Goal: Information Seeking & Learning: Learn about a topic

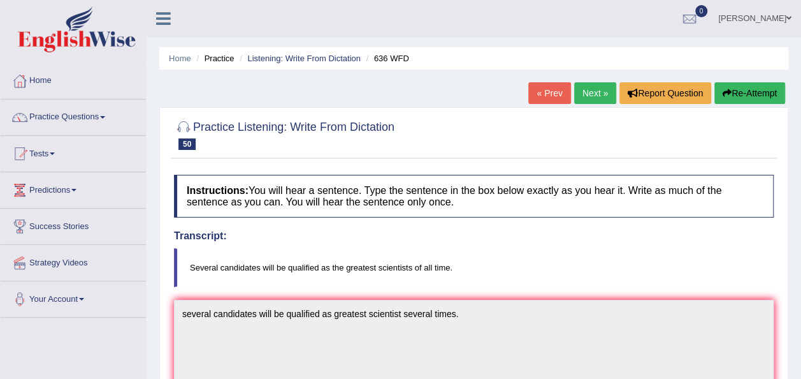
click at [594, 93] on link "Next »" at bounding box center [595, 93] width 42 height 22
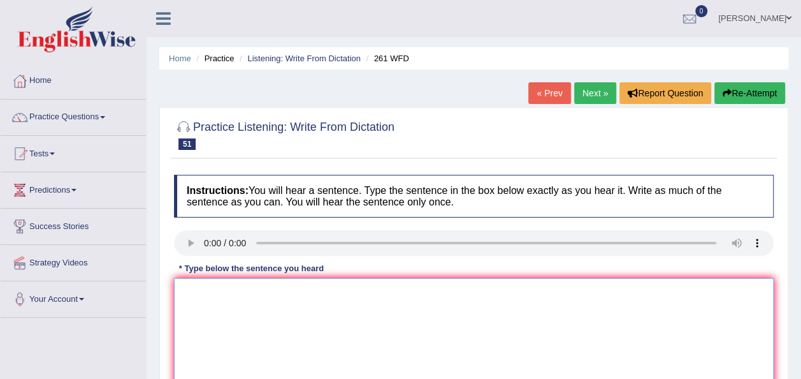
click at [219, 287] on textarea at bounding box center [474, 340] width 600 height 124
type textarea "r"
type textarea "E"
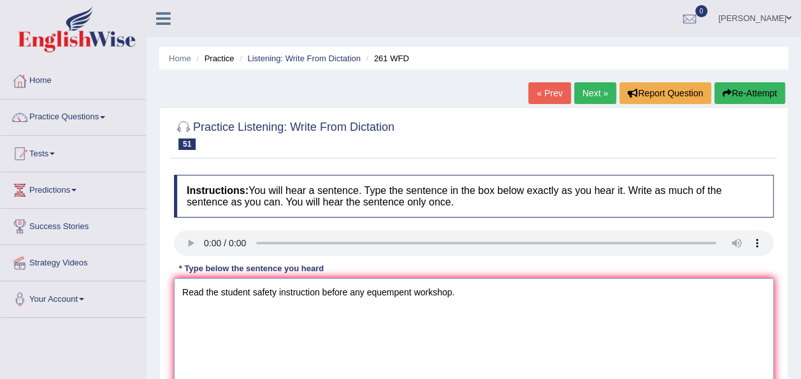
click at [318, 290] on textarea "Read the student safety instruction before any equempent workshop." at bounding box center [474, 340] width 600 height 124
click at [321, 289] on textarea "Read the student safety instruction before any equempent workshop." at bounding box center [474, 340] width 600 height 124
click at [356, 287] on textarea "Read the student safety instructions before any equempent workshop." at bounding box center [474, 340] width 600 height 124
click at [439, 290] on textarea "Read the student safety instructions before using any equempent workshop." at bounding box center [474, 340] width 600 height 124
click at [439, 292] on textarea "Read the student safety instructions before using any equempent in the workshop." at bounding box center [474, 340] width 600 height 124
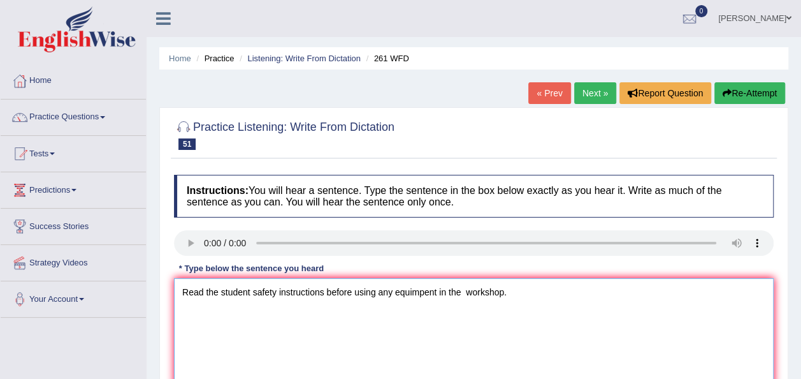
click at [423, 291] on textarea "Read the student safety instructions before using any equimpent in the workshop." at bounding box center [474, 340] width 600 height 124
click at [507, 291] on textarea "Read the student safety instructions before using any equipment in the workshop." at bounding box center [474, 340] width 600 height 124
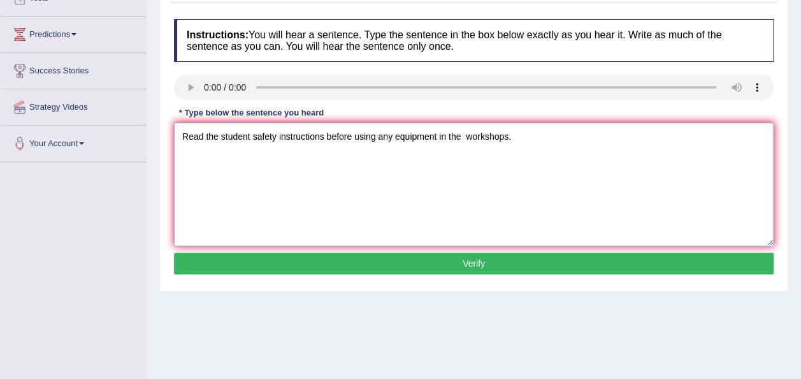
scroll to position [170, 0]
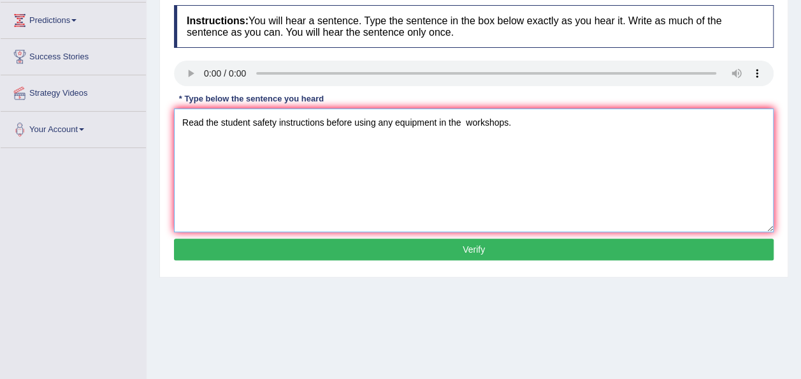
type textarea "Read the student safety instructions before using any equipment in the workshop…"
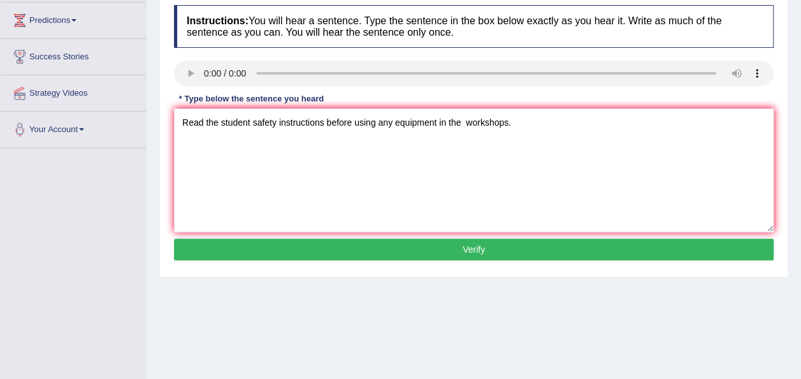
click at [380, 251] on button "Verify" at bounding box center [474, 249] width 600 height 22
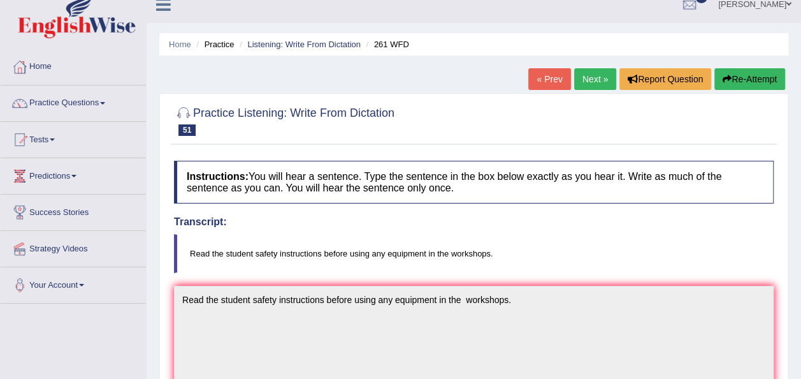
scroll to position [11, 0]
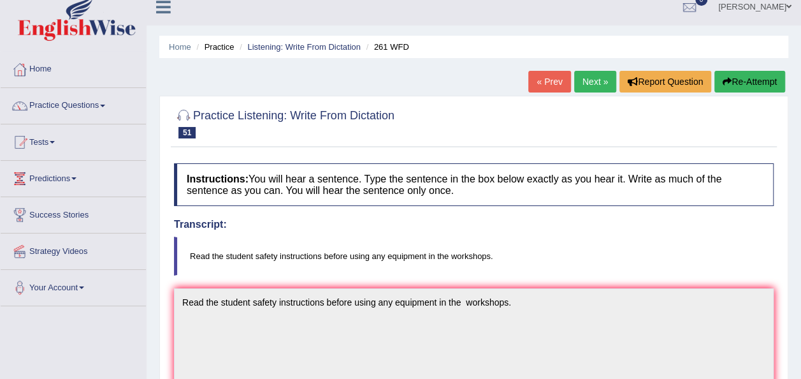
click at [587, 85] on link "Next »" at bounding box center [595, 82] width 42 height 22
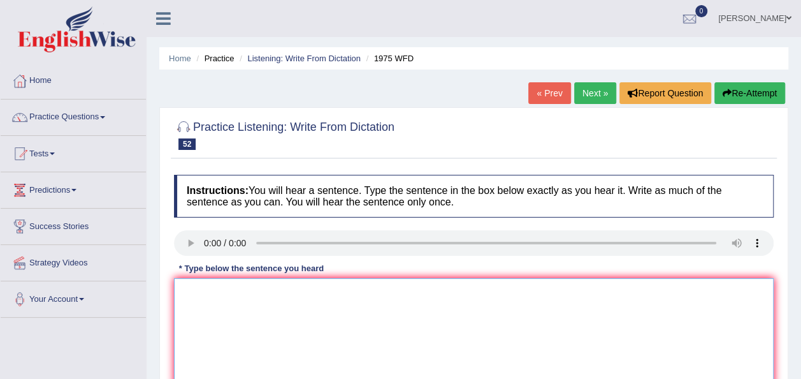
click at [199, 319] on textarea at bounding box center [474, 340] width 600 height 124
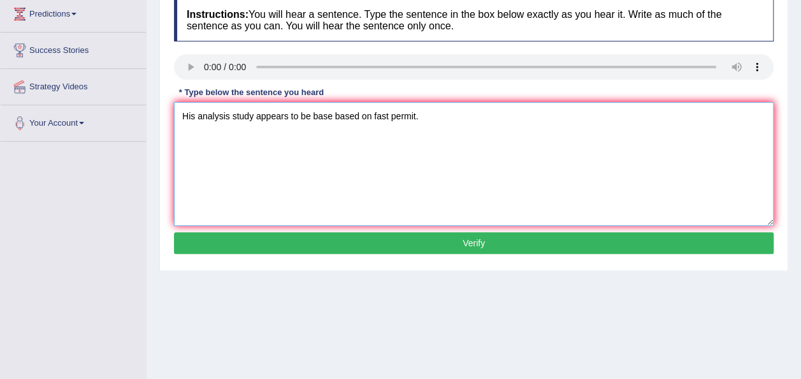
scroll to position [182, 0]
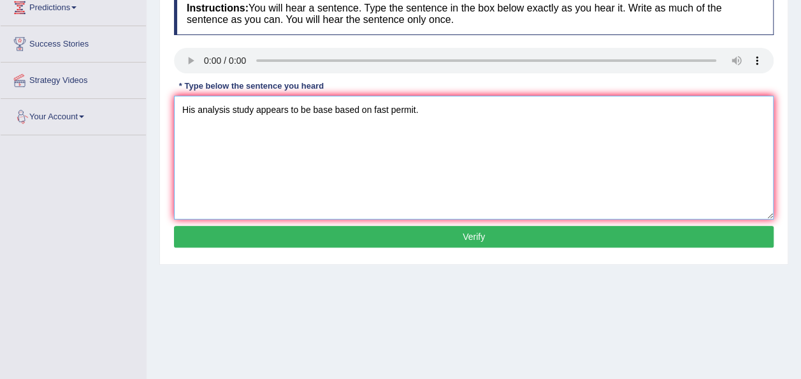
click at [231, 110] on textarea "His analysis study appears to be base based on fast permit." at bounding box center [474, 158] width 600 height 124
type textarea "His analysis analyses study appears to be base based on fast permit."
click at [375, 235] on button "Verify" at bounding box center [474, 237] width 600 height 22
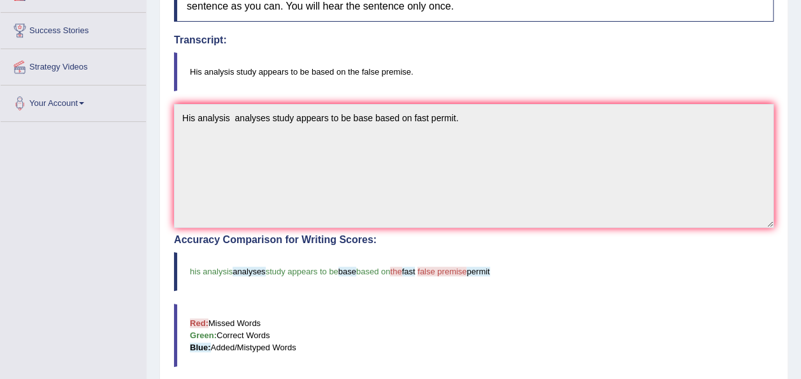
scroll to position [0, 0]
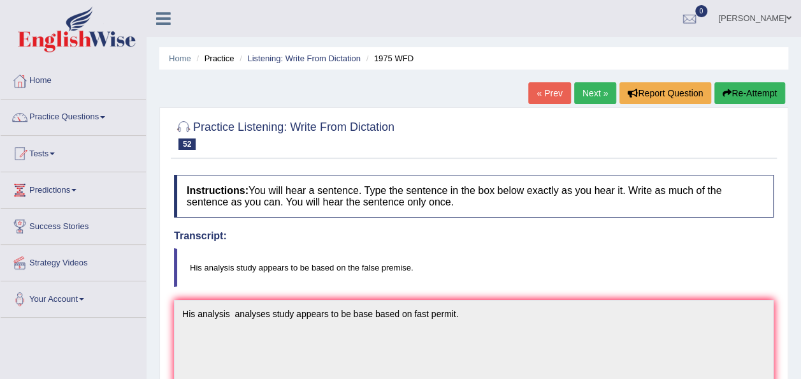
click at [742, 94] on button "Re-Attempt" at bounding box center [750, 93] width 71 height 22
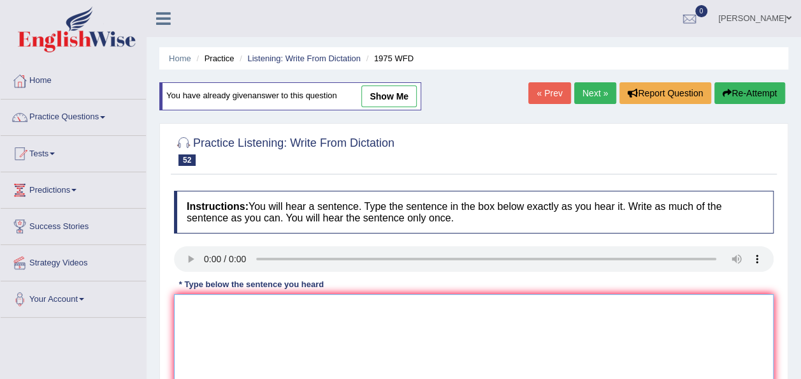
click at [204, 334] on textarea at bounding box center [474, 356] width 600 height 124
click at [257, 305] on textarea "His analysis study based" at bounding box center [474, 356] width 600 height 124
click at [318, 307] on textarea "His analysis study to be based" at bounding box center [474, 356] width 600 height 124
click at [255, 307] on textarea "His analysis study to be based on the false permise." at bounding box center [474, 356] width 600 height 124
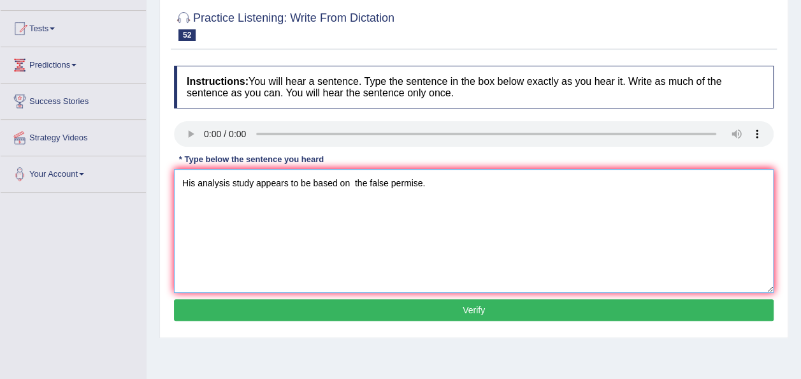
scroll to position [126, 0]
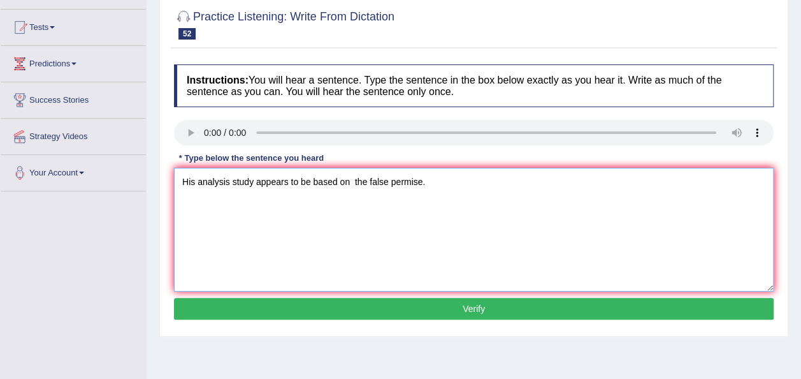
type textarea "His analysis study appears to be based on the false permise."
click at [502, 314] on button "Verify" at bounding box center [474, 309] width 600 height 22
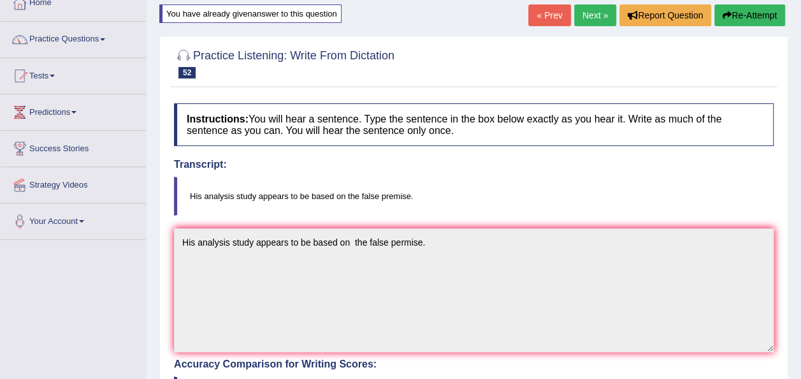
scroll to position [0, 0]
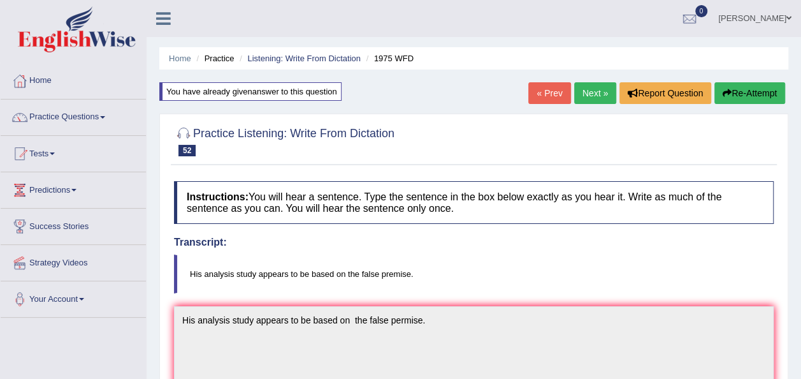
click at [596, 99] on link "Next »" at bounding box center [595, 93] width 42 height 22
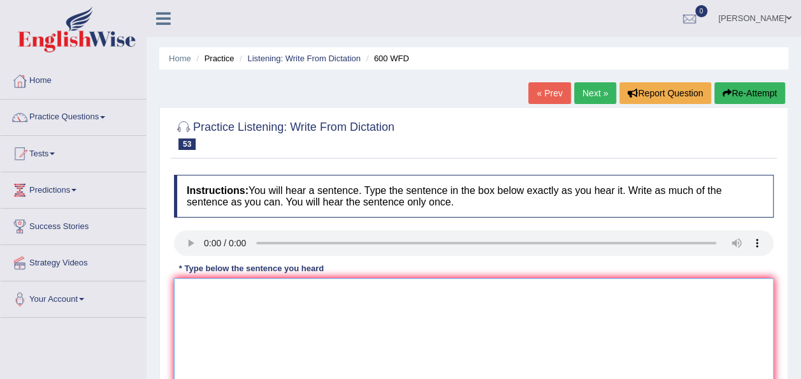
click at [197, 300] on textarea at bounding box center [474, 340] width 600 height 124
click at [372, 293] on textarea "Contuining students will be send sent necessary forms." at bounding box center [474, 340] width 600 height 124
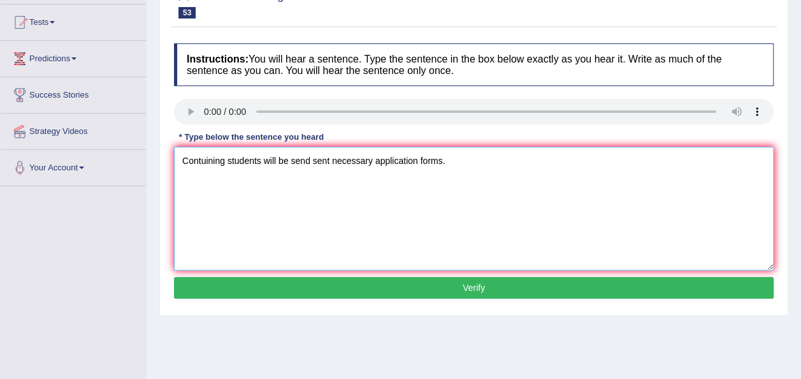
scroll to position [138, 0]
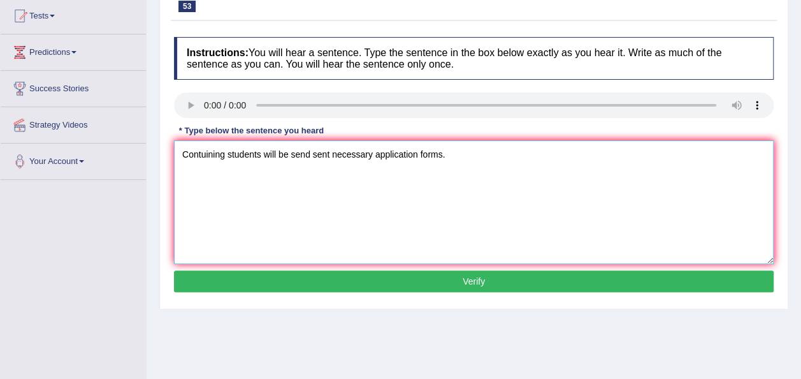
click at [224, 154] on textarea "Contuining students will be send sent necessary application forms." at bounding box center [474, 202] width 600 height 124
click at [210, 153] on textarea "Counteining students will be send sent necessary application forms." at bounding box center [474, 202] width 600 height 124
click at [214, 154] on textarea "Countining students will be send sent necessary application forms." at bounding box center [474, 202] width 600 height 124
click at [225, 153] on textarea "Countining students will be send sent necessary application forms." at bounding box center [474, 202] width 600 height 124
click at [199, 153] on textarea "Countinuing students will be send sent necessary application forms." at bounding box center [474, 202] width 600 height 124
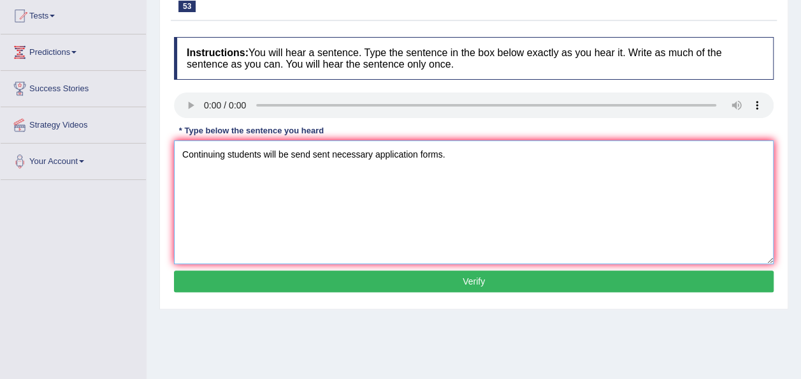
type textarea "Continuing students will be send sent necessary application forms."
click at [374, 278] on button "Verify" at bounding box center [474, 281] width 600 height 22
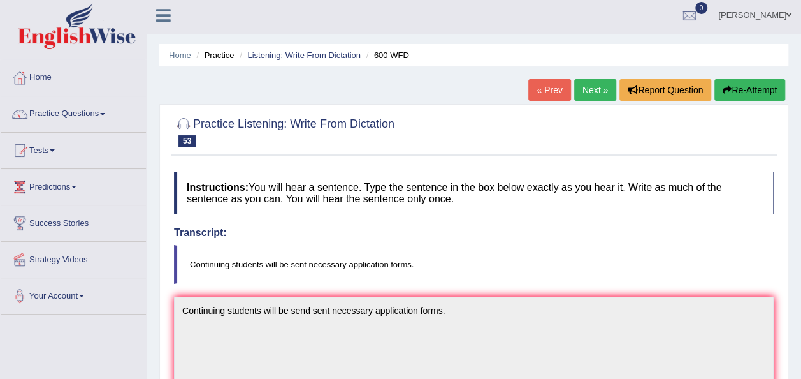
scroll to position [1, 0]
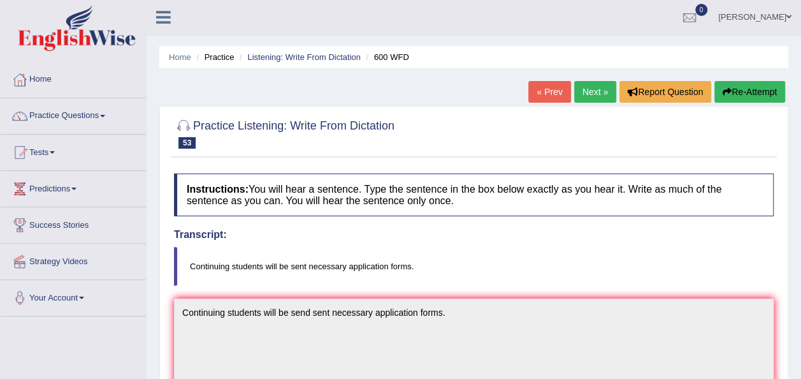
click at [597, 89] on link "Next »" at bounding box center [595, 92] width 42 height 22
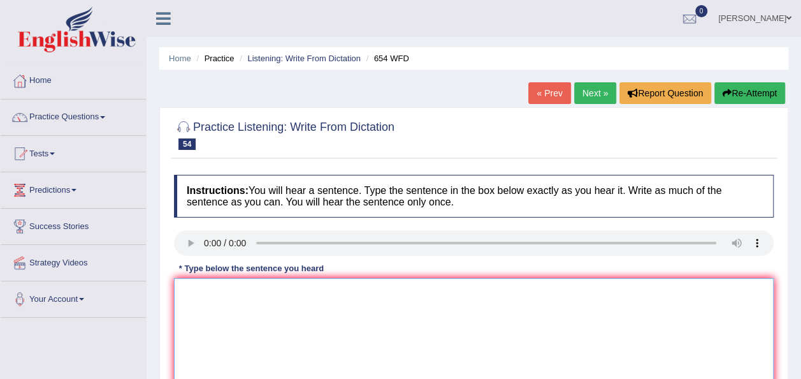
click at [193, 293] on textarea at bounding box center [474, 340] width 600 height 124
click at [400, 294] on textarea "The study shows that Hongkong people are the most" at bounding box center [474, 340] width 600 height 124
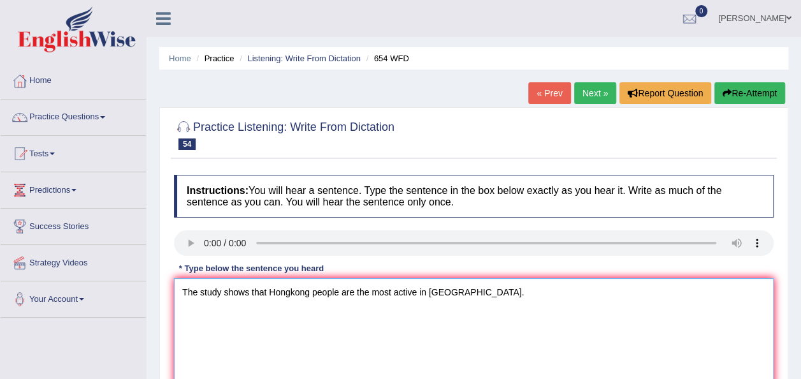
click at [249, 291] on textarea "The study shows that Hongkong people are the most active in Asia." at bounding box center [474, 340] width 600 height 124
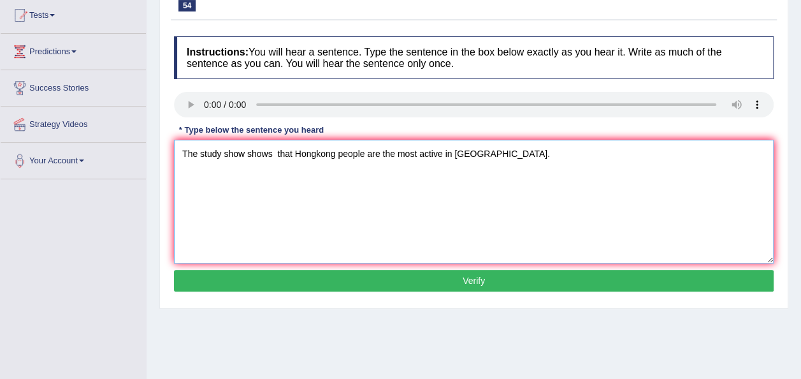
scroll to position [140, 0]
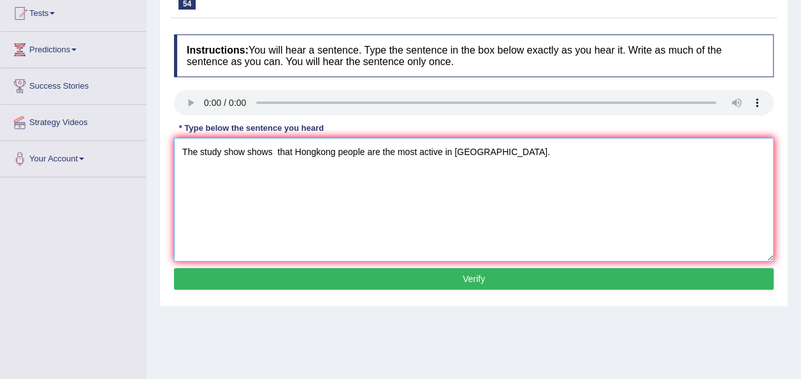
type textarea "The study show shows that Hongkong people are the most active in Asia."
click at [458, 280] on button "Verify" at bounding box center [474, 279] width 600 height 22
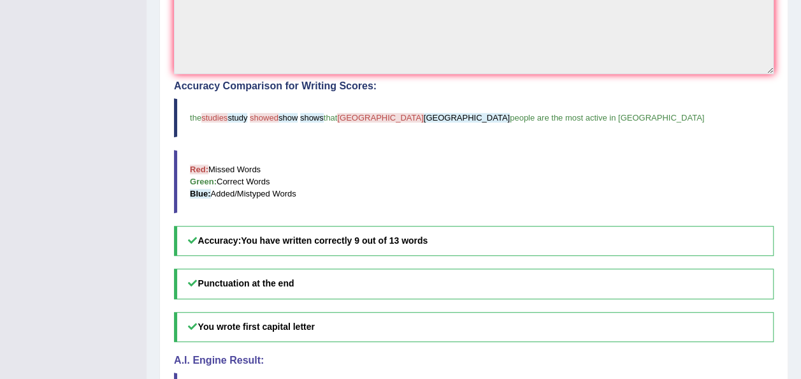
scroll to position [0, 0]
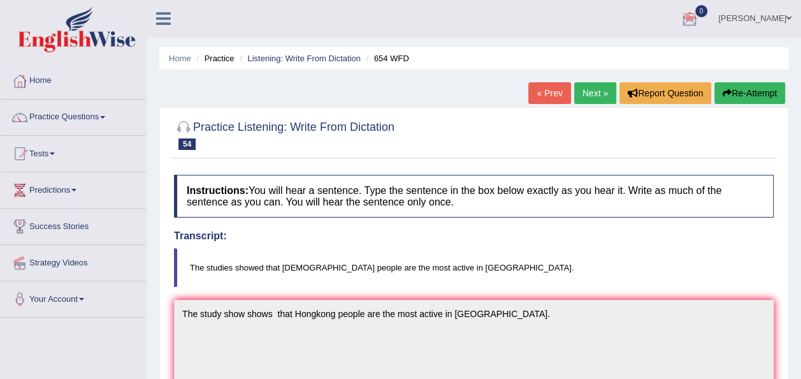
click at [736, 88] on button "Re-Attempt" at bounding box center [750, 93] width 71 height 22
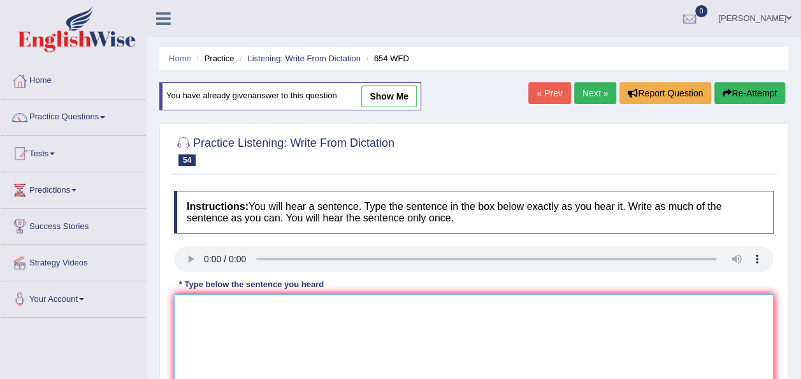
click at [229, 311] on textarea at bounding box center [474, 356] width 600 height 124
click at [252, 300] on textarea "The studies show that hong kong people are the most activein Asia." at bounding box center [474, 356] width 600 height 124
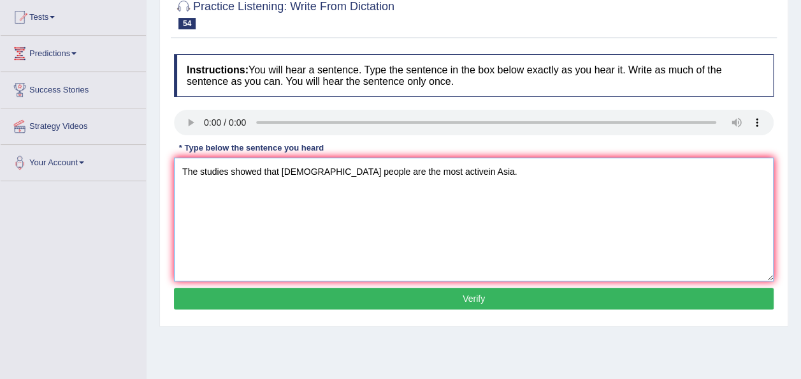
scroll to position [138, 0]
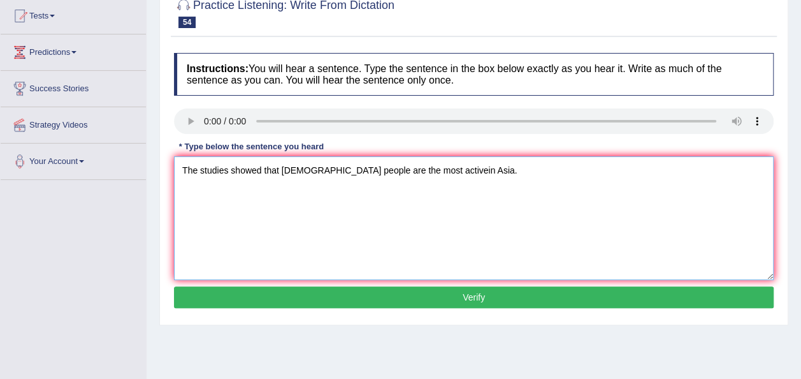
type textarea "The studies showed that [DEMOGRAPHIC_DATA] people are the most activein Asia."
click at [504, 297] on button "Verify" at bounding box center [474, 297] width 600 height 22
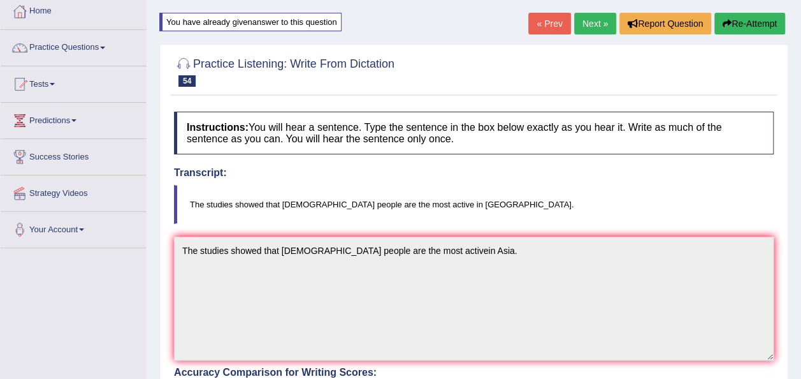
scroll to position [3, 0]
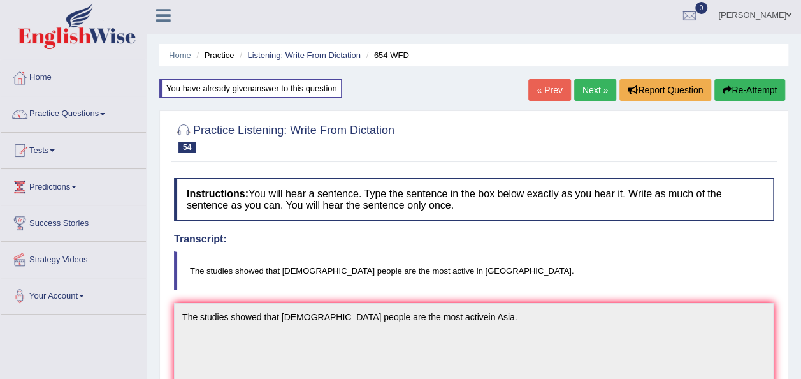
click at [595, 89] on link "Next »" at bounding box center [595, 90] width 42 height 22
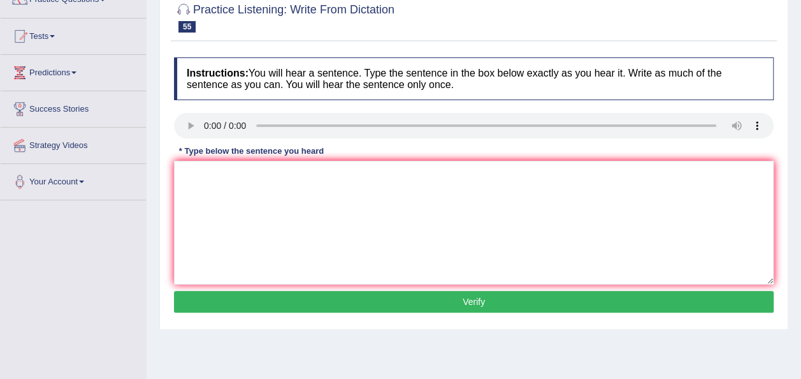
scroll to position [154, 0]
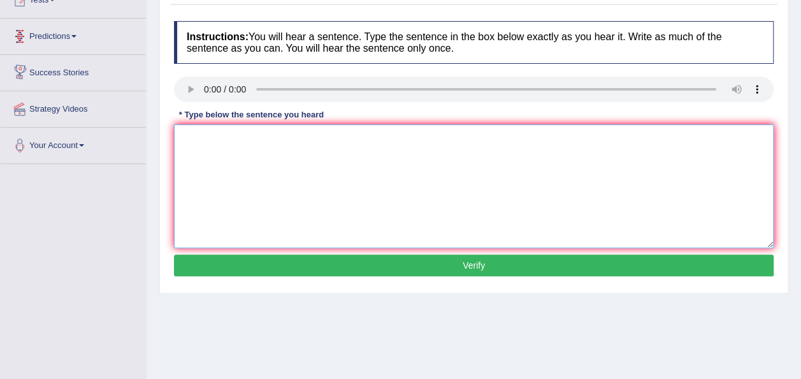
click at [191, 144] on textarea at bounding box center [474, 186] width 600 height 124
click at [184, 137] on textarea "the teacher training include" at bounding box center [474, 186] width 600 height 124
click at [301, 142] on textarea "The teacher training include" at bounding box center [474, 186] width 600 height 124
click at [292, 134] on textarea "The teacher training include observing classes." at bounding box center [474, 186] width 600 height 124
type textarea "The teacher training include includes observing classes."
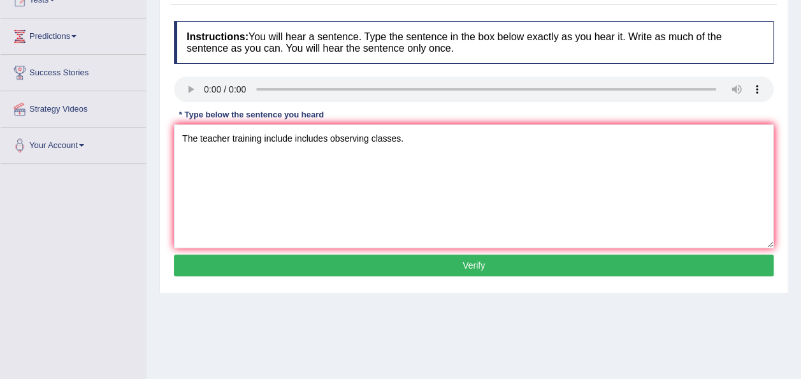
click at [333, 266] on button "Verify" at bounding box center [474, 265] width 600 height 22
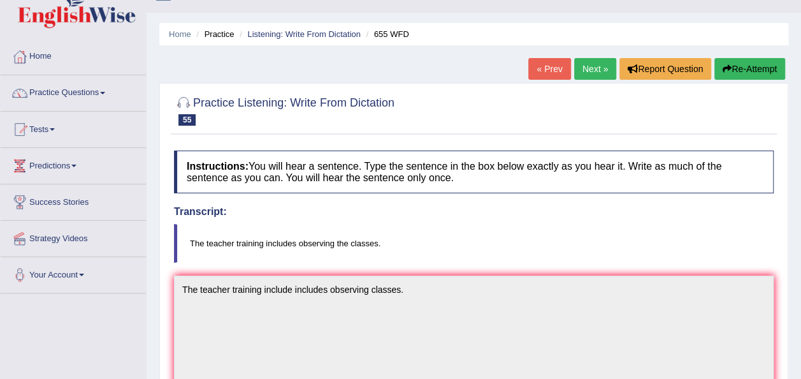
scroll to position [17, 0]
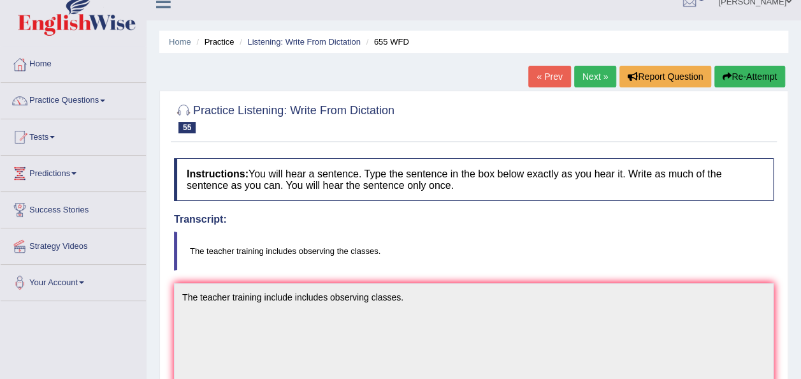
click at [597, 75] on link "Next »" at bounding box center [595, 77] width 42 height 22
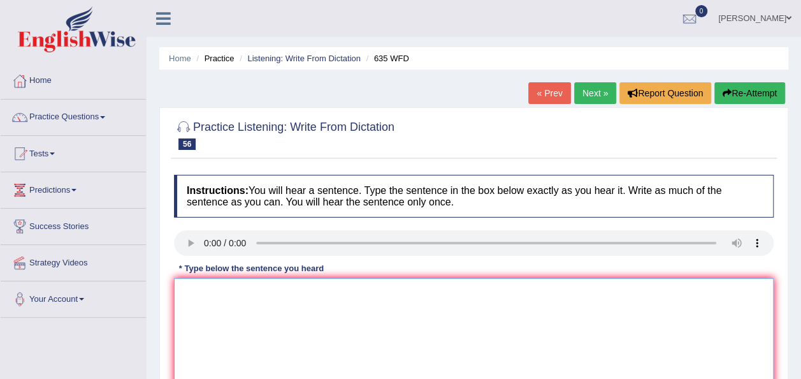
click at [199, 311] on textarea at bounding box center [474, 340] width 600 height 124
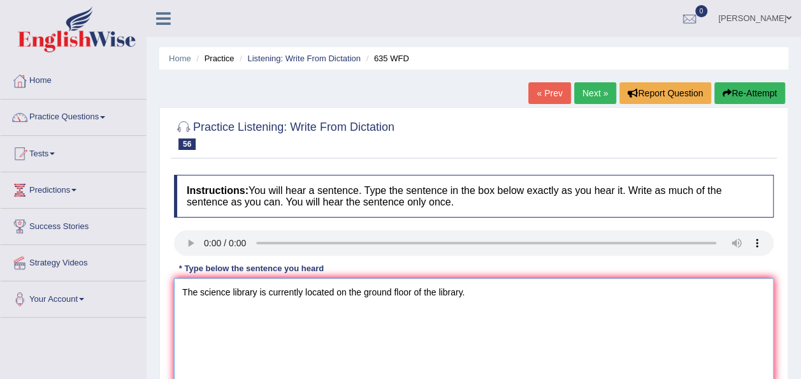
type textarea "The science library is currently located on the ground floor of the library."
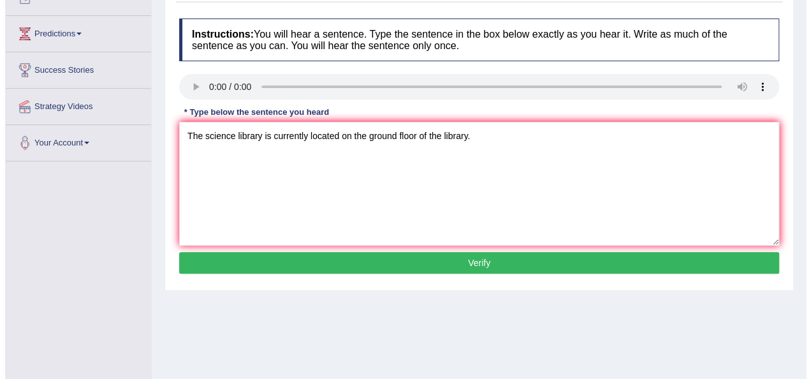
scroll to position [157, 0]
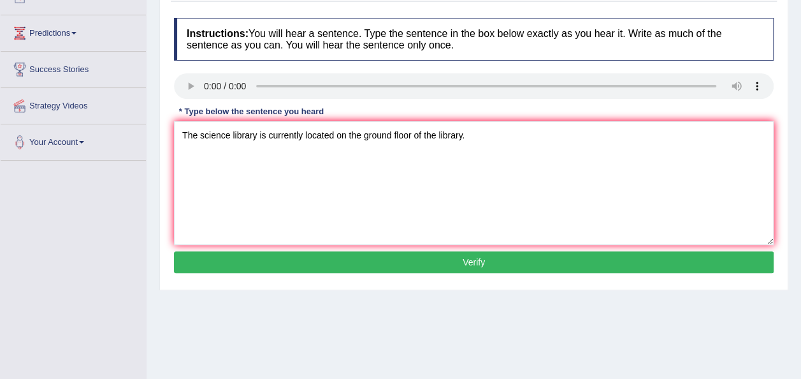
click at [516, 266] on button "Verify" at bounding box center [474, 262] width 600 height 22
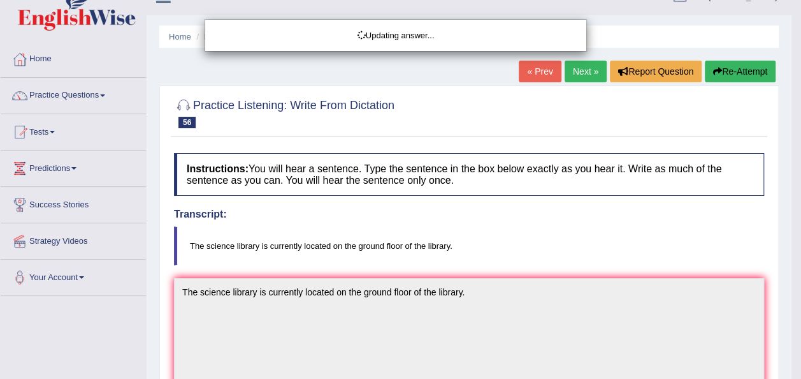
scroll to position [22, 0]
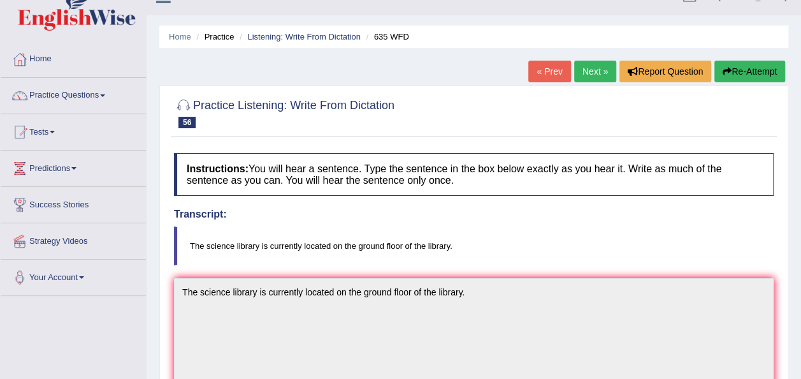
click at [584, 75] on link "Next »" at bounding box center [595, 72] width 42 height 22
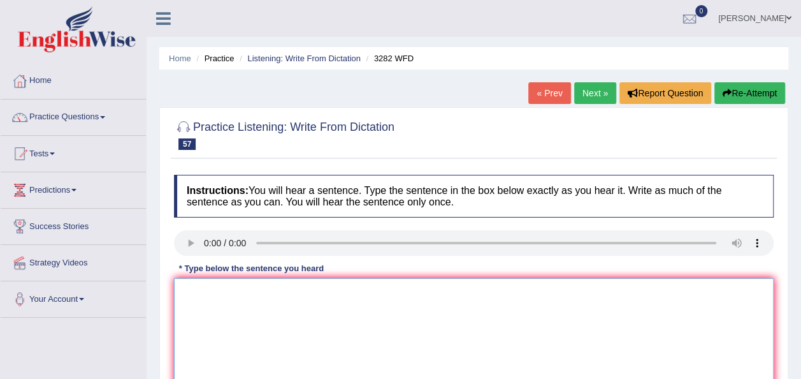
click at [240, 311] on textarea at bounding box center [474, 340] width 600 height 124
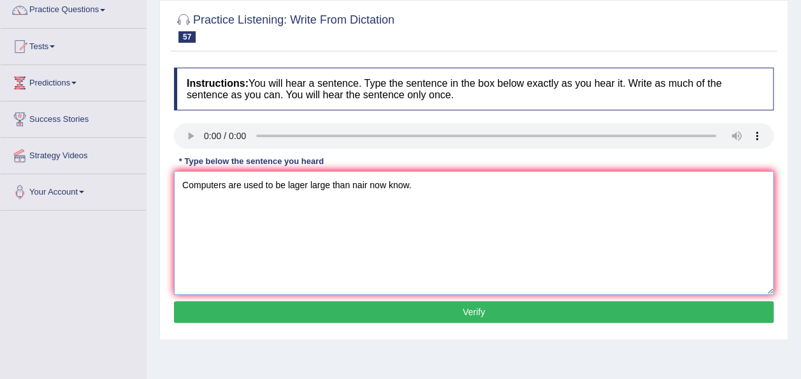
scroll to position [136, 0]
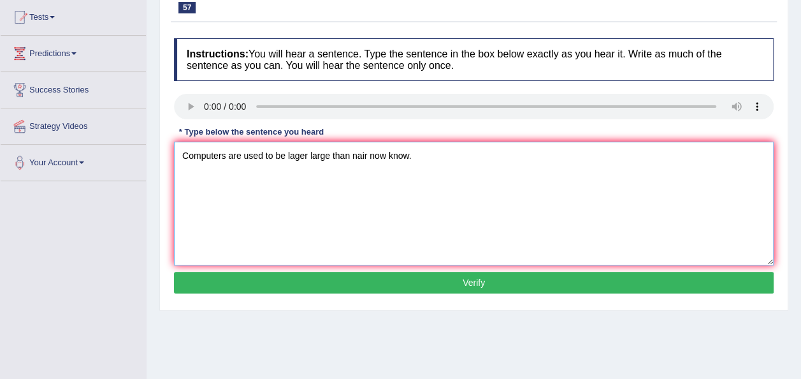
type textarea "Computers are used to be lager large than nair now know."
click at [436, 282] on button "Verify" at bounding box center [474, 283] width 600 height 22
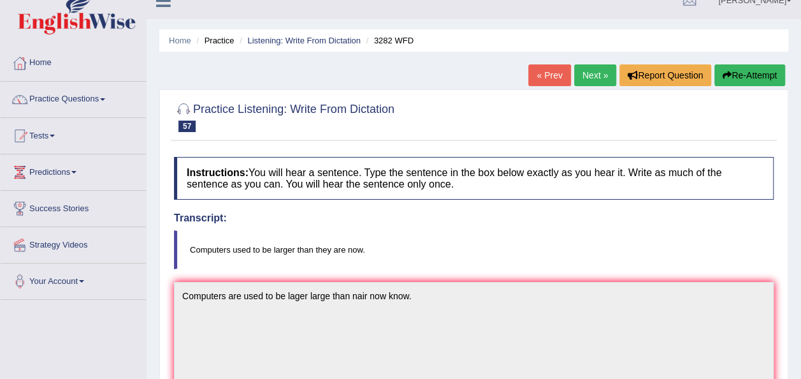
scroll to position [17, 0]
click at [742, 71] on button "Re-Attempt" at bounding box center [750, 76] width 71 height 22
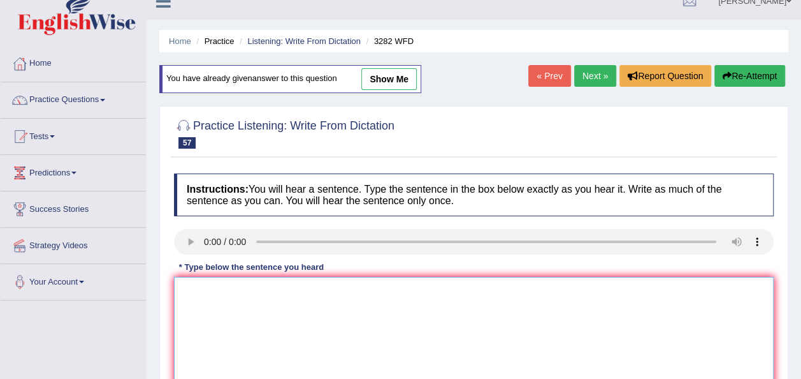
click at [209, 305] on textarea at bounding box center [474, 339] width 600 height 124
click at [242, 289] on textarea "Computers are used to be larger than they are now." at bounding box center [474, 339] width 600 height 124
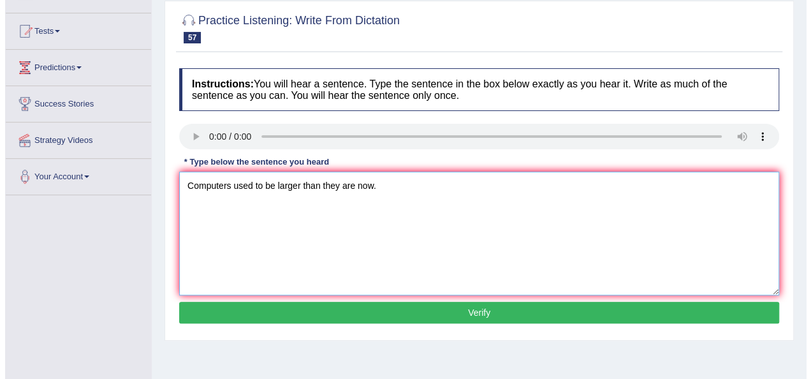
scroll to position [130, 0]
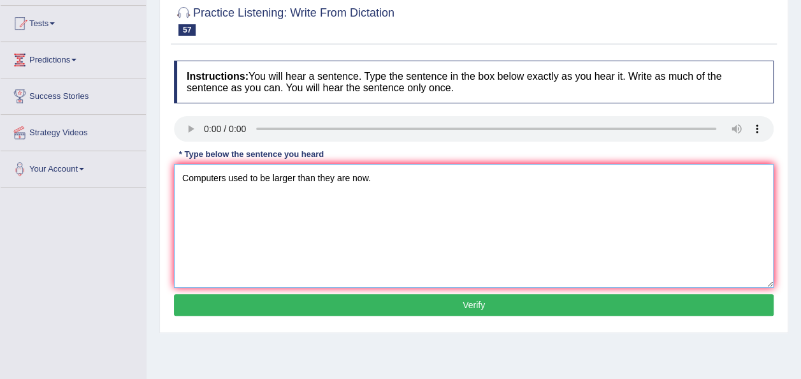
type textarea "Computers used to be larger than they are now."
click at [455, 313] on button "Verify" at bounding box center [474, 305] width 600 height 22
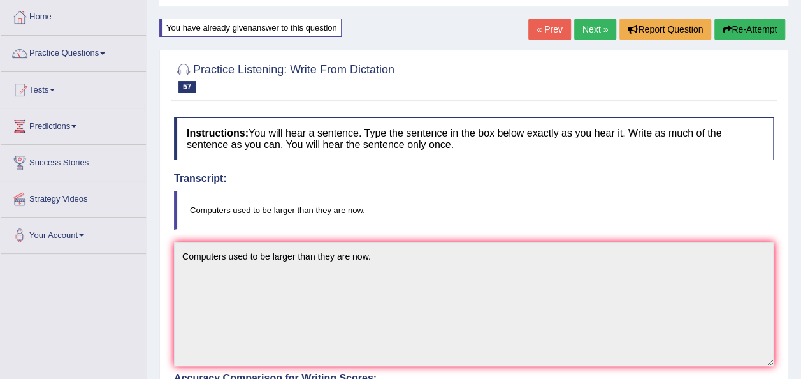
scroll to position [0, 0]
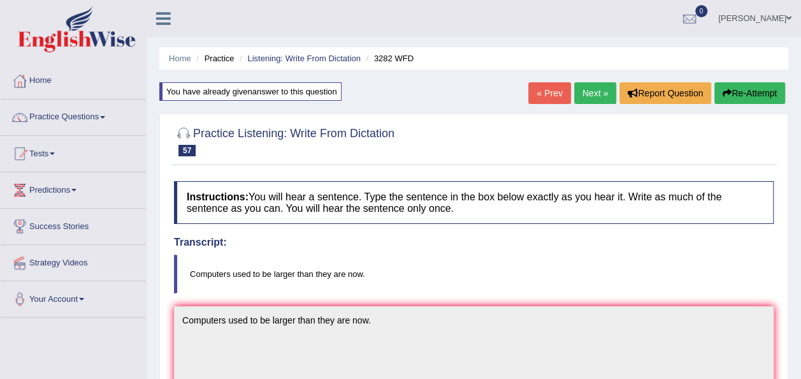
click at [599, 100] on link "Next »" at bounding box center [595, 93] width 42 height 22
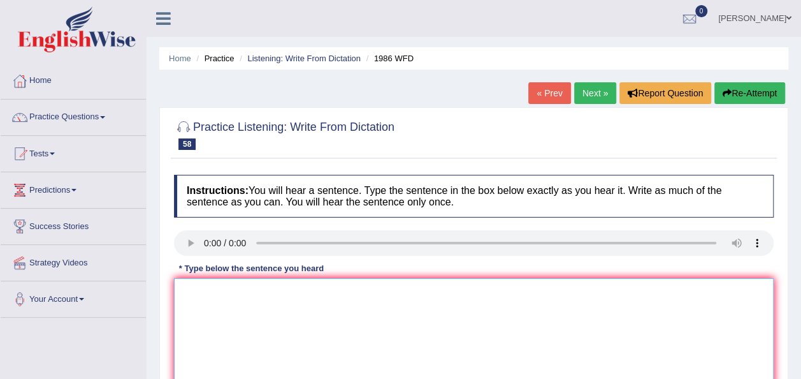
click at [201, 288] on textarea at bounding box center [474, 340] width 600 height 124
click at [281, 293] on textarea "A good academic paper" at bounding box center [474, 340] width 600 height 124
click at [337, 291] on textarea "A good academic paper should present clear document." at bounding box center [474, 340] width 600 height 124
click at [413, 294] on textarea "A good academic paper should present a clear document." at bounding box center [474, 340] width 600 height 124
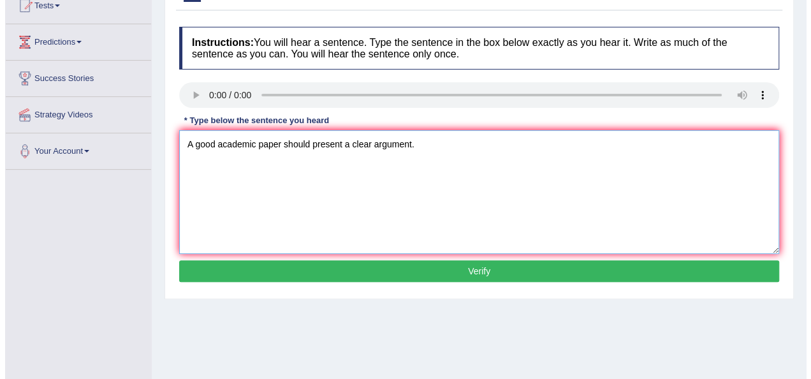
scroll to position [150, 0]
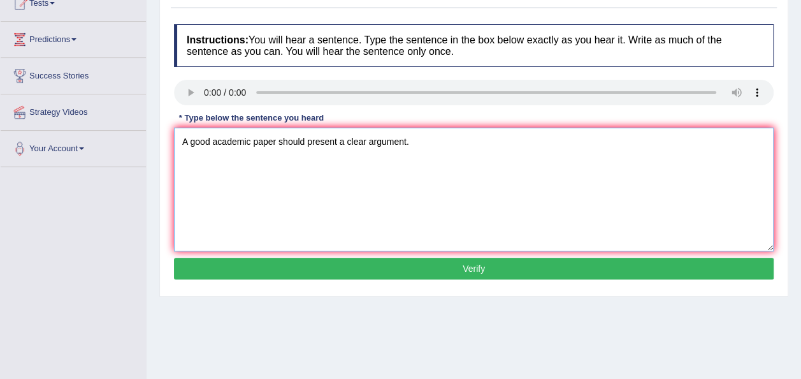
type textarea "A good academic paper should present a clear argument."
click at [366, 263] on button "Verify" at bounding box center [474, 269] width 600 height 22
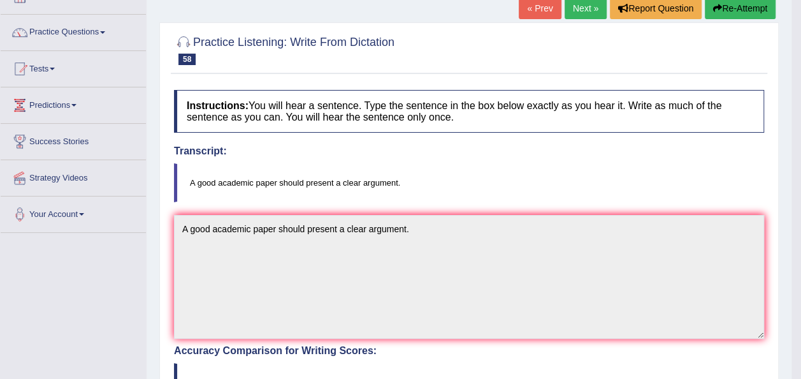
scroll to position [0, 0]
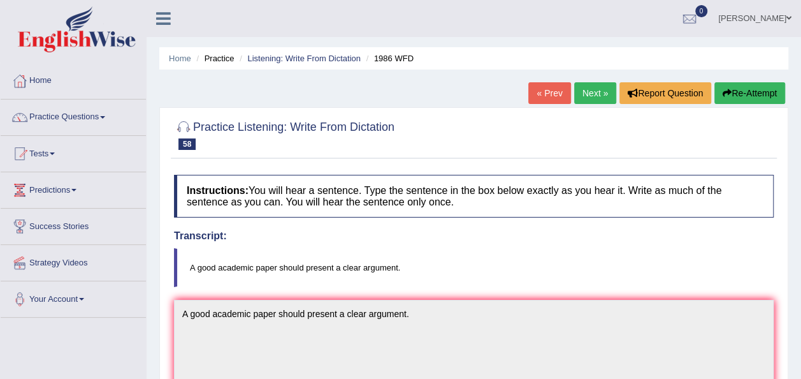
click at [598, 103] on link "Next »" at bounding box center [595, 93] width 42 height 22
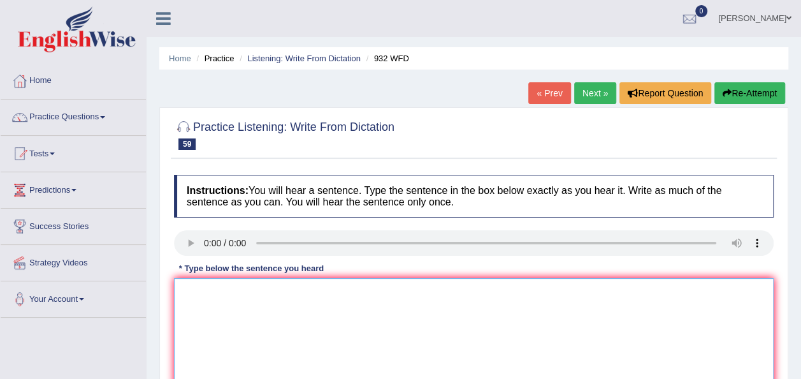
click at [217, 309] on textarea at bounding box center [474, 340] width 600 height 124
click at [274, 292] on textarea "Take the first step now by applying university" at bounding box center [474, 340] width 600 height 124
click at [363, 292] on textarea "Take the first step by applying university" at bounding box center [474, 340] width 600 height 124
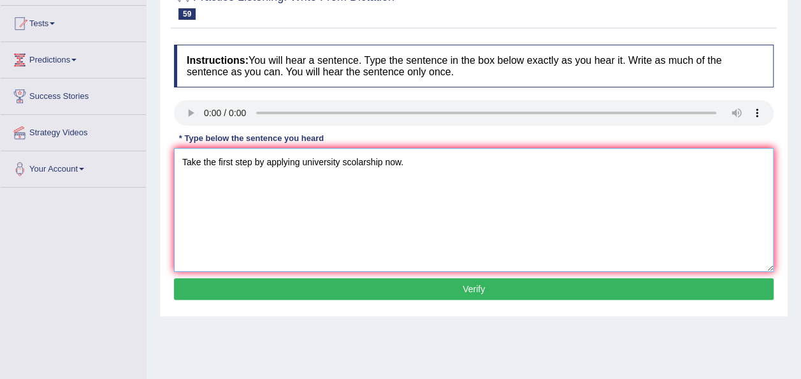
scroll to position [152, 0]
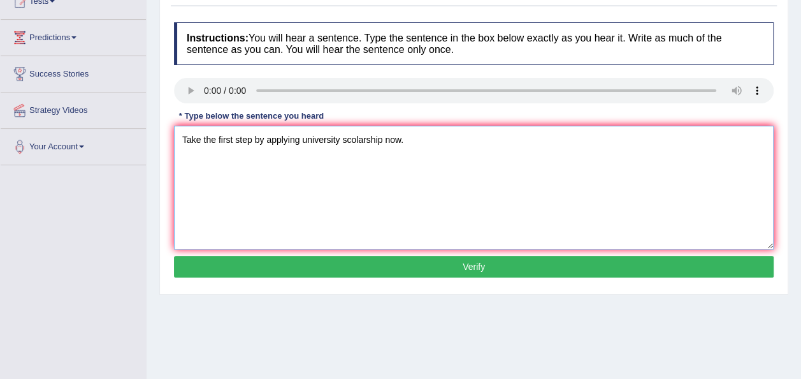
type textarea "Take the first step by applying university scolarship now."
click at [422, 274] on button "Verify" at bounding box center [474, 267] width 600 height 22
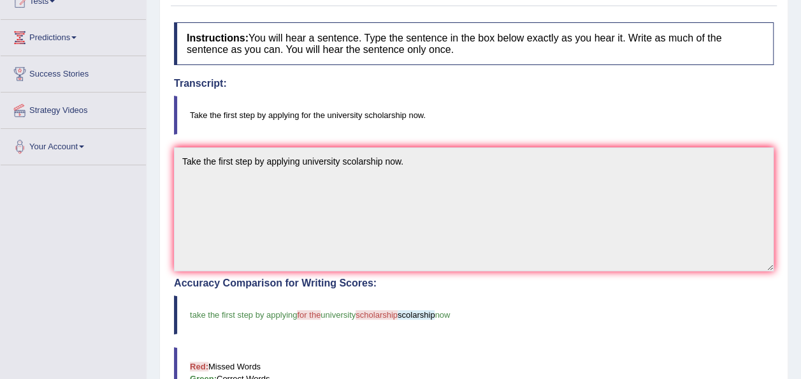
scroll to position [0, 0]
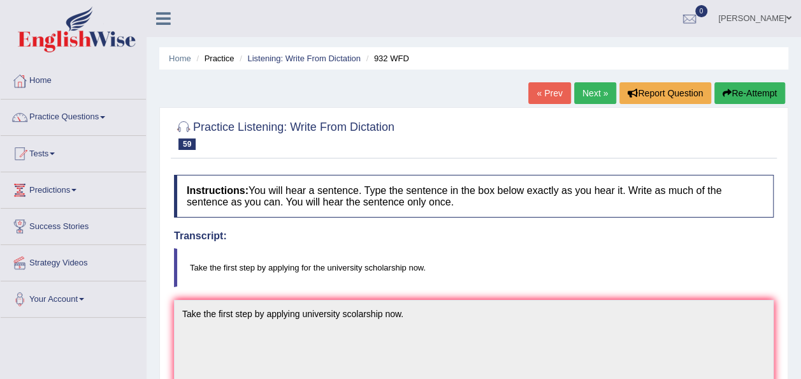
click at [755, 97] on button "Re-Attempt" at bounding box center [750, 93] width 71 height 22
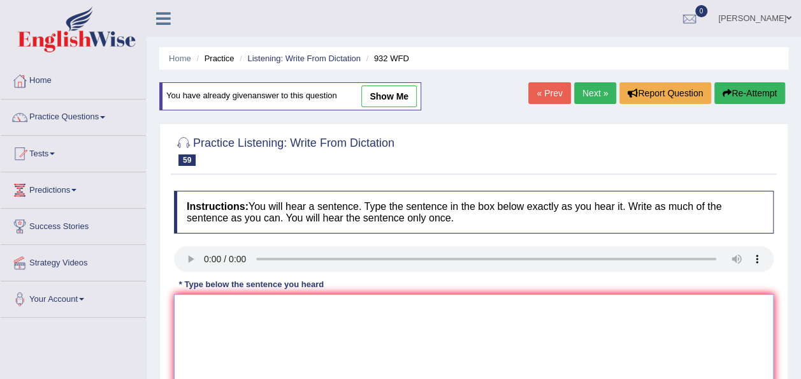
click at [235, 345] on textarea at bounding box center [474, 356] width 600 height 124
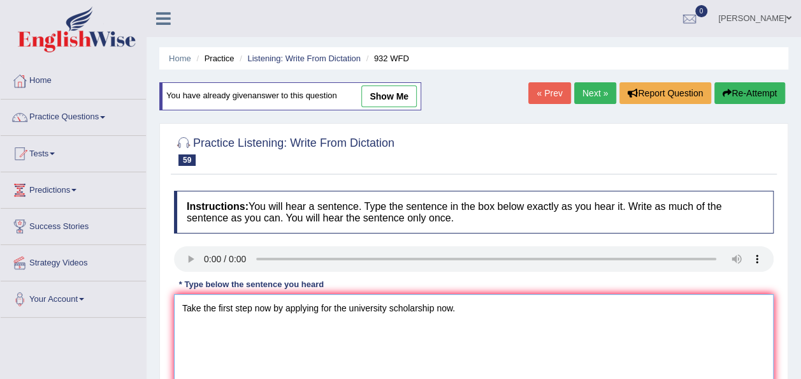
click at [272, 307] on textarea "Take the first step now by applying for the university scholarship now." at bounding box center [474, 356] width 600 height 124
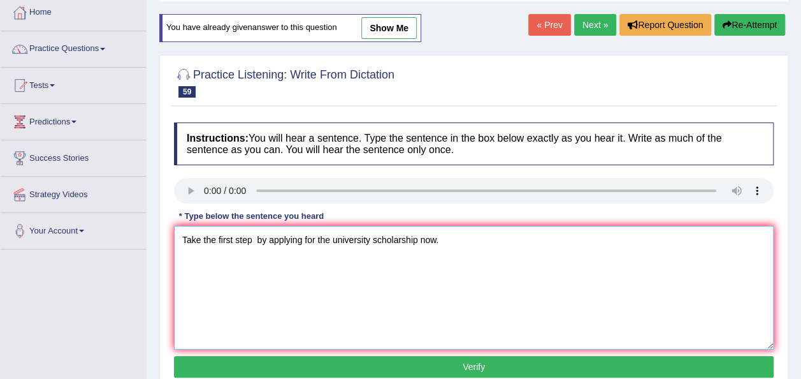
scroll to position [126, 0]
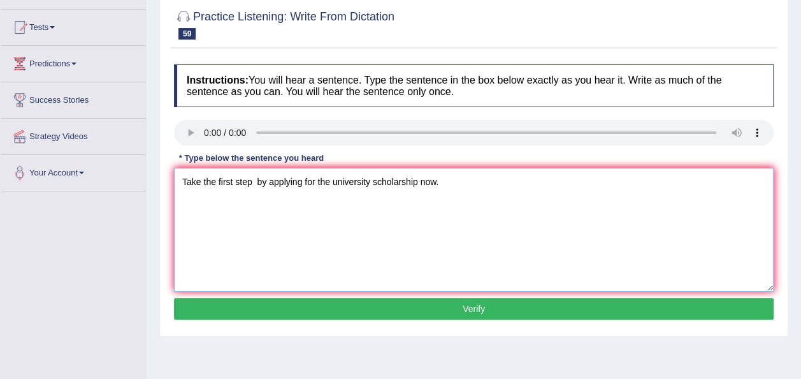
type textarea "Take the first step by applying for the university scholarship now."
click at [483, 310] on button "Verify" at bounding box center [474, 309] width 600 height 22
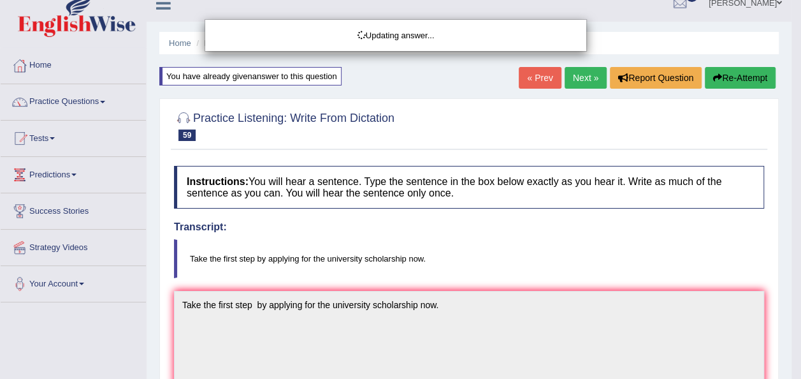
scroll to position [9, 0]
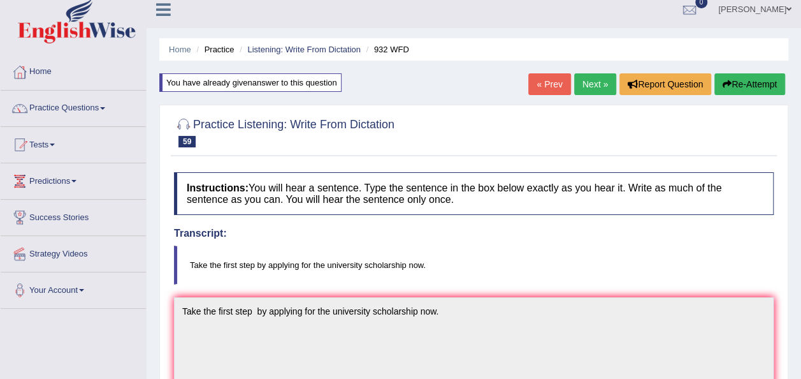
click at [592, 94] on link "Next »" at bounding box center [595, 84] width 42 height 22
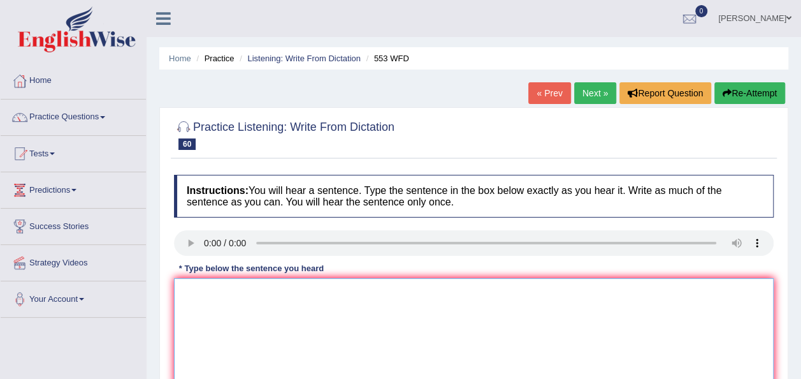
click at [200, 316] on textarea at bounding box center [474, 340] width 600 height 124
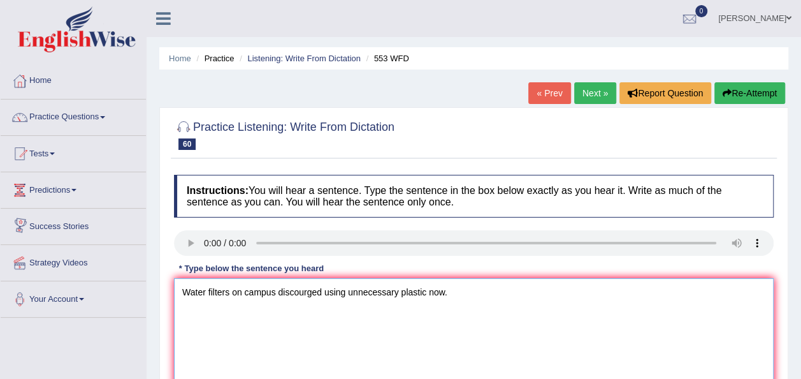
type textarea "Water filters on campus discourged using unnecessary plastic now."
click at [277, 290] on textarea "Water filters on campus discourged using unnecessary plastic now." at bounding box center [474, 340] width 600 height 124
click at [279, 291] on textarea "Water filters on campuswill discourged using unnecessary plastic now." at bounding box center [474, 340] width 600 height 124
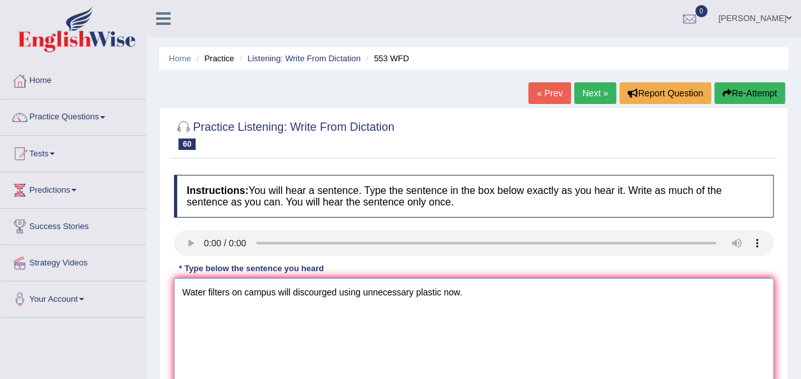
click at [293, 291] on textarea "Water filters on campus will discourged using unnecessary plastic now." at bounding box center [474, 340] width 600 height 124
click at [370, 291] on textarea "Water filters on campus will discourage discourged using unnecessary plastic no…" at bounding box center [474, 340] width 600 height 124
click at [518, 287] on textarea "Water filters on campus will discourage discouraged using unnecessary plastic n…" at bounding box center [474, 340] width 600 height 124
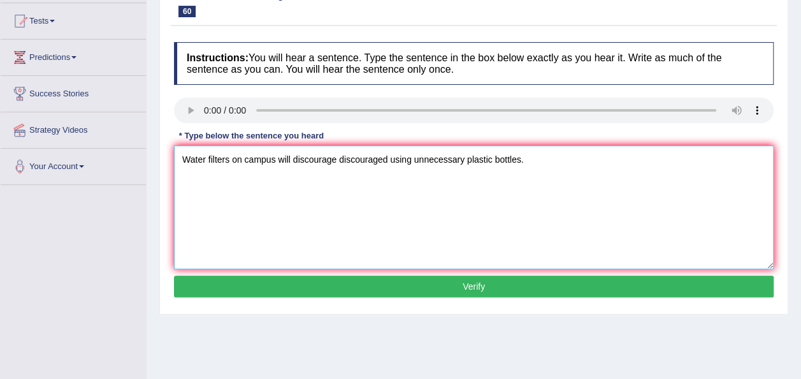
scroll to position [138, 0]
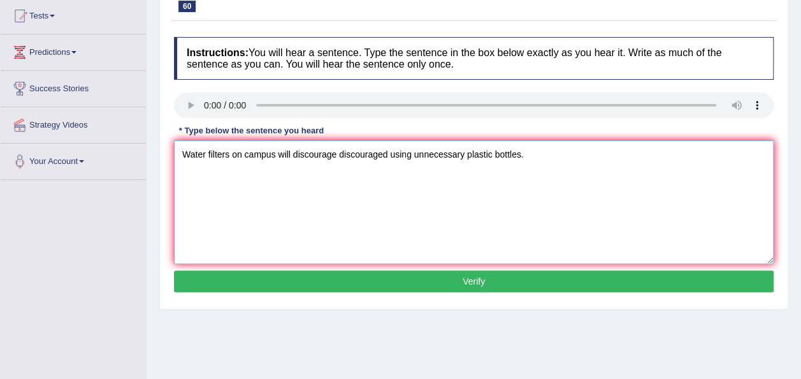
type textarea "Water filters on campus will discourage discouraged using unnecessary plastic b…"
click at [398, 279] on button "Verify" at bounding box center [474, 281] width 600 height 22
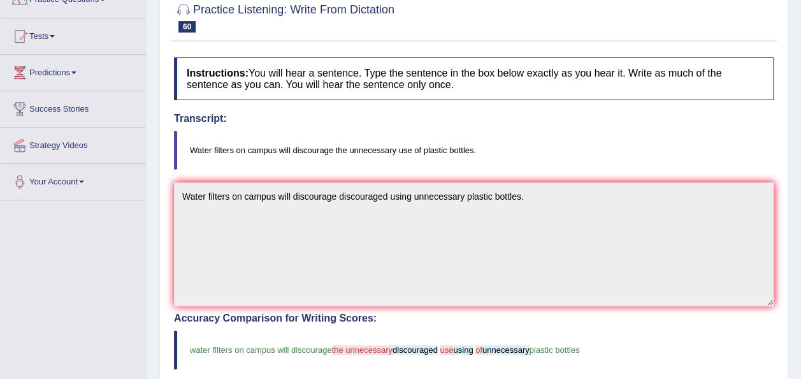
scroll to position [117, 0]
click at [799, 36] on div "Home Practice Listening: Write From Dictation 553 WFD « Prev Next » Report Ques…" at bounding box center [474, 280] width 655 height 794
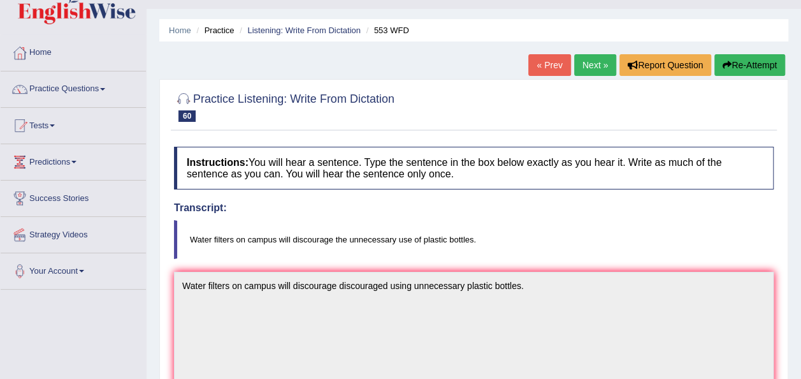
scroll to position [0, 0]
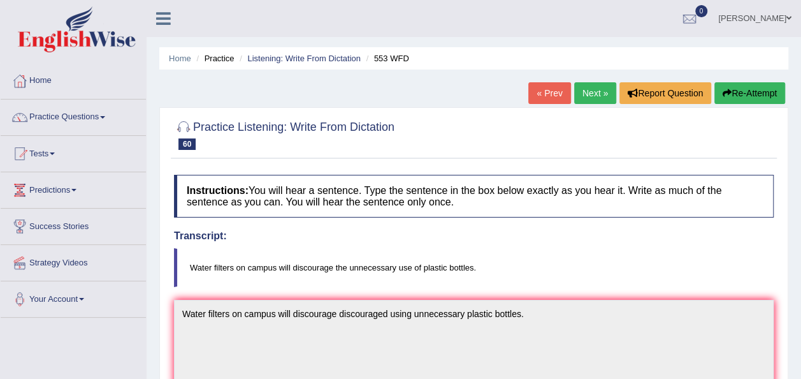
click at [731, 96] on button "Re-Attempt" at bounding box center [750, 93] width 71 height 22
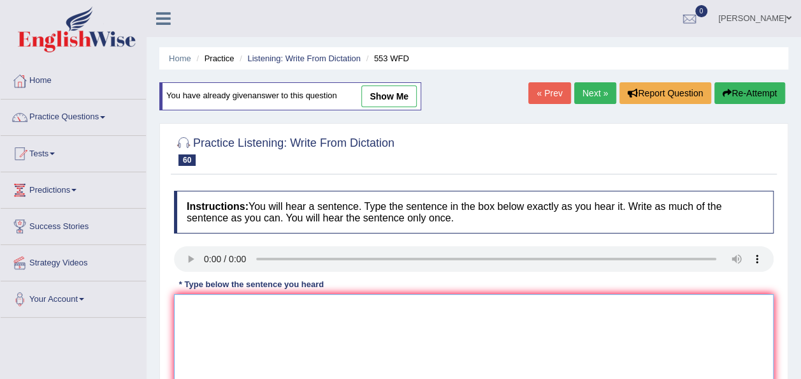
click at [198, 314] on textarea at bounding box center [474, 356] width 600 height 124
type textarea "w"
click at [230, 303] on textarea "Water filter" at bounding box center [474, 356] width 600 height 124
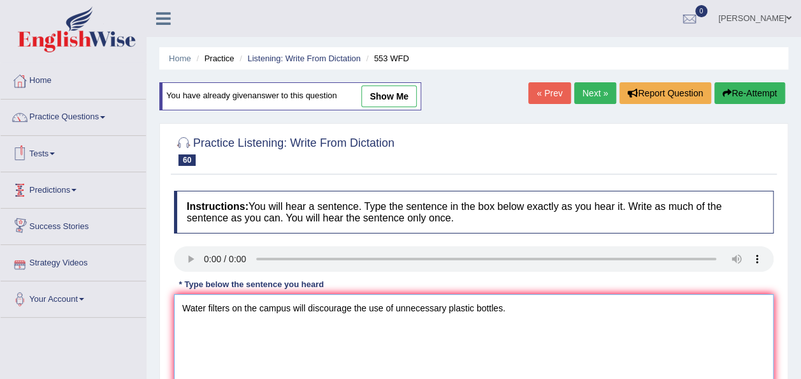
type textarea "Water filters on the campus will discourage the use of unnecessary plastic bott…"
click at [393, 307] on textarea "Water filters on the campus will discourage the use of unnecessary plastic bott…" at bounding box center [474, 356] width 600 height 124
click at [423, 305] on textarea "Water filters on the campus will discourage the unnecessary plastic bottles." at bounding box center [474, 356] width 600 height 124
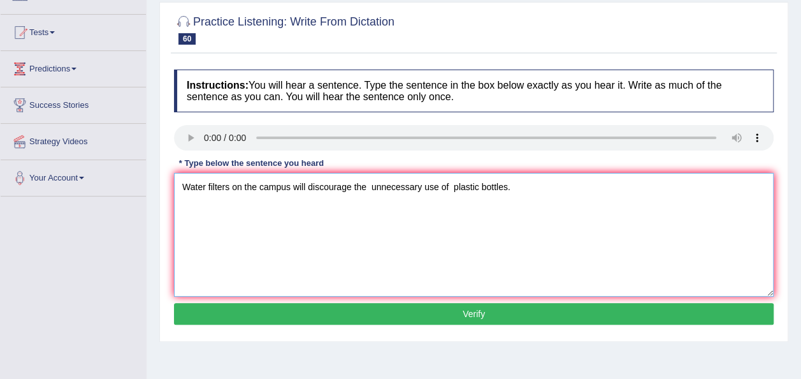
scroll to position [137, 0]
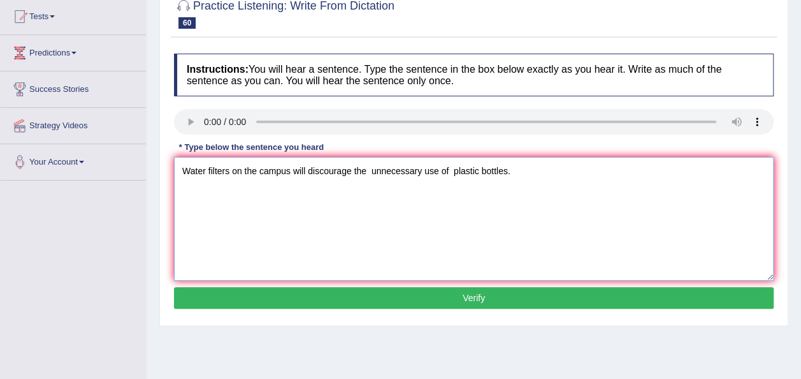
type textarea "Water filters on the campus will discourage the unnecessary use of plastic bott…"
click at [529, 296] on button "Verify" at bounding box center [474, 298] width 600 height 22
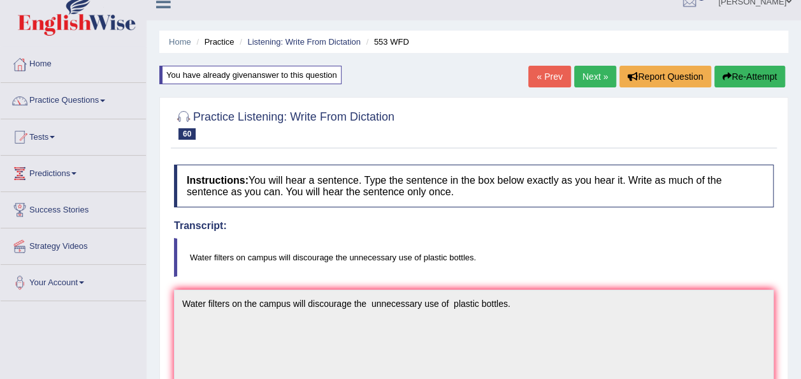
scroll to position [0, 0]
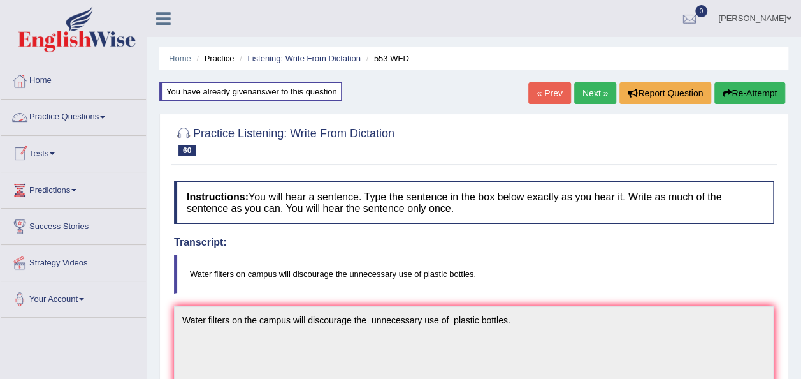
click at [104, 116] on span at bounding box center [102, 117] width 5 height 3
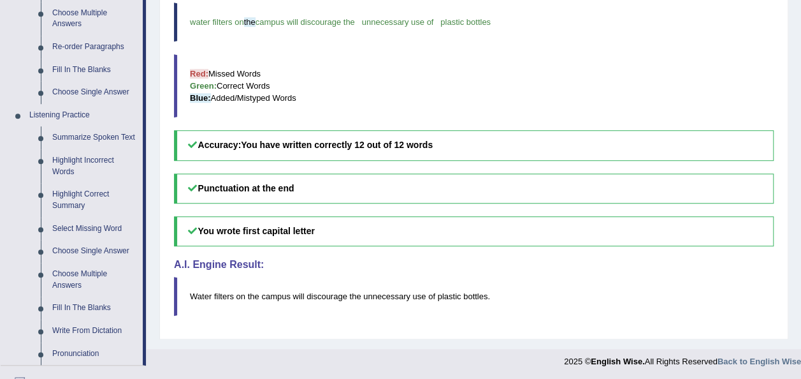
scroll to position [453, 0]
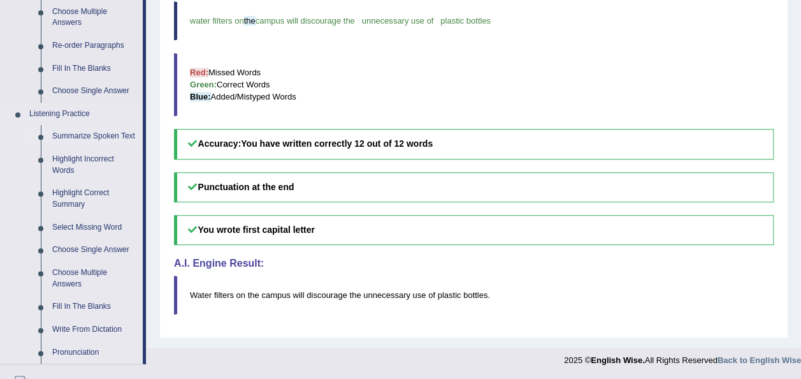
click at [99, 136] on link "Summarize Spoken Text" at bounding box center [95, 136] width 96 height 23
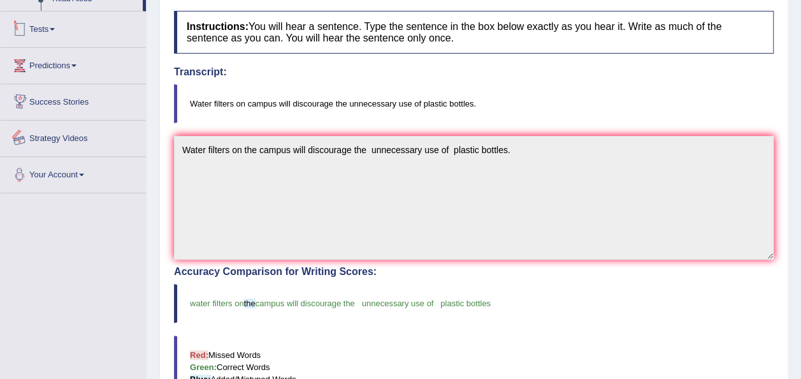
scroll to position [240, 0]
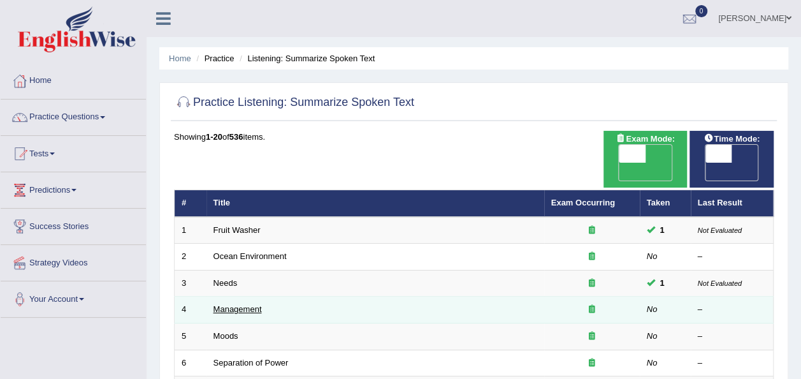
click at [241, 304] on link "Management" at bounding box center [238, 309] width 48 height 10
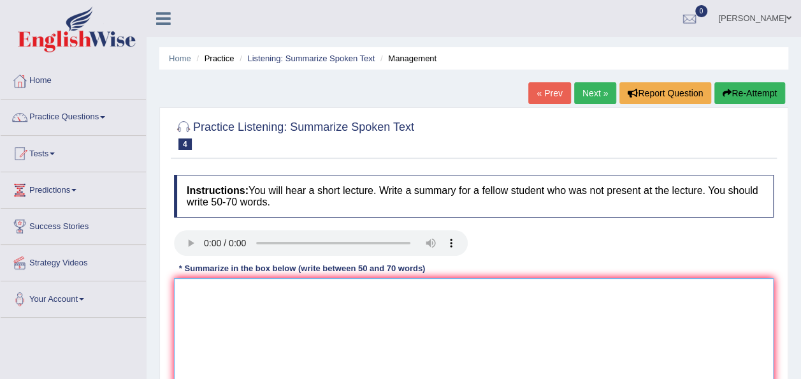
click at [202, 301] on textarea at bounding box center [474, 340] width 600 height 124
type textarea "t"
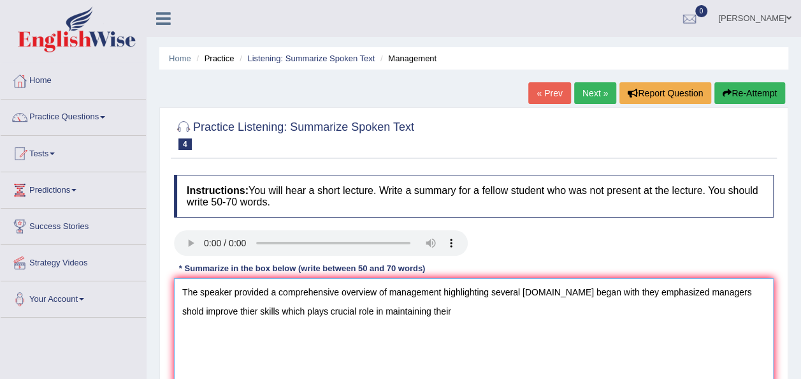
click at [259, 308] on textarea "The speaker provided a comprehensive overview of management highlighting severa…" at bounding box center [474, 340] width 600 height 124
click at [507, 311] on textarea "The speaker provided a comprehensive overview of management highlighting severa…" at bounding box center [474, 340] width 600 height 124
click at [577, 312] on textarea "The speaker provided a comprehensive overview of management highlighting severa…" at bounding box center [474, 340] width 600 height 124
click at [431, 309] on textarea "The speaker provided a comprehensive overview of management highlighting severa…" at bounding box center [474, 340] width 600 height 124
click at [477, 307] on textarea "The speaker provided a comprehensive overview of management highlighting severa…" at bounding box center [474, 340] width 600 height 124
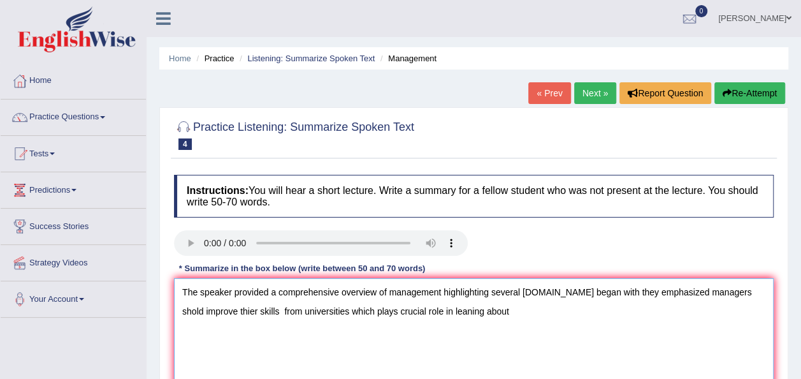
click at [493, 305] on textarea "The speaker provided a comprehensive overview of management highlighting severa…" at bounding box center [474, 340] width 600 height 124
click at [726, 292] on textarea "The speaker provided a comprehensive overview of management highlighting severa…" at bounding box center [474, 340] width 600 height 124
drag, startPoint x: 280, startPoint y: 307, endPoint x: 166, endPoint y: 318, distance: 114.7
click at [166, 318] on div "Practice Listening: Summarize Spoken Text 4 Management Instructions: You will h…" at bounding box center [473, 280] width 629 height 346
click at [243, 309] on textarea "The speaker provided a comprehensive overview of management highlighting severa…" at bounding box center [474, 340] width 600 height 124
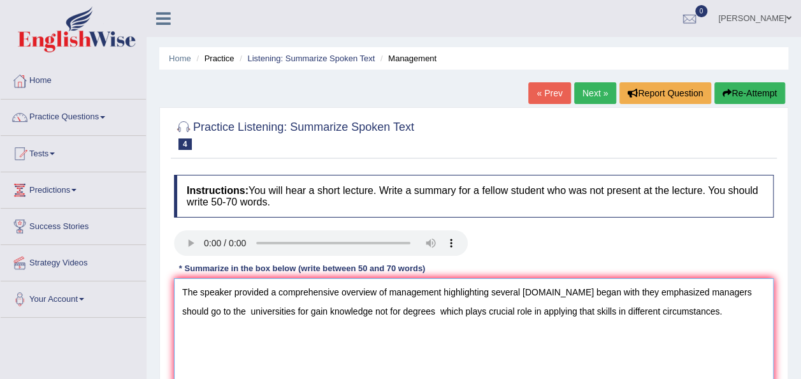
click at [386, 312] on textarea "The speaker provided a comprehensive overview of management highlighting severa…" at bounding box center [474, 340] width 600 height 124
drag, startPoint x: 245, startPoint y: 333, endPoint x: 175, endPoint y: 338, distance: 70.3
click at [175, 338] on textarea "The speaker provided a comprehensive overview of management highlighting severa…" at bounding box center [474, 340] width 600 height 124
drag, startPoint x: 492, startPoint y: 313, endPoint x: 405, endPoint y: 320, distance: 87.6
click at [405, 320] on textarea "The speaker provided a comprehensive overview of management highlighting severa…" at bounding box center [474, 340] width 600 height 124
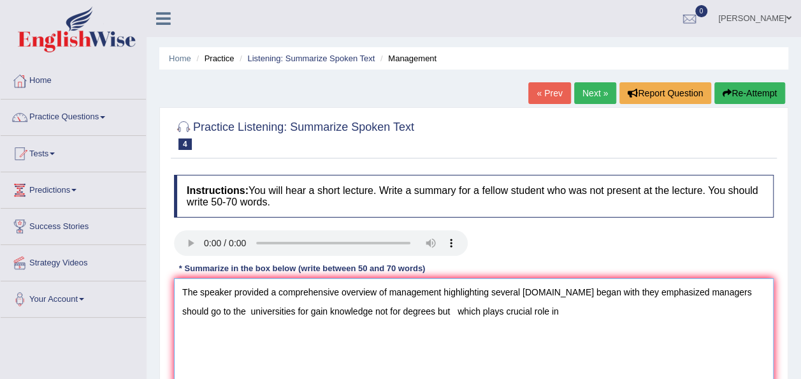
click at [321, 307] on textarea "The speaker provided a comprehensive overview of management highlighting severa…" at bounding box center [474, 340] width 600 height 124
click at [338, 309] on textarea "The speaker provided a comprehensive overview of management highlighting severa…" at bounding box center [474, 340] width 600 height 124
paste textarea "earn skill management"
click at [338, 311] on textarea "The speaker provided a comprehensive overview of management highlighting severa…" at bounding box center [474, 340] width 600 height 124
click at [435, 309] on textarea "The speaker provided a comprehensive overview of management highlighting severa…" at bounding box center [474, 340] width 600 height 124
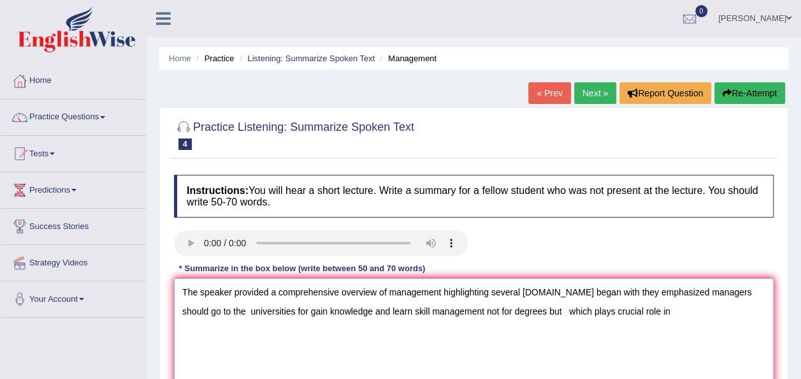
drag, startPoint x: 494, startPoint y: 312, endPoint x: 438, endPoint y: 313, distance: 56.1
click at [438, 313] on textarea "The speaker provided a comprehensive overview of management highlighting severa…" at bounding box center [474, 340] width 600 height 124
click at [455, 314] on textarea "The speaker provided a comprehensive overview of management highlighting severa…" at bounding box center [474, 340] width 600 height 124
click at [547, 313] on textarea "The speaker provided a comprehensive overview of management highlighting severa…" at bounding box center [474, 340] width 600 height 124
click at [562, 311] on textarea "The speaker provided a comprehensive overview of management highlighting severa…" at bounding box center [474, 340] width 600 height 124
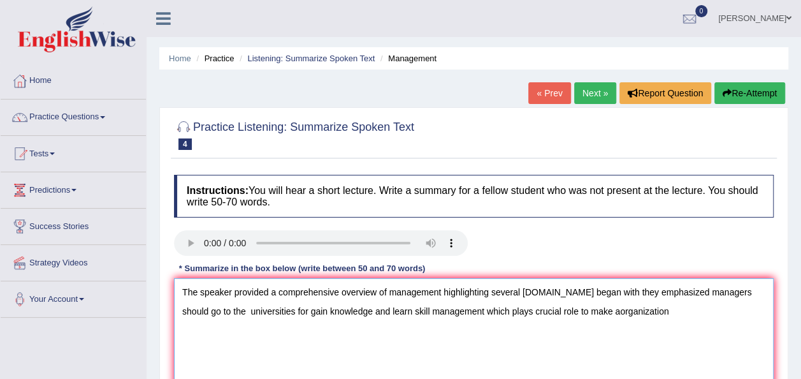
click at [562, 311] on textarea "The speaker provided a comprehensive overview of management highlighting severa…" at bounding box center [474, 340] width 600 height 124
click at [569, 311] on textarea "The speaker provided a comprehensive overview of management highlighting severa…" at bounding box center [474, 340] width 600 height 124
click at [627, 310] on textarea "The speaker provided a comprehensive overview of management highlighting severa…" at bounding box center [474, 340] width 600 height 124
click at [557, 311] on textarea "The speaker provided a comprehensive overview of management highlighting severa…" at bounding box center [474, 340] width 600 height 124
click at [563, 312] on textarea "The speaker provided a comprehensive overview of management highlighting severa…" at bounding box center [474, 340] width 600 height 124
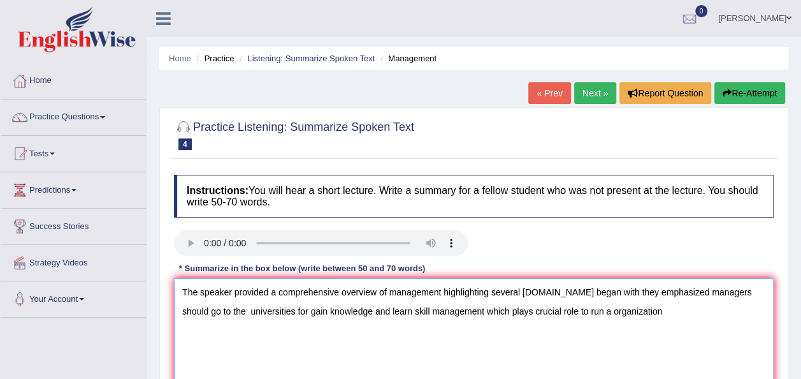
click at [620, 304] on textarea "The speaker provided a comprehensive overview of management highlighting severa…" at bounding box center [474, 340] width 600 height 124
click at [678, 309] on textarea "The speaker provided a comprehensive overview of management highlighting severa…" at bounding box center [474, 340] width 600 height 124
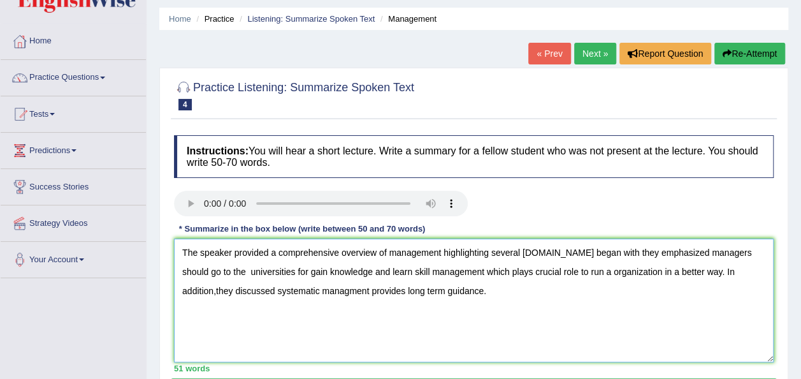
scroll to position [16, 0]
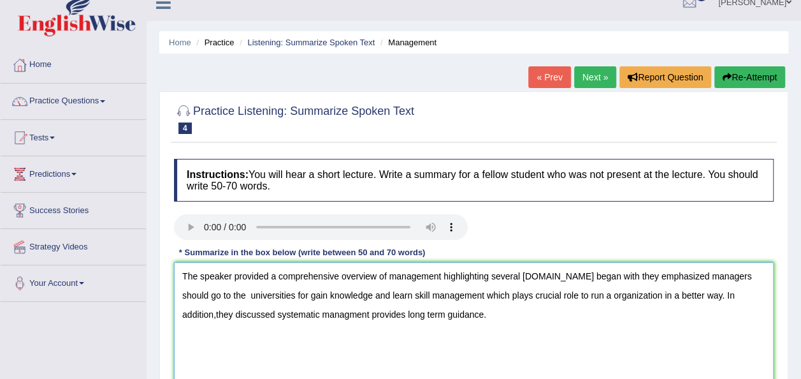
click at [296, 316] on textarea "The speaker provided a comprehensive overview of management highlighting severa…" at bounding box center [474, 324] width 600 height 124
click at [463, 316] on textarea "The speaker provided a comprehensive overview of management highlighting severa…" at bounding box center [474, 324] width 600 height 124
click at [362, 296] on textarea "The speaker provided a comprehensive overview of management highlighting severa…" at bounding box center [474, 324] width 600 height 124
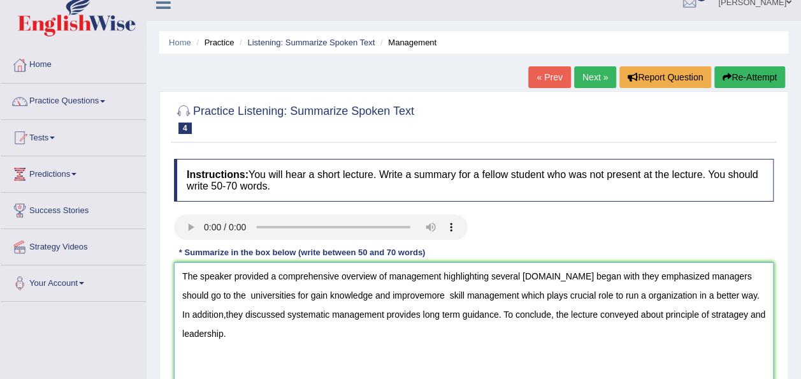
click at [374, 294] on textarea "The speaker provided a comprehensive overview of management highlighting severa…" at bounding box center [474, 324] width 600 height 124
click at [397, 293] on textarea "The speaker provided a comprehensive overview of management highlighting severa…" at bounding box center [474, 324] width 600 height 124
click at [399, 295] on textarea "The speaker provided a comprehensive overview of management highlighting severa…" at bounding box center [474, 324] width 600 height 124
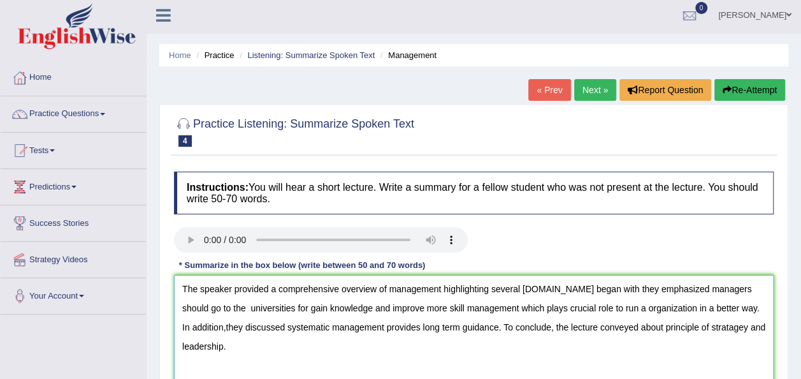
scroll to position [0, 0]
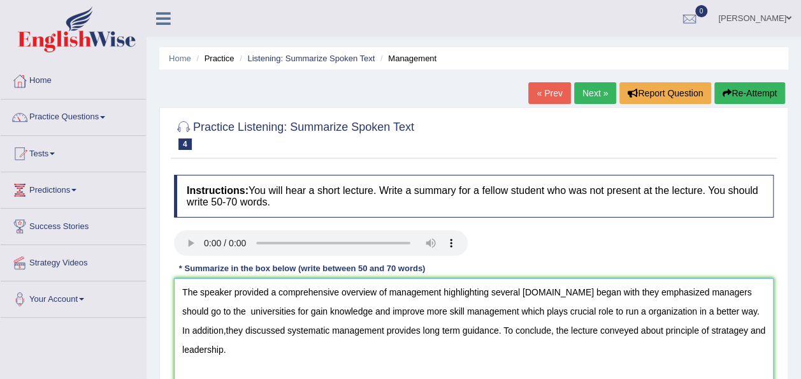
click at [277, 331] on textarea "The speaker provided a comprehensive overview of management highlighting severa…" at bounding box center [474, 340] width 600 height 124
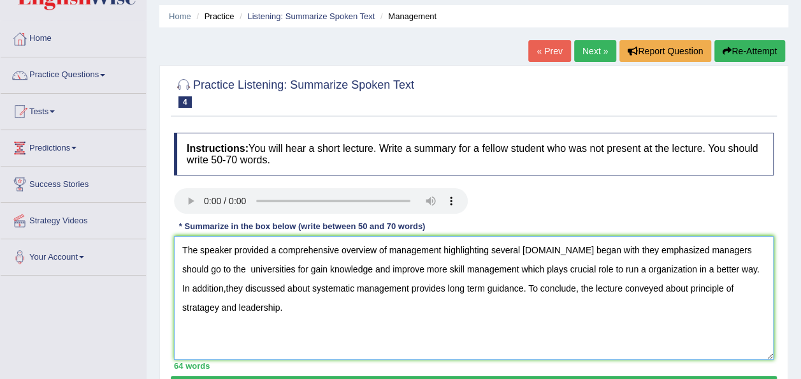
scroll to position [111, 0]
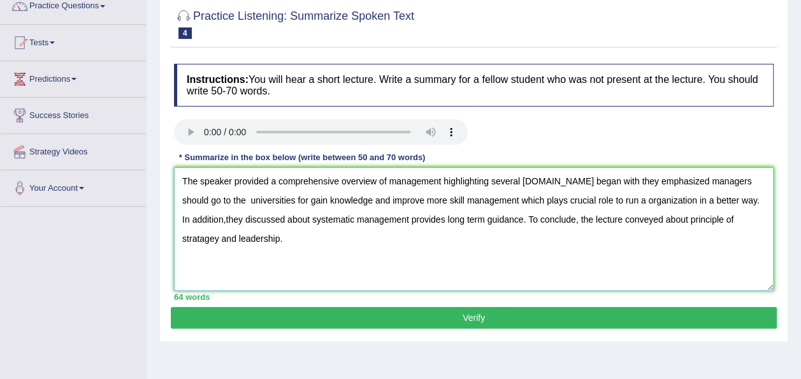
type textarea "The speaker provided a comprehensive overview of management highlighting severa…"
click at [469, 316] on button "Verify" at bounding box center [474, 318] width 606 height 22
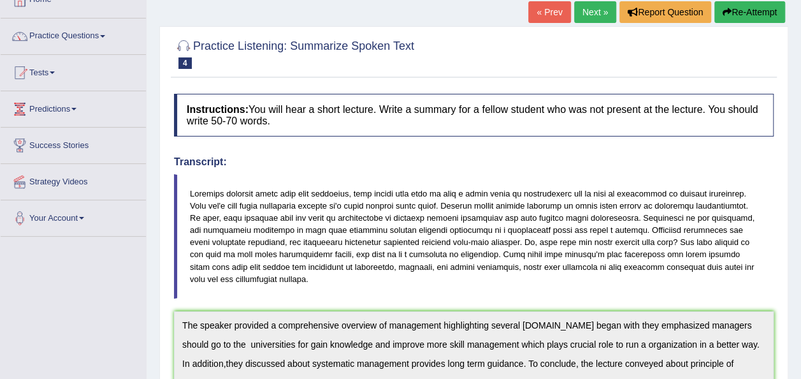
scroll to position [82, 0]
click at [584, 17] on link "Next »" at bounding box center [595, 12] width 42 height 22
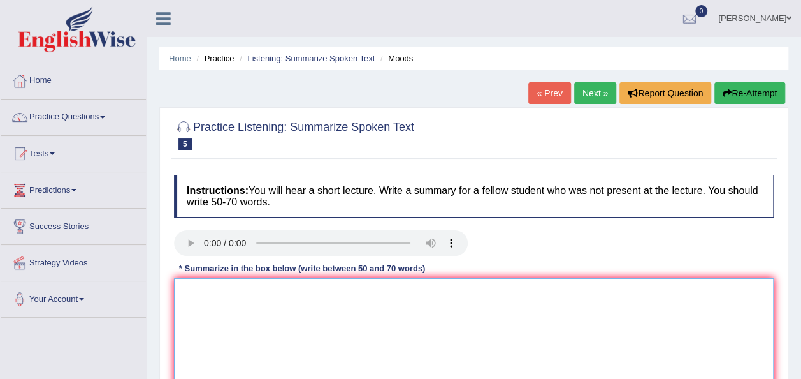
click at [245, 288] on textarea at bounding box center [474, 340] width 600 height 124
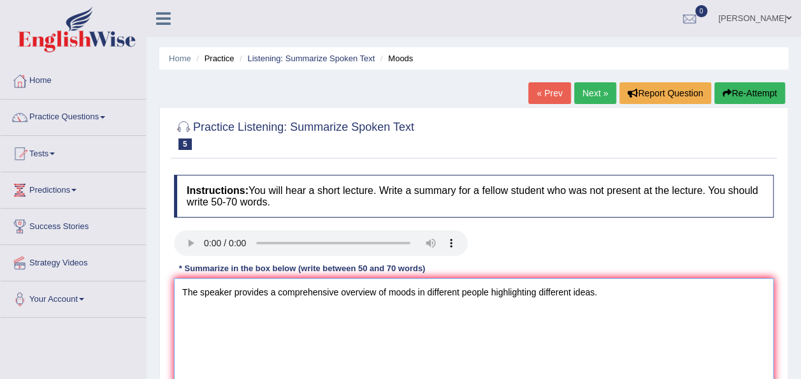
click at [571, 291] on textarea "The speaker provides a comprehensive overview of moods in different people high…" at bounding box center [474, 340] width 600 height 124
click at [603, 295] on textarea "The speaker provides a comprehensive overview of moods in different people high…" at bounding box center [474, 340] width 600 height 124
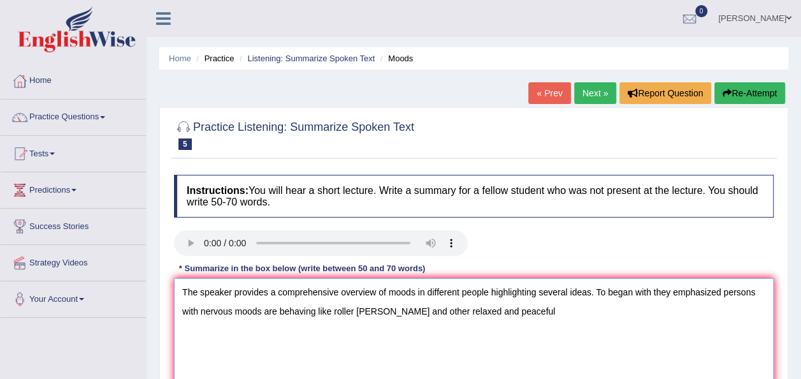
click at [525, 309] on textarea "The speaker provides a comprehensive overview of moods in different people high…" at bounding box center [474, 340] width 600 height 124
click at [560, 311] on textarea "The speaker provides a comprehensive overview of moods in different people high…" at bounding box center [474, 340] width 600 height 124
click at [682, 315] on textarea "The speaker provides a comprehensive overview of moods in different people high…" at bounding box center [474, 340] width 600 height 124
click at [715, 310] on textarea "The speaker provides a comprehensive overview of moods in different people high…" at bounding box center [474, 340] width 600 height 124
click at [742, 312] on textarea "The speaker provides a comprehensive overview of moods in different people high…" at bounding box center [474, 340] width 600 height 124
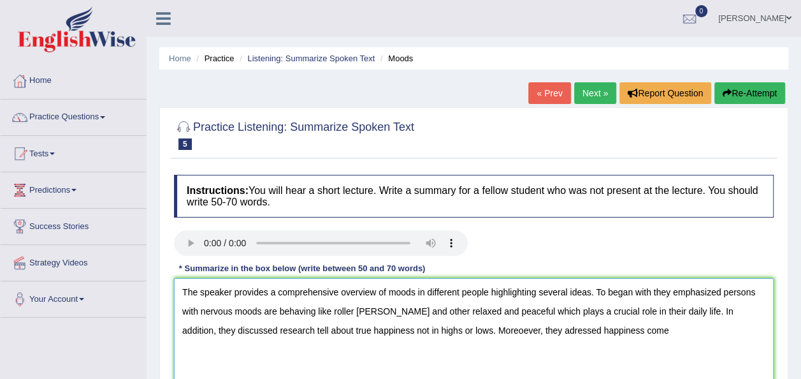
click at [519, 326] on textarea "The speaker provides a comprehensive overview of moods in different people high…" at bounding box center [474, 340] width 600 height 124
click at [629, 330] on textarea "The speaker provides a comprehensive overview of moods in different people high…" at bounding box center [474, 340] width 600 height 124
click at [210, 352] on textarea "The speaker provides a comprehensive overview of moods in different people high…" at bounding box center [474, 340] width 600 height 124
click at [186, 350] on textarea "The speaker provides a comprehensive overview of moods in different people high…" at bounding box center [474, 340] width 600 height 124
click at [193, 352] on textarea "The speaker provides a comprehensive overview of moods in different people high…" at bounding box center [474, 340] width 600 height 124
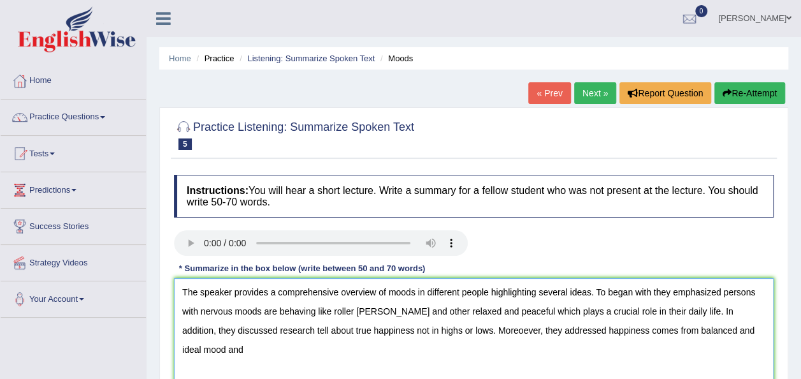
click at [763, 330] on textarea "The speaker provides a comprehensive overview of moods in different people high…" at bounding box center [474, 340] width 600 height 124
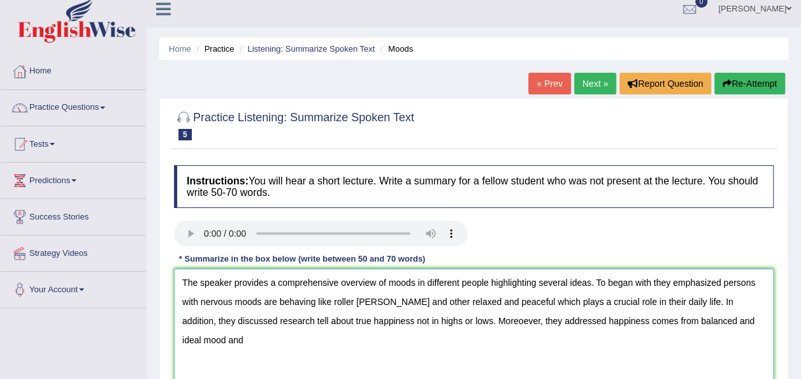
scroll to position [8, 0]
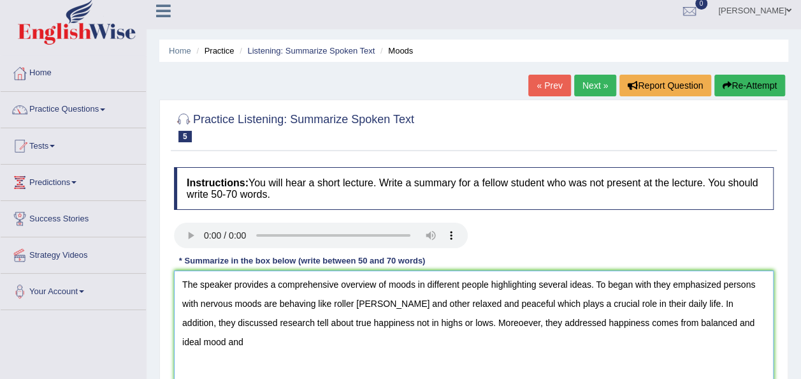
drag, startPoint x: 671, startPoint y: 305, endPoint x: 510, endPoint y: 307, distance: 161.3
click at [510, 307] on textarea "The speaker provides a comprehensive overview of moods in different people high…" at bounding box center [474, 332] width 600 height 124
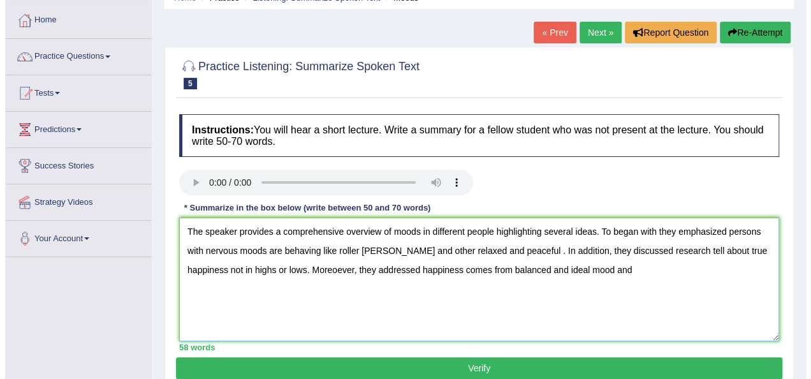
scroll to position [60, 0]
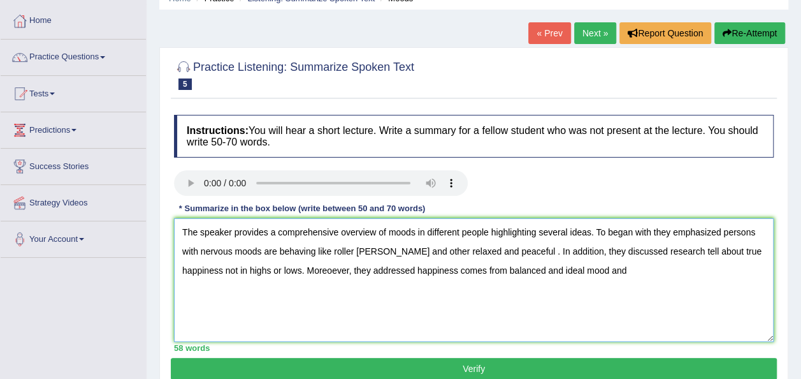
click at [671, 250] on textarea "The speaker provides a comprehensive overview of moods in different people high…" at bounding box center [474, 280] width 600 height 124
click at [670, 251] on textarea "The speaker provides a comprehensive overview of moods in different people high…" at bounding box center [474, 280] width 600 height 124
click at [590, 269] on textarea "The speaker provides a comprehensive overview of moods in different people high…" at bounding box center [474, 280] width 600 height 124
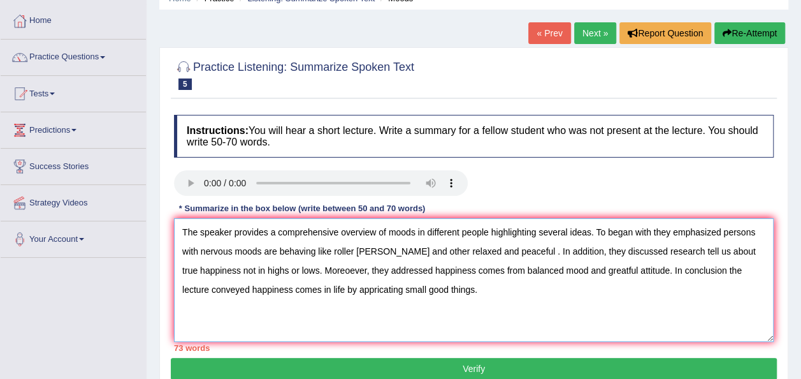
drag, startPoint x: 542, startPoint y: 269, endPoint x: 467, endPoint y: 272, distance: 75.3
click at [467, 272] on textarea "The speaker provides a comprehensive overview of moods in different people high…" at bounding box center [474, 280] width 600 height 124
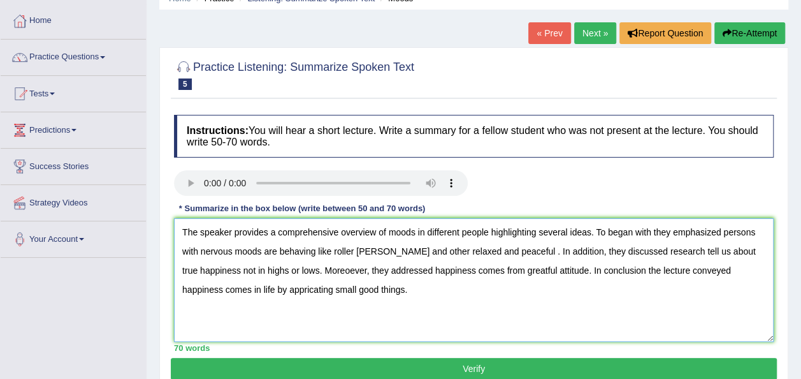
type textarea "The speaker provides a comprehensive overview of moods in different people high…"
click at [390, 367] on button "Verify" at bounding box center [474, 369] width 606 height 22
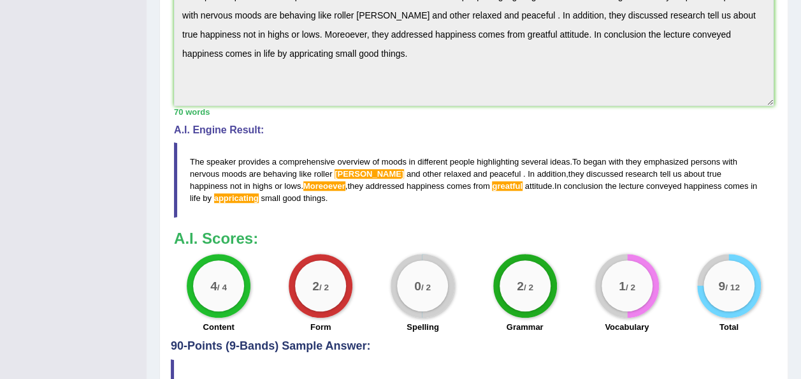
scroll to position [436, 0]
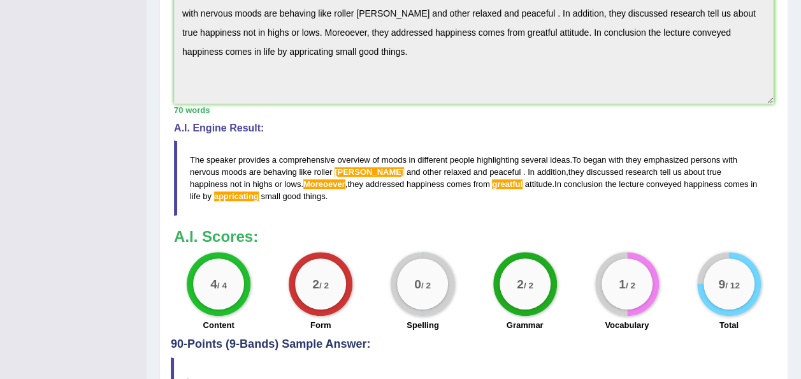
click at [675, 243] on h3 "A.I. Scores:" at bounding box center [474, 236] width 600 height 17
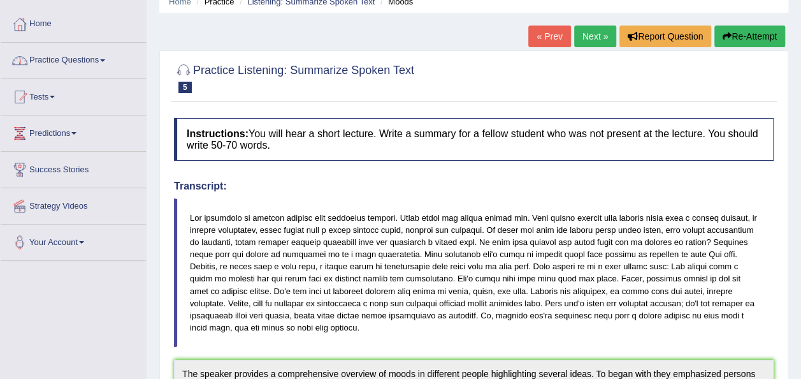
scroll to position [0, 0]
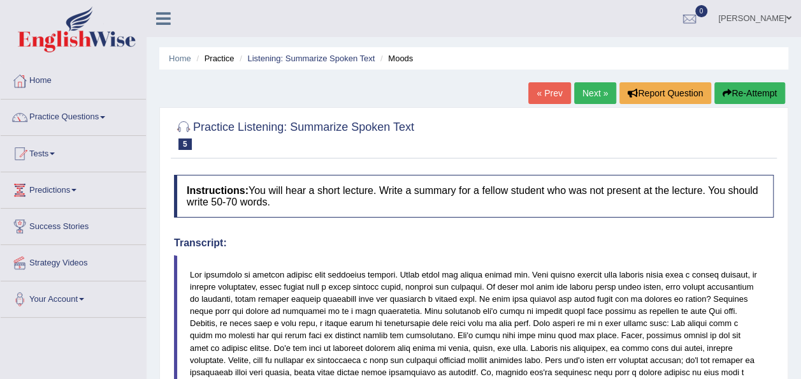
click at [105, 117] on span at bounding box center [102, 117] width 5 height 3
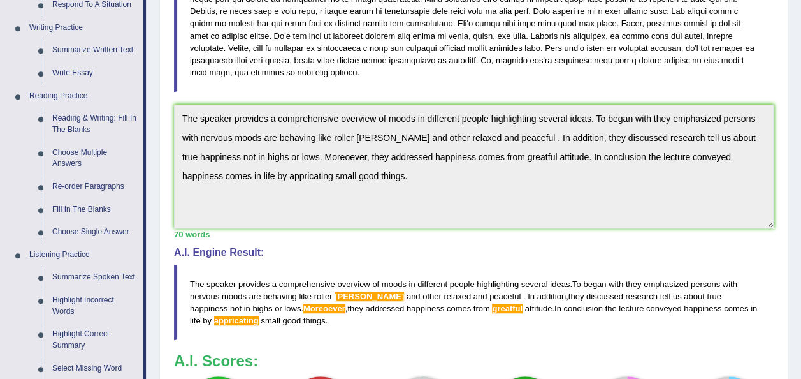
scroll to position [316, 0]
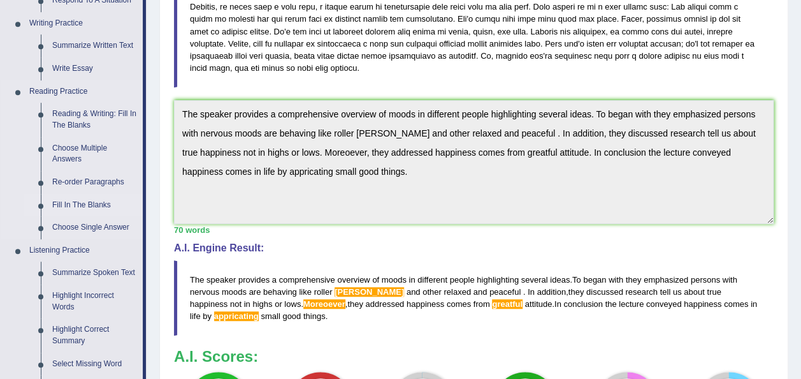
click at [85, 199] on link "Fill In The Blanks" at bounding box center [95, 205] width 96 height 23
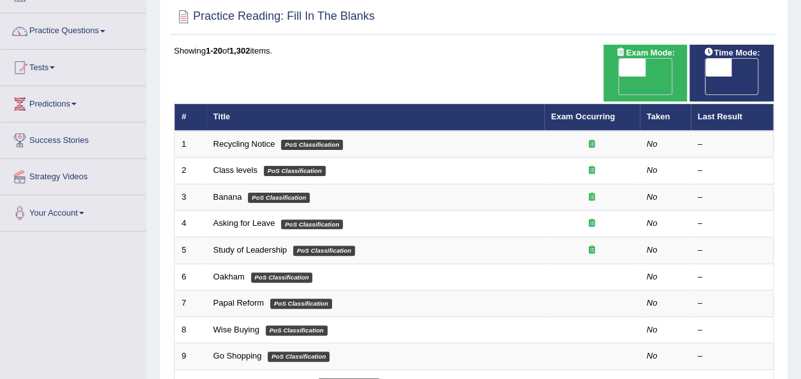
scroll to position [89, 0]
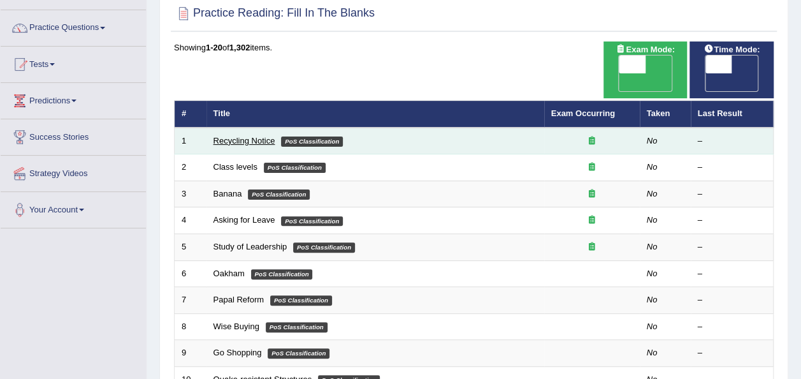
click at [246, 136] on link "Recycling Notice" at bounding box center [245, 141] width 62 height 10
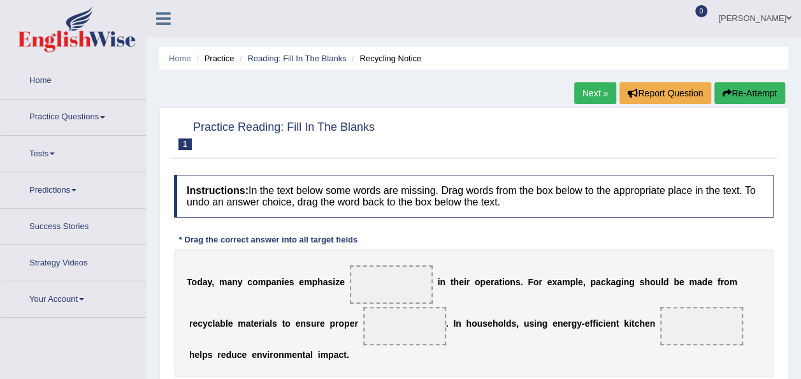
click at [355, 277] on span at bounding box center [391, 284] width 83 height 38
click at [102, 117] on link "Practice Questions" at bounding box center [73, 115] width 145 height 32
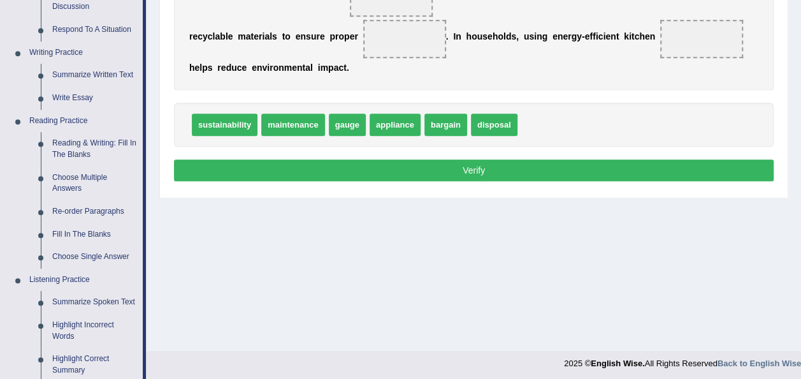
scroll to position [302, 0]
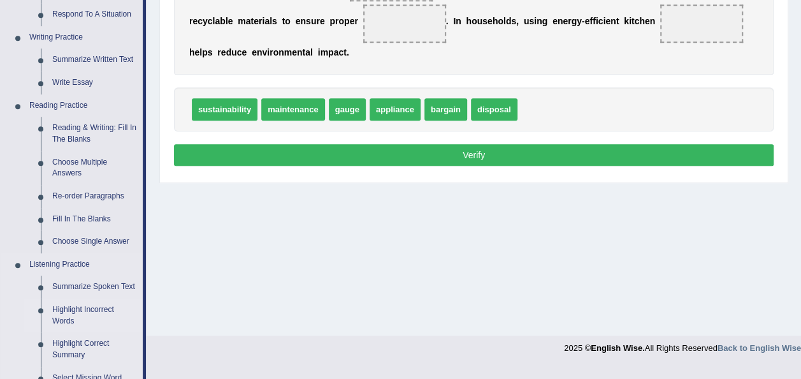
click at [85, 312] on link "Highlight Incorrect Words" at bounding box center [95, 315] width 96 height 34
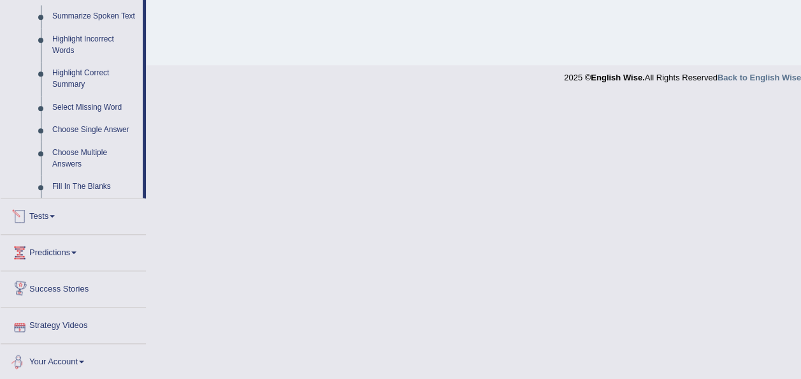
scroll to position [466, 0]
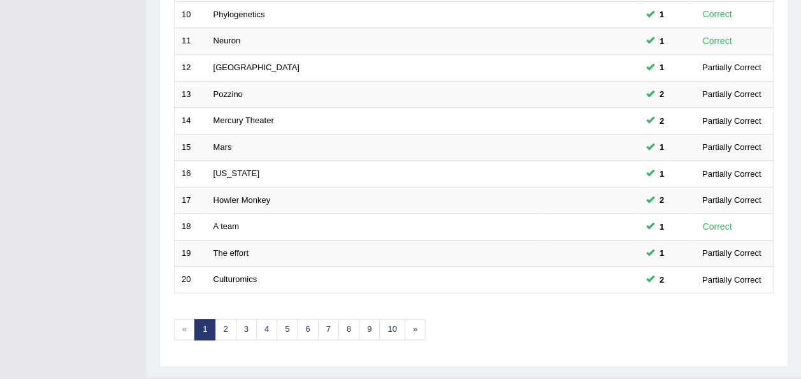
scroll to position [457, 0]
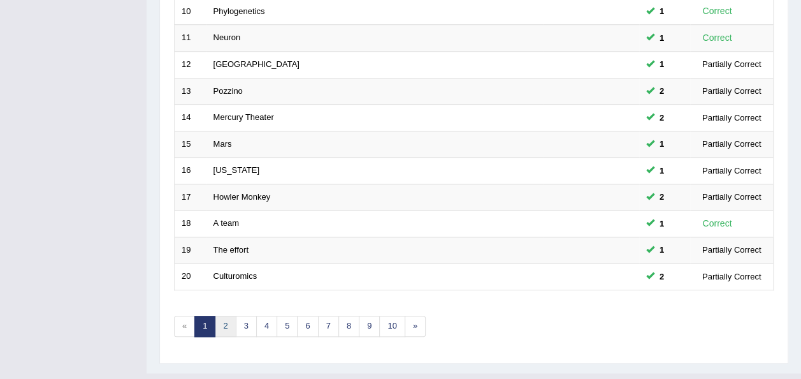
click at [224, 316] on link "2" at bounding box center [225, 326] width 21 height 21
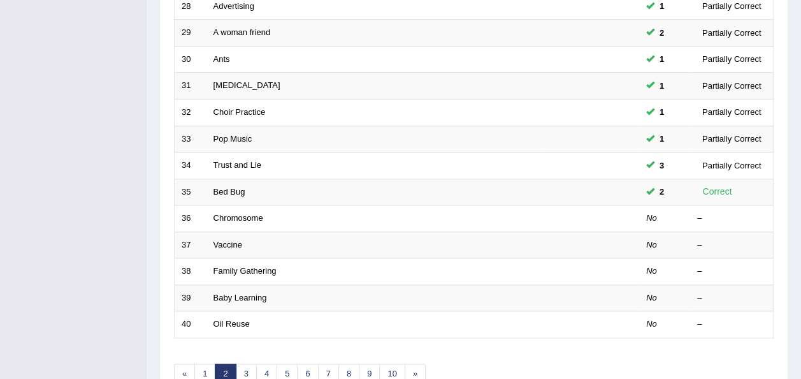
scroll to position [459, 0]
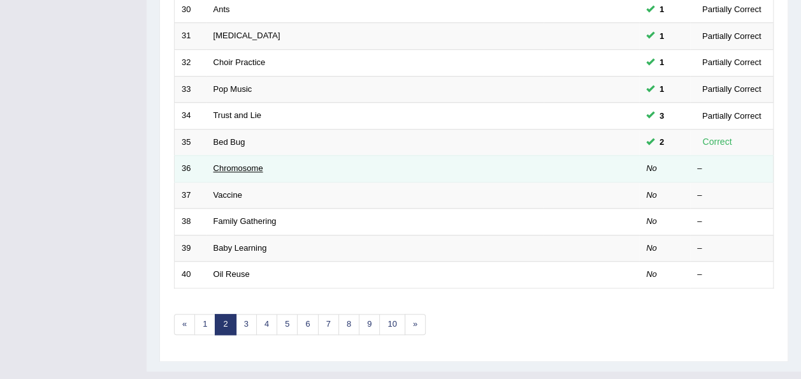
click at [235, 163] on link "Chromosome" at bounding box center [239, 168] width 50 height 10
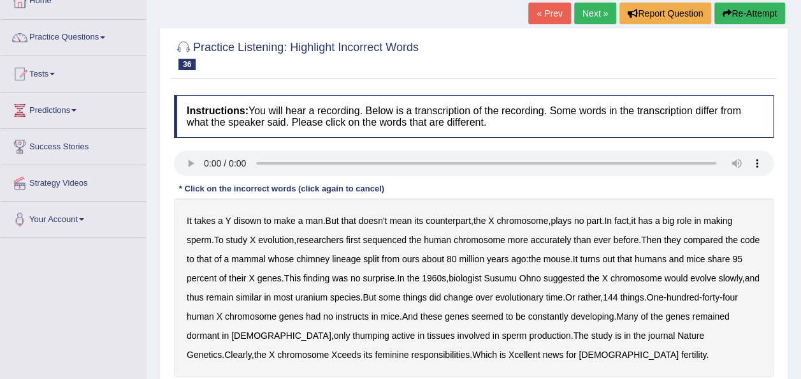
scroll to position [117, 0]
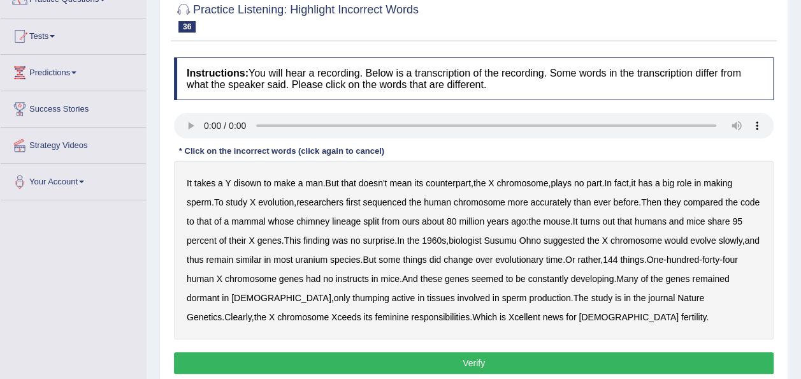
drag, startPoint x: 232, startPoint y: 182, endPoint x: 235, endPoint y: 175, distance: 7.5
click at [235, 175] on div "It takes a Y disown to make a man . But that doesn't mean its counterpart , the…" at bounding box center [474, 250] width 600 height 179
drag, startPoint x: 235, startPoint y: 175, endPoint x: 268, endPoint y: 177, distance: 33.2
click at [268, 177] on div "It takes a Y disown to make a man . But that doesn't mean its counterpart , the…" at bounding box center [474, 250] width 600 height 179
drag, startPoint x: 268, startPoint y: 177, endPoint x: 238, endPoint y: 177, distance: 29.3
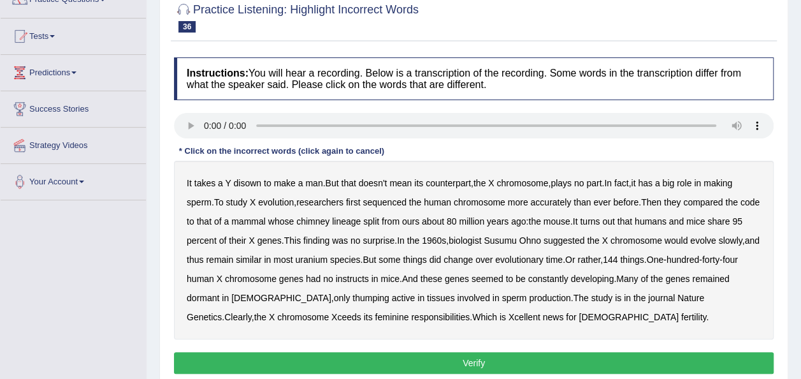
click at [238, 177] on div "It takes a Y disown to make a man . But that doesn't mean its counterpart , the…" at bounding box center [474, 250] width 600 height 179
click at [238, 178] on b "disown" at bounding box center [247, 183] width 28 height 10
drag, startPoint x: 238, startPoint y: 177, endPoint x: 269, endPoint y: 183, distance: 31.1
click at [269, 183] on div "It takes a Y disown to make a man . But that doesn't mean its counterpart , the…" at bounding box center [474, 250] width 600 height 179
click at [269, 183] on b "to" at bounding box center [268, 183] width 8 height 10
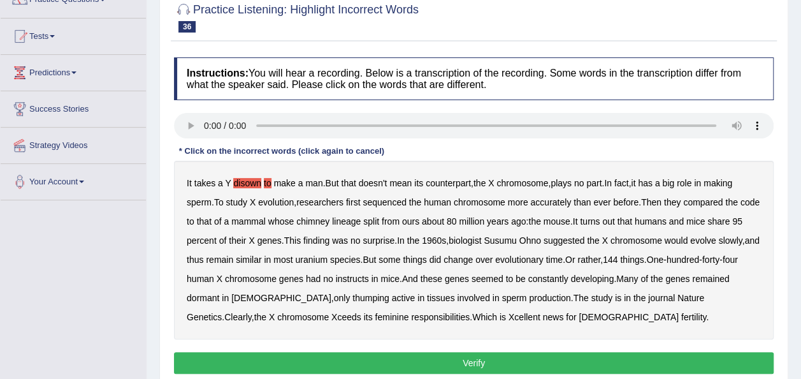
click at [269, 183] on b "to" at bounding box center [268, 183] width 8 height 10
click at [330, 217] on b "chimney" at bounding box center [312, 221] width 33 height 10
click at [361, 219] on b "lineage" at bounding box center [346, 221] width 29 height 10
click at [328, 261] on b "uranium" at bounding box center [311, 259] width 33 height 10
click at [369, 277] on b "instructs" at bounding box center [352, 279] width 33 height 10
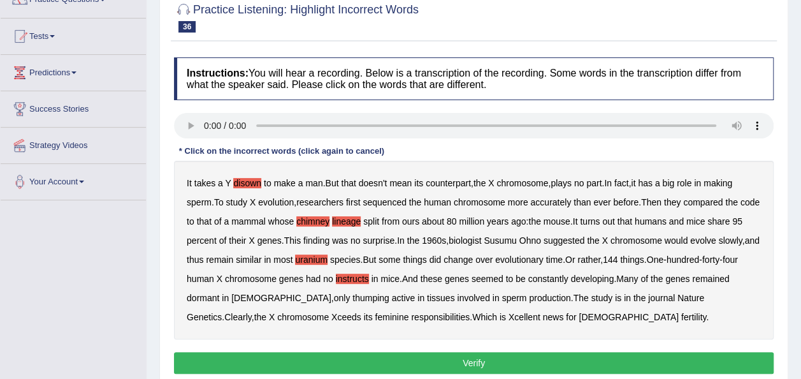
click at [353, 296] on b "thumping" at bounding box center [371, 298] width 37 height 10
click at [377, 354] on button "Verify" at bounding box center [474, 363] width 600 height 22
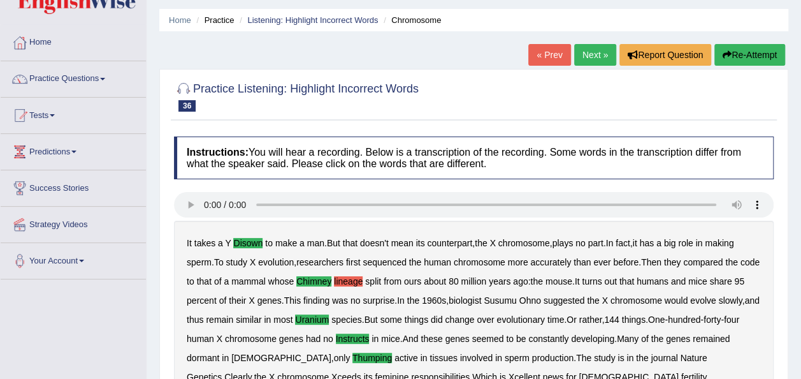
scroll to position [22, 0]
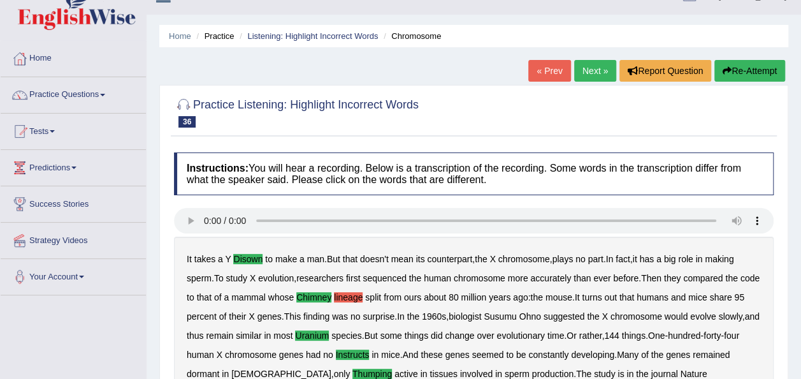
click at [597, 64] on link "Next »" at bounding box center [595, 71] width 42 height 22
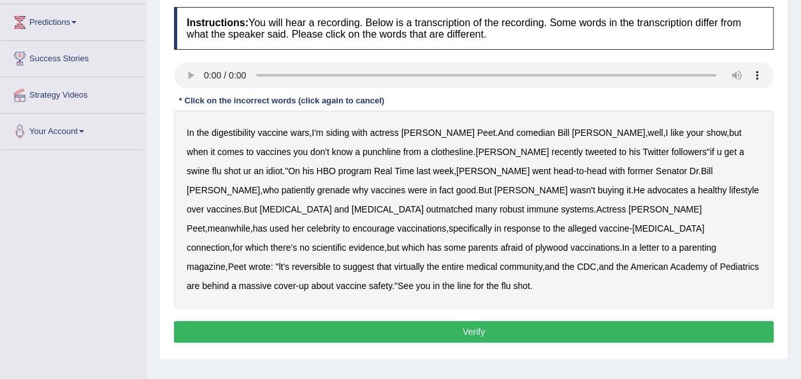
click at [350, 185] on b "grenade" at bounding box center [334, 190] width 33 height 10
click at [568, 242] on b "plywood" at bounding box center [552, 247] width 33 height 10
click at [317, 261] on b "reversible" at bounding box center [311, 266] width 39 height 10
click at [541, 321] on button "Verify" at bounding box center [474, 332] width 600 height 22
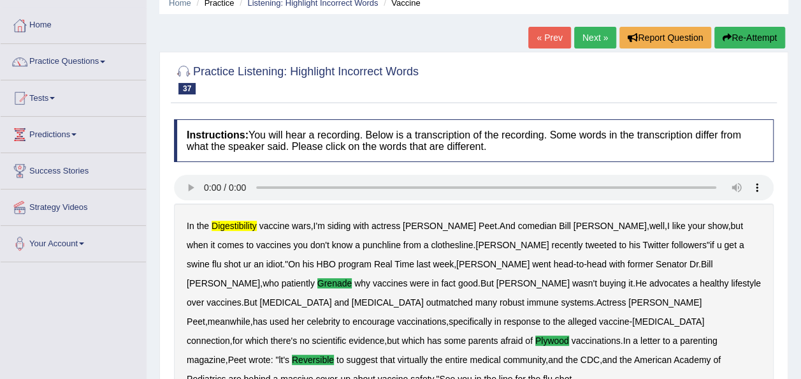
scroll to position [52, 0]
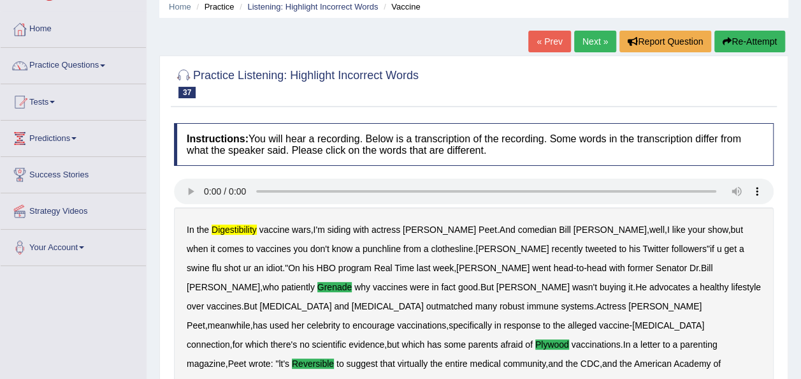
click at [589, 51] on link "Next »" at bounding box center [595, 42] width 42 height 22
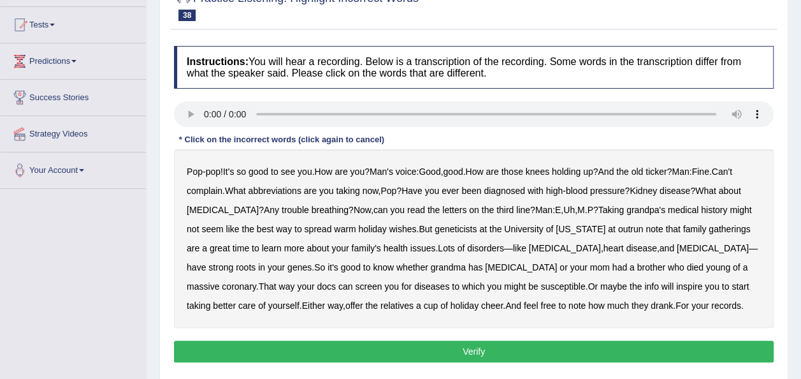
scroll to position [130, 0]
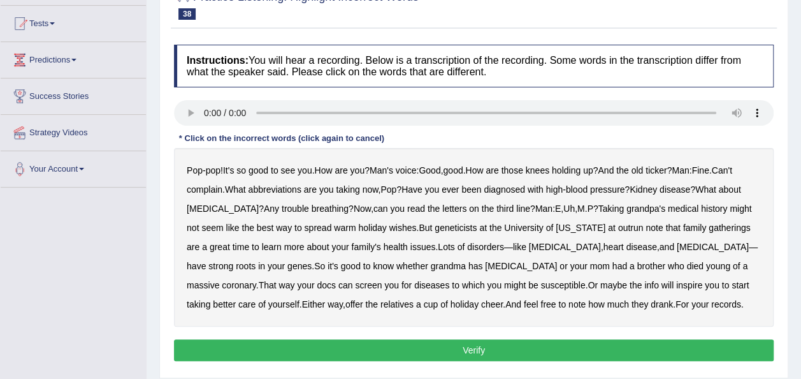
click at [397, 163] on div "Pop - pop ! It's so good to see you . How are you ? Man's voice : Good , good .…" at bounding box center [474, 237] width 600 height 179
click at [396, 175] on div "Pop - pop ! It's so good to see you . How are you ? Man's voice : Good , good .…" at bounding box center [474, 237] width 600 height 179
click at [386, 172] on b "Man's" at bounding box center [382, 170] width 24 height 10
click at [404, 168] on b "voice" at bounding box center [406, 170] width 21 height 10
click at [284, 190] on b "abbreviations" at bounding box center [275, 189] width 53 height 10
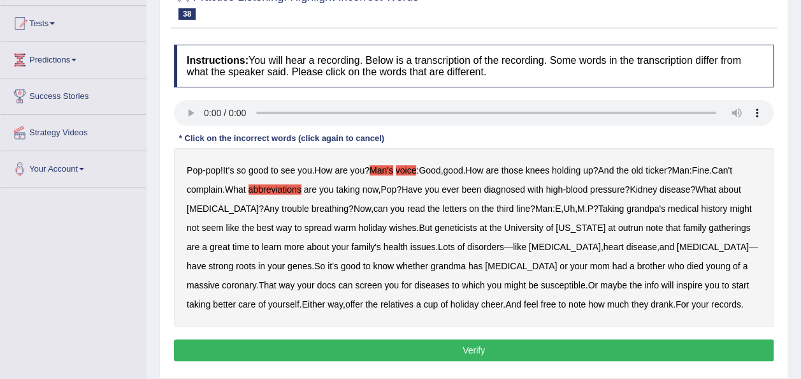
click at [536, 205] on b "Man" at bounding box center [544, 208] width 17 height 10
click at [618, 226] on b "outrun" at bounding box center [631, 228] width 26 height 10
click at [562, 339] on button "Verify" at bounding box center [474, 350] width 600 height 22
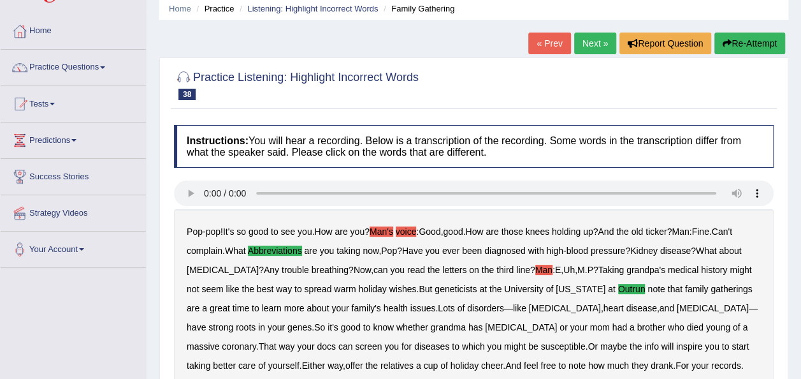
scroll to position [50, 0]
click at [596, 51] on link "Next »" at bounding box center [595, 44] width 42 height 22
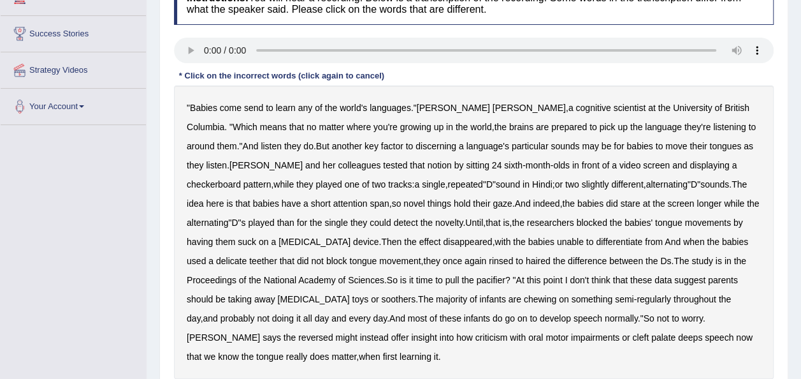
scroll to position [208, 0]
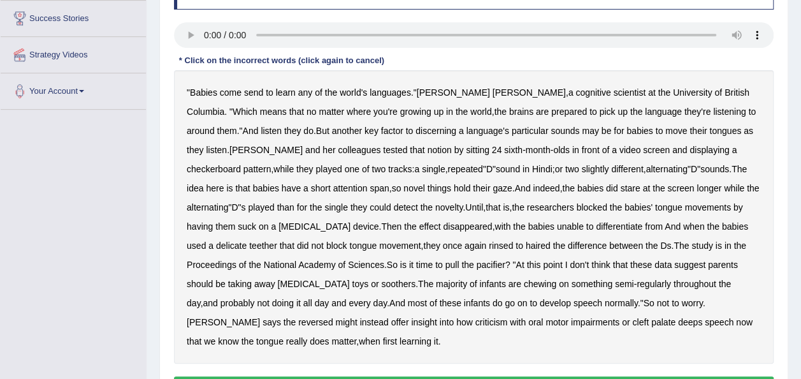
click at [252, 89] on b "send" at bounding box center [253, 92] width 19 height 10
click at [407, 188] on div "" Babies come send to learn any of the world's languages ." Alison Bruderer , a…" at bounding box center [474, 216] width 600 height 293
click at [454, 189] on b "hold" at bounding box center [462, 188] width 17 height 10
click at [645, 226] on b "from" at bounding box center [654, 226] width 18 height 10
click at [665, 230] on b "And" at bounding box center [673, 226] width 16 height 10
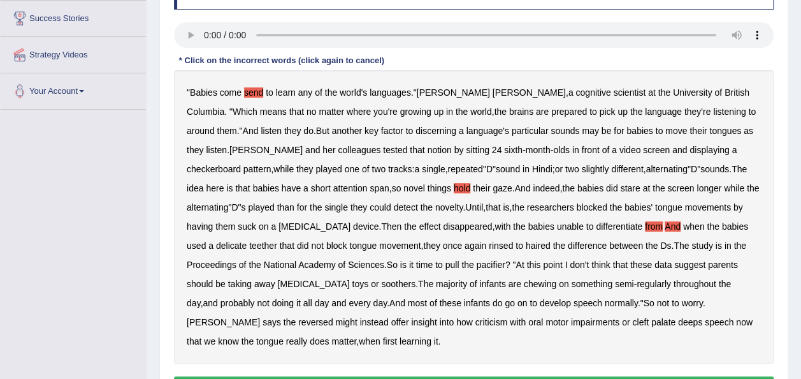
drag, startPoint x: 538, startPoint y: 230, endPoint x: 522, endPoint y: 231, distance: 16.0
click at [522, 231] on div "" Babies come send to learn any of the world's languages ." Alison Bruderer , a…" at bounding box center [474, 216] width 600 height 293
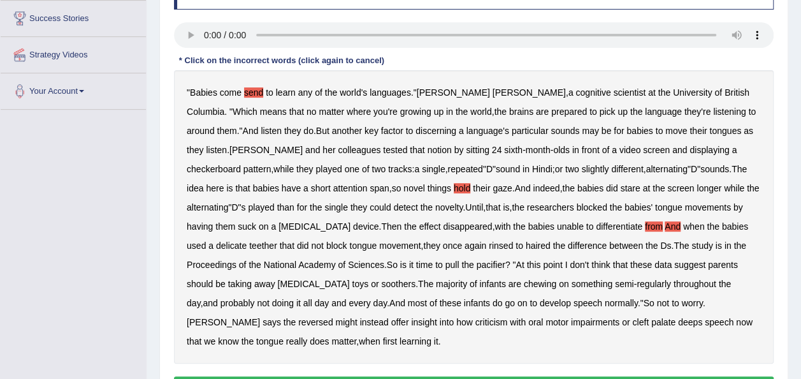
click at [522, 231] on div "" Babies come send to learn any of the world's languages ." Alison Bruderer , a…" at bounding box center [474, 216] width 600 height 293
click at [645, 221] on b "from" at bounding box center [654, 226] width 18 height 10
click at [574, 224] on div "" Babies come send to learn any of the world's languages ." Alison Bruderer , a…" at bounding box center [474, 216] width 600 height 293
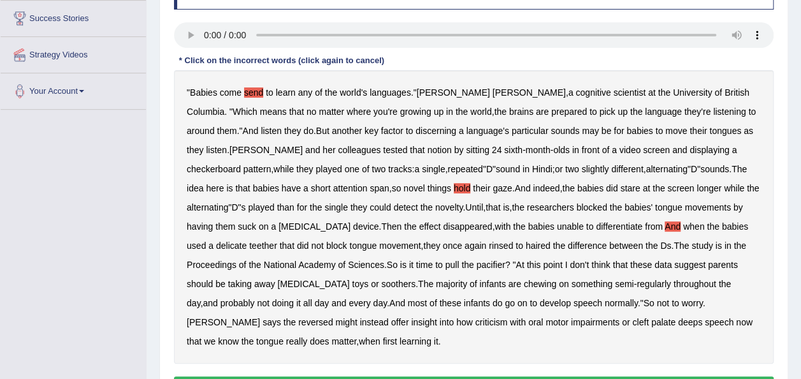
click at [665, 223] on b "And" at bounding box center [673, 226] width 16 height 10
click at [333, 317] on b "reversed" at bounding box center [315, 322] width 34 height 10
click at [476, 325] on b "criticism" at bounding box center [492, 322] width 33 height 10
click at [678, 319] on b "deeps" at bounding box center [690, 322] width 24 height 10
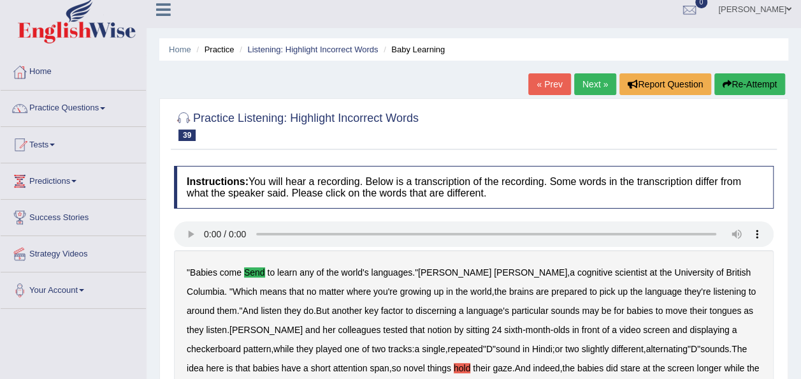
scroll to position [4, 0]
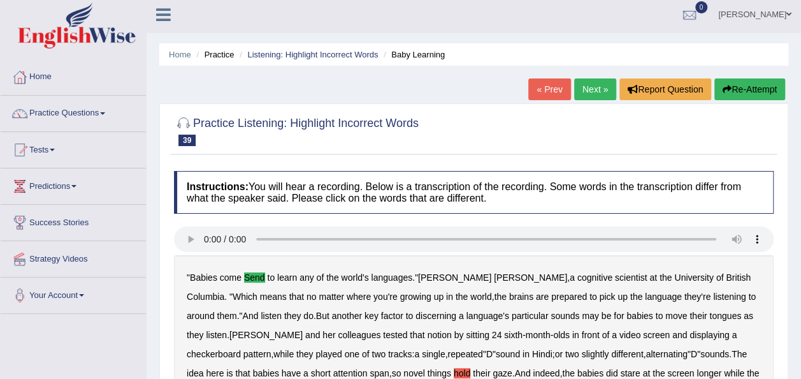
click at [592, 83] on link "Next »" at bounding box center [595, 89] width 42 height 22
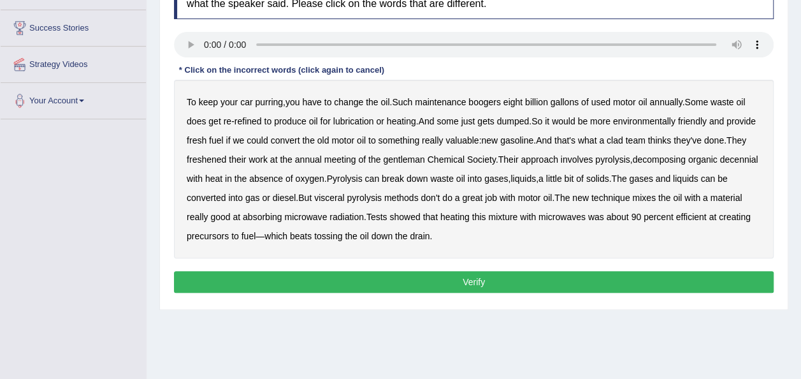
scroll to position [199, 0]
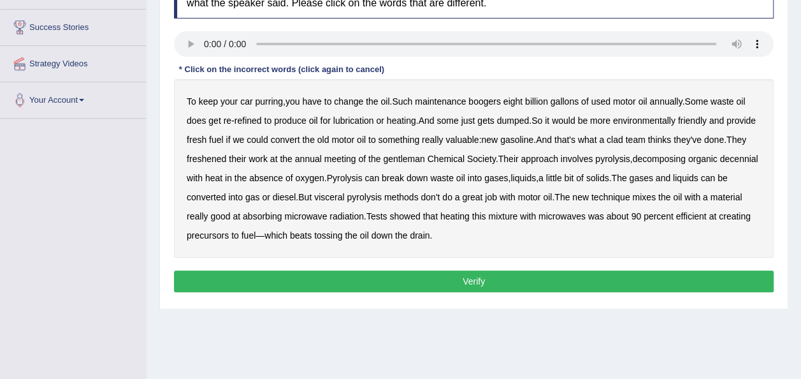
click at [487, 99] on b "boogers" at bounding box center [485, 101] width 33 height 10
click at [624, 136] on b "clad" at bounding box center [615, 140] width 17 height 10
click at [406, 157] on b "gentleman" at bounding box center [403, 159] width 41 height 10
click at [720, 164] on b "decennial" at bounding box center [739, 159] width 38 height 10
click at [344, 193] on b "visceral" at bounding box center [329, 197] width 30 height 10
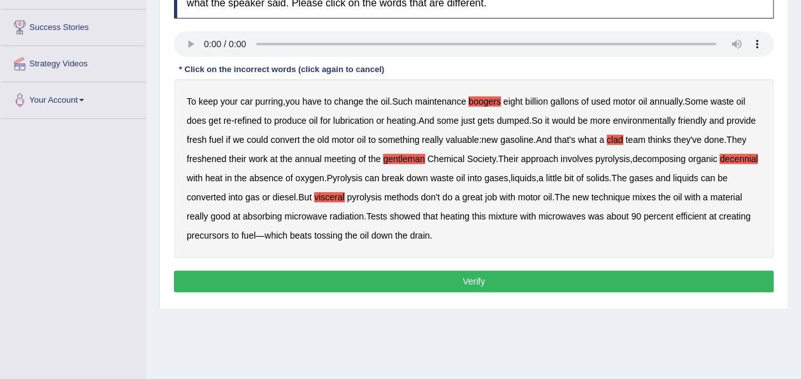
click at [451, 275] on button "Verify" at bounding box center [474, 281] width 600 height 22
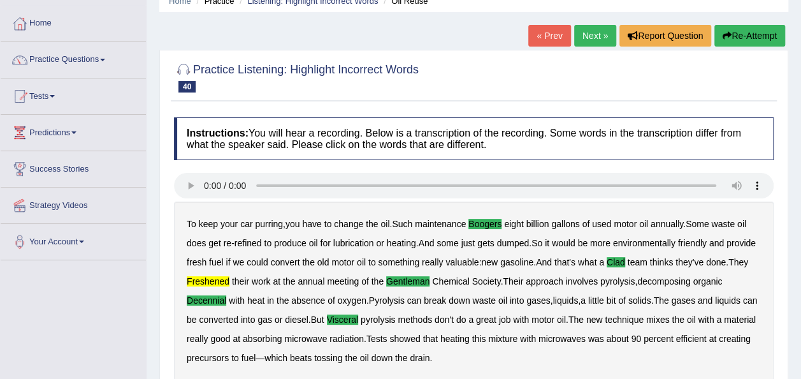
scroll to position [45, 0]
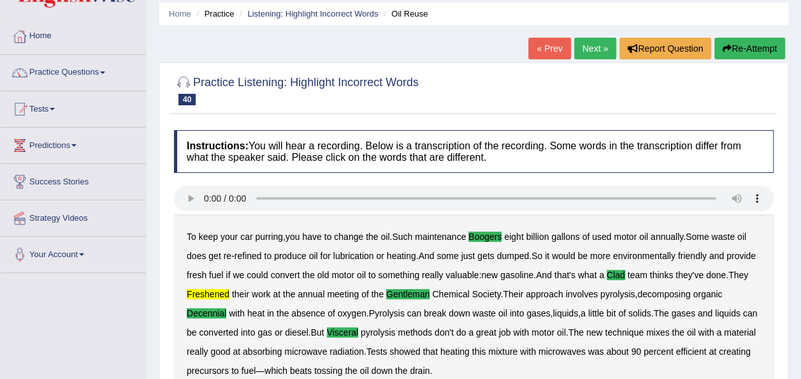
click at [588, 57] on link "Next »" at bounding box center [595, 49] width 42 height 22
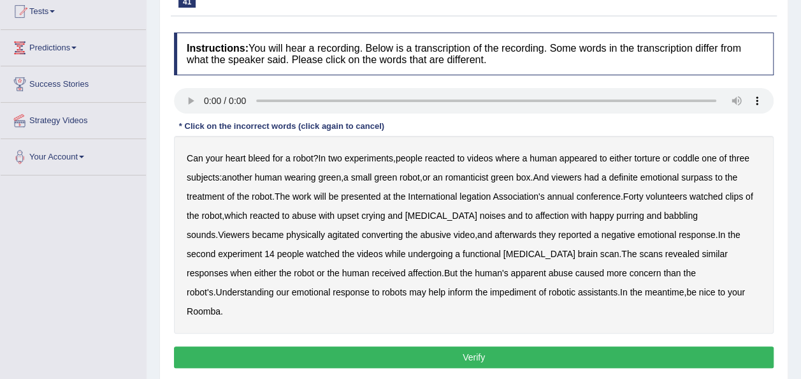
click at [485, 192] on b "legation" at bounding box center [475, 196] width 31 height 10
click at [362, 235] on b "converting" at bounding box center [382, 235] width 41 height 10
click at [490, 292] on b "impediment" at bounding box center [513, 292] width 46 height 10
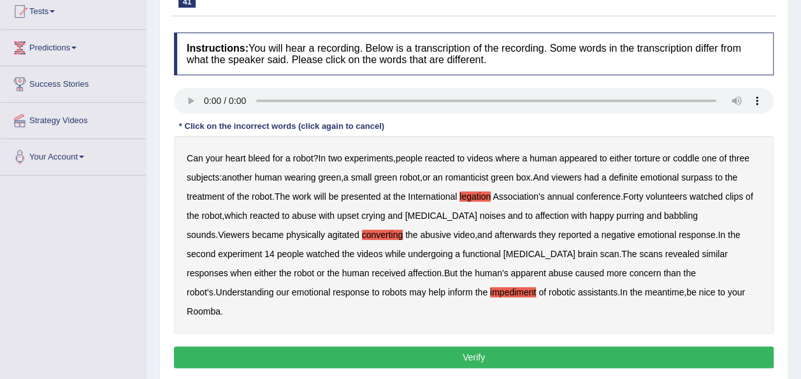
click at [513, 346] on button "Verify" at bounding box center [474, 357] width 600 height 22
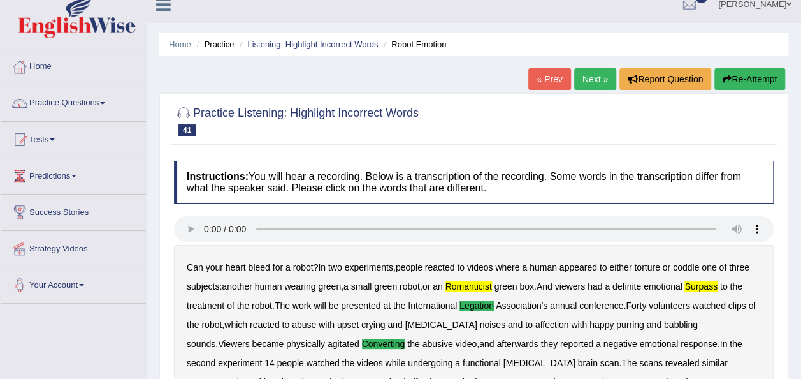
scroll to position [11, 0]
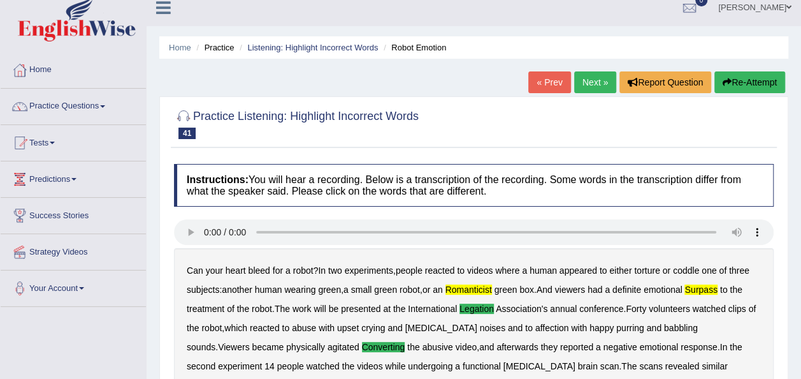
click at [596, 80] on link "Next »" at bounding box center [595, 82] width 42 height 22
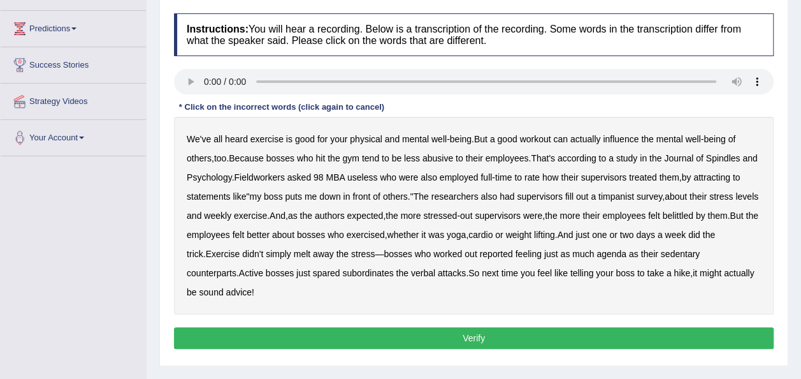
scroll to position [163, 0]
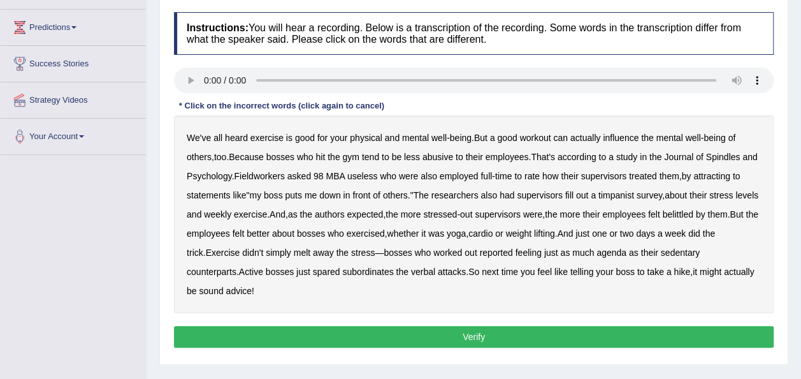
click at [284, 172] on b "Fieldworkers" at bounding box center [259, 176] width 50 height 10
click at [728, 177] on b "attracting" at bounding box center [712, 176] width 37 height 10
click at [625, 194] on b "timpanist" at bounding box center [617, 195] width 36 height 10
click at [618, 257] on div "We've all heard exercise is good for your physical and mental well - being . Bu…" at bounding box center [474, 214] width 600 height 198
click at [618, 254] on b "agenda" at bounding box center [612, 252] width 30 height 10
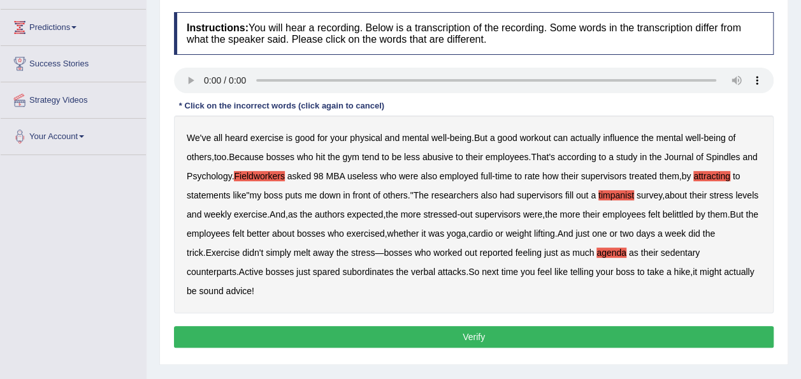
click at [534, 333] on button "Verify" at bounding box center [474, 337] width 600 height 22
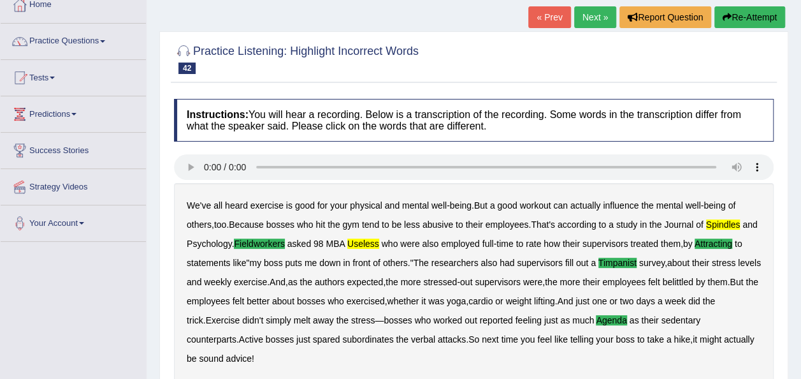
scroll to position [68, 0]
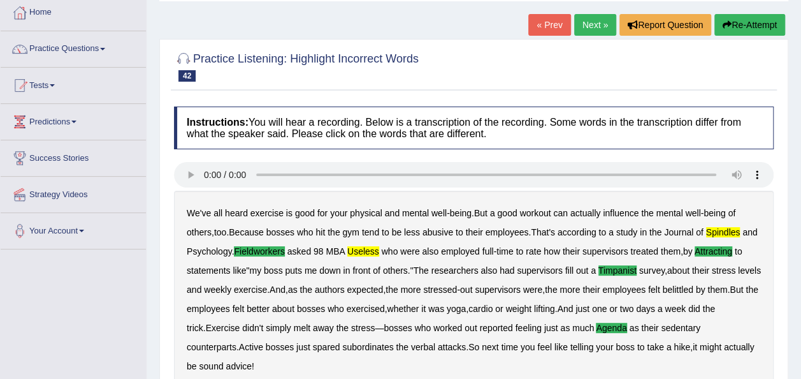
click at [601, 41] on div "Practice Listening: Highlight Incorrect Words 42 Good Workout Instructions: You…" at bounding box center [473, 315] width 629 height 552
click at [589, 21] on link "Next »" at bounding box center [595, 25] width 42 height 22
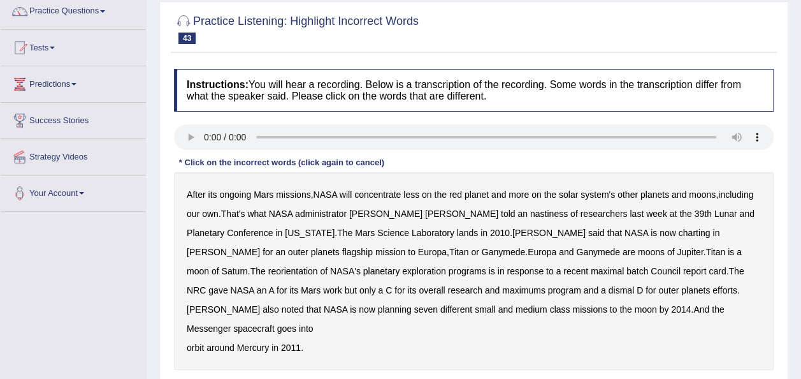
scroll to position [117, 0]
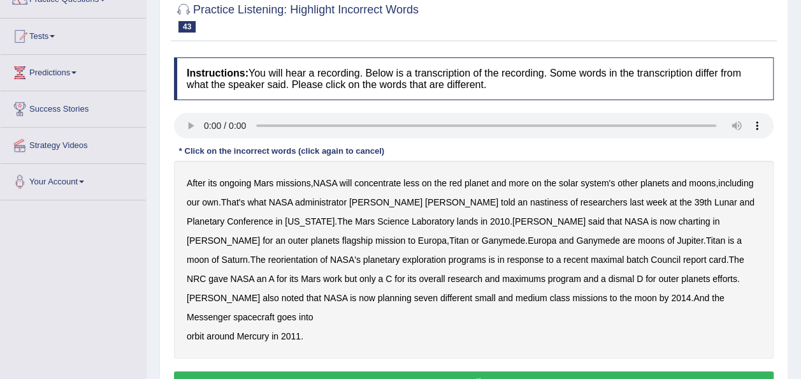
click at [530, 197] on b "nastiness" at bounding box center [549, 202] width 38 height 10
click at [679, 221] on b "charting" at bounding box center [695, 221] width 32 height 10
click at [591, 260] on b "maximal" at bounding box center [607, 259] width 33 height 10
click at [627, 258] on b "batch" at bounding box center [638, 259] width 22 height 10
click at [627, 262] on b "batch" at bounding box center [638, 259] width 22 height 10
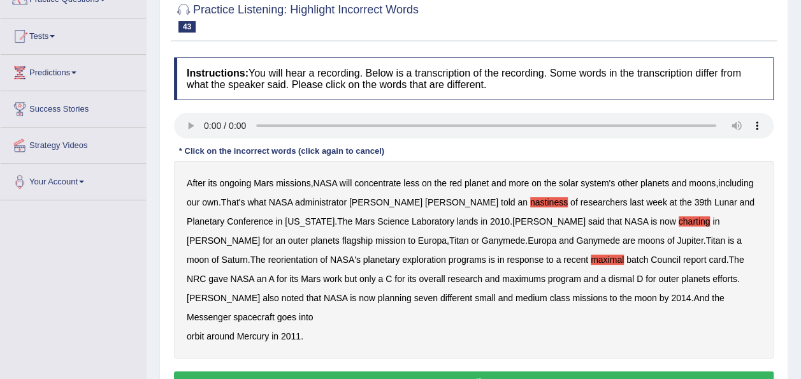
click at [451, 371] on button "Verify" at bounding box center [474, 382] width 600 height 22
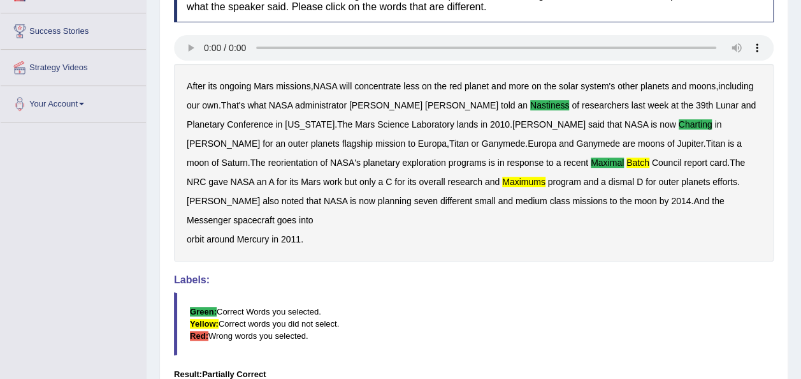
scroll to position [0, 0]
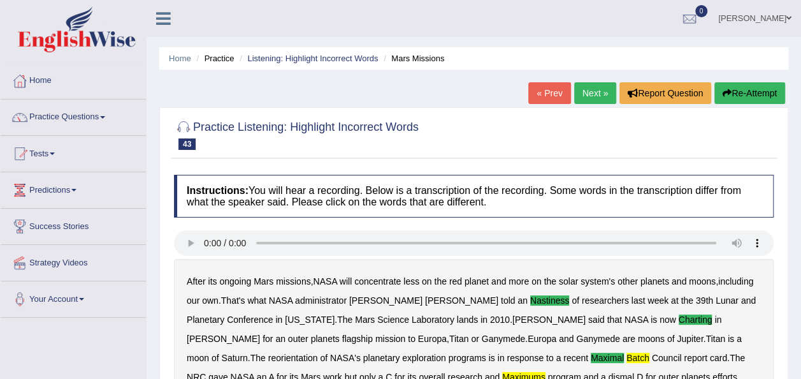
click at [601, 97] on link "Next »" at bounding box center [595, 93] width 42 height 22
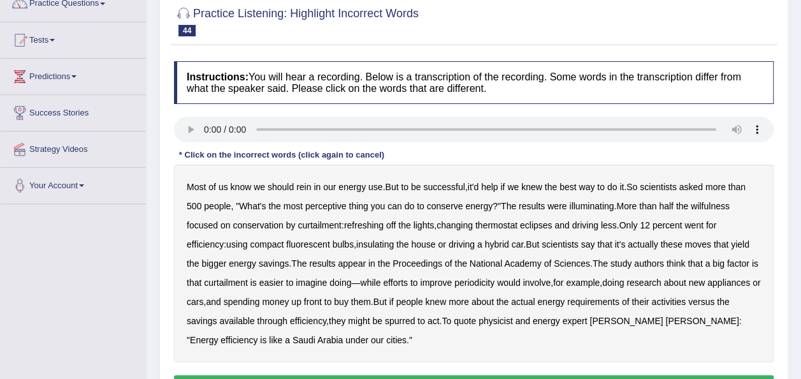
click at [332, 201] on b "perceptive" at bounding box center [325, 206] width 41 height 10
click at [715, 203] on b "wilfulness" at bounding box center [710, 206] width 39 height 10
click at [479, 281] on b "periodicity" at bounding box center [475, 282] width 40 height 10
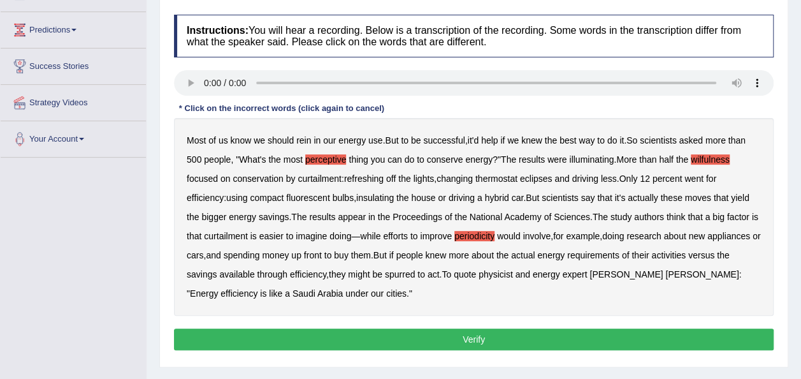
scroll to position [195, 0]
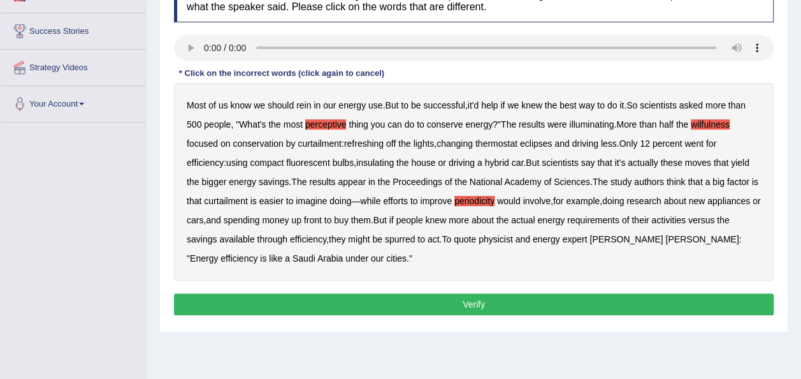
click at [525, 310] on button "Verify" at bounding box center [474, 304] width 600 height 22
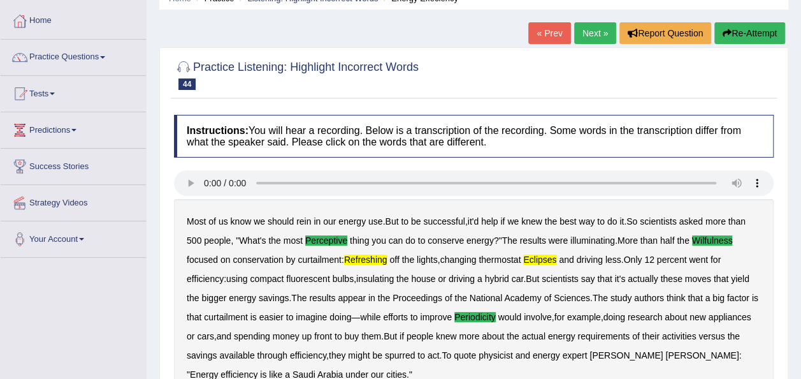
scroll to position [60, 0]
click at [591, 40] on link "Next »" at bounding box center [595, 33] width 42 height 22
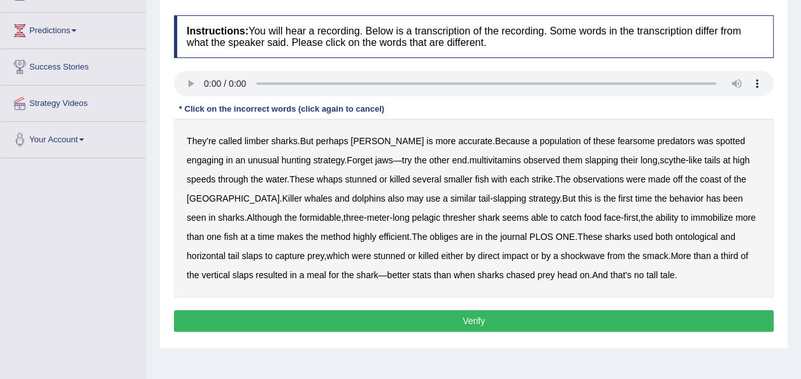
scroll to position [163, 0]
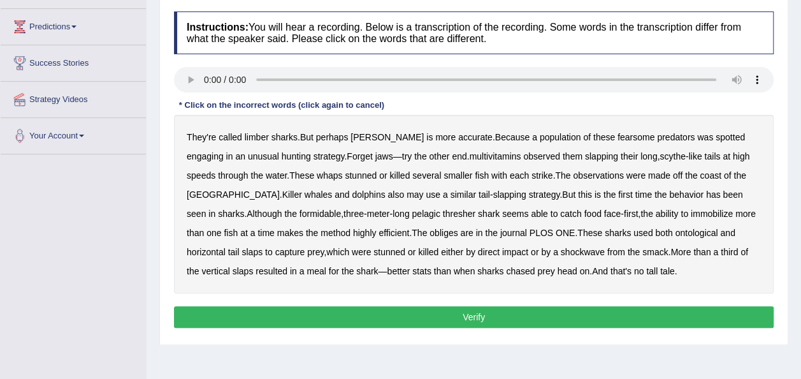
click at [469, 156] on b "multivitamins" at bounding box center [495, 156] width 52 height 10
click at [430, 231] on b "obliges" at bounding box center [444, 233] width 28 height 10
click at [547, 310] on button "Verify" at bounding box center [474, 317] width 600 height 22
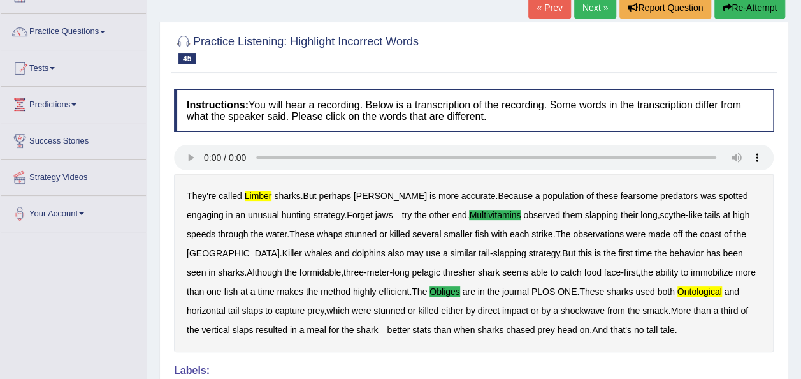
scroll to position [81, 0]
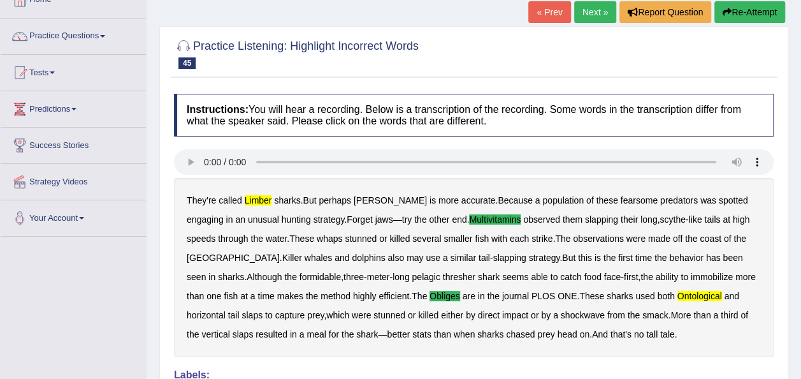
click at [604, 12] on link "Next »" at bounding box center [595, 12] width 42 height 22
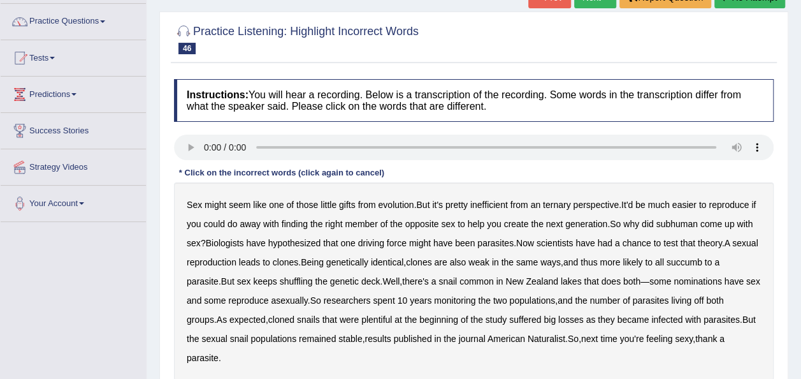
click at [561, 200] on b "ternary" at bounding box center [557, 205] width 28 height 10
click at [683, 226] on b "subhuman" at bounding box center [676, 224] width 41 height 10
click at [712, 279] on b "nominations" at bounding box center [698, 281] width 48 height 10
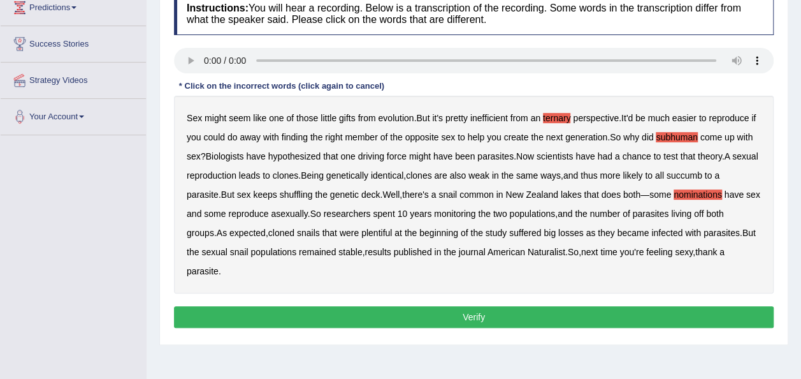
scroll to position [183, 0]
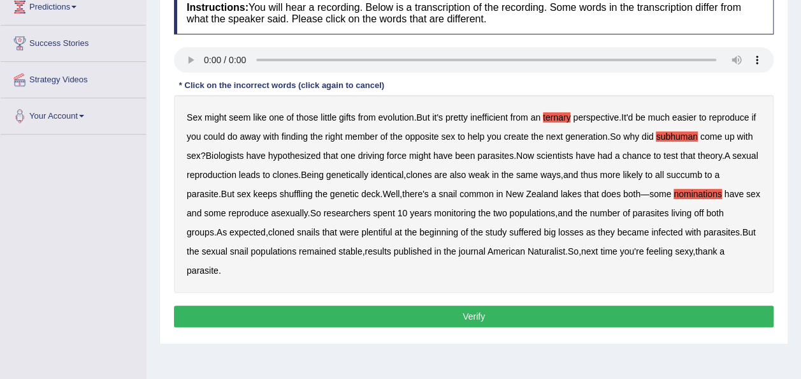
click at [459, 315] on button "Verify" at bounding box center [474, 316] width 600 height 22
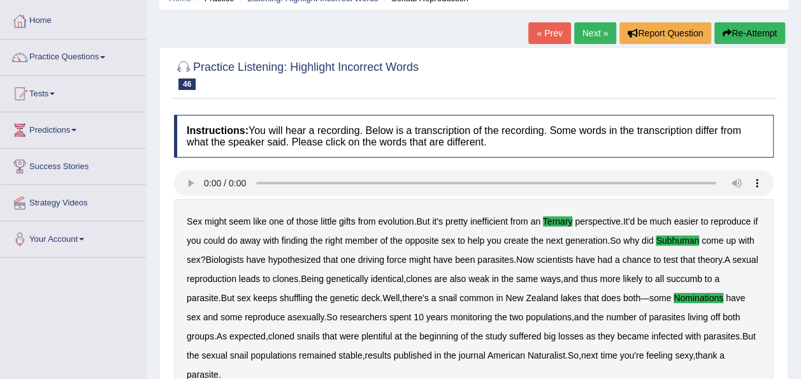
scroll to position [57, 0]
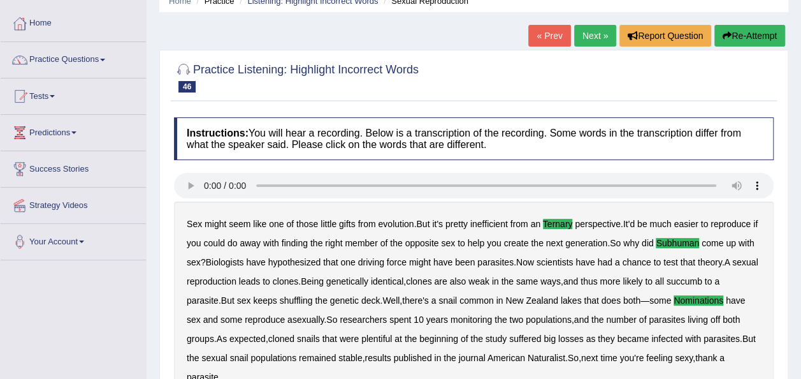
click at [593, 44] on link "Next »" at bounding box center [595, 36] width 42 height 22
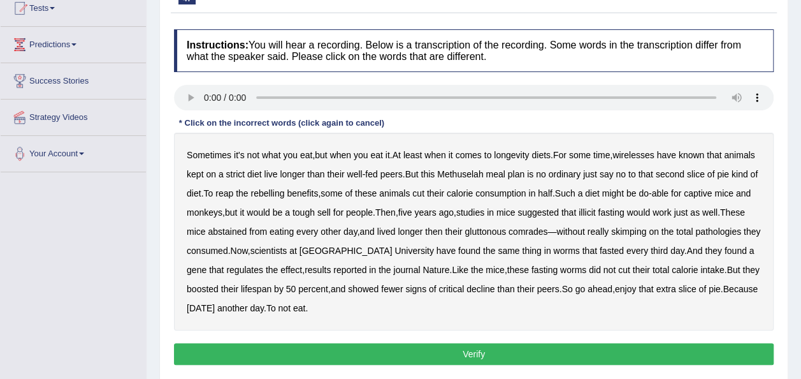
scroll to position [150, 0]
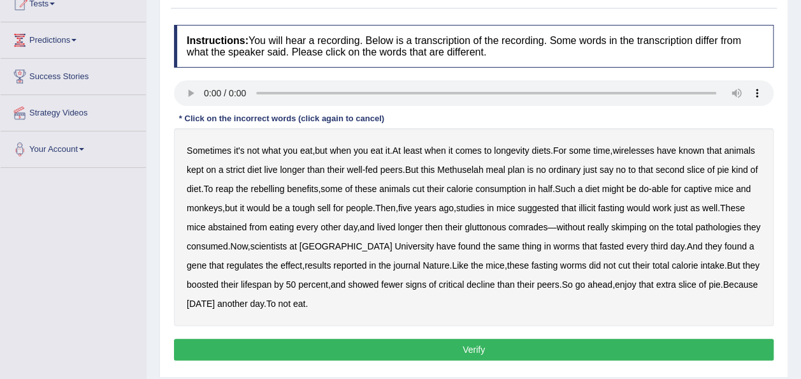
click at [633, 145] on b "wirelesses" at bounding box center [633, 150] width 41 height 10
click at [596, 205] on b "illicit" at bounding box center [587, 208] width 17 height 10
click at [696, 232] on b "pathologies" at bounding box center [719, 227] width 46 height 10
click at [406, 344] on button "Verify" at bounding box center [474, 350] width 600 height 22
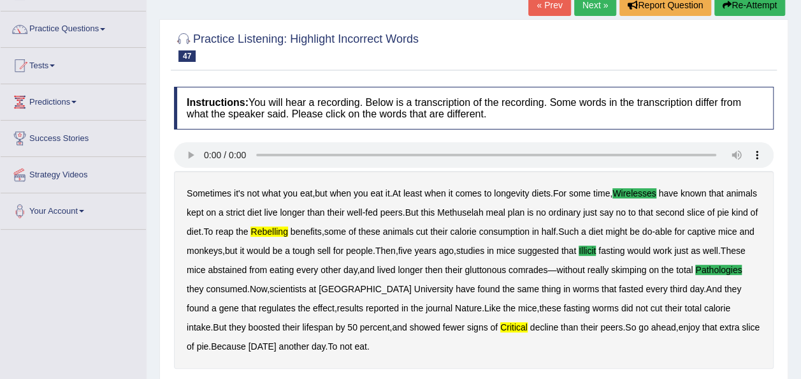
scroll to position [85, 0]
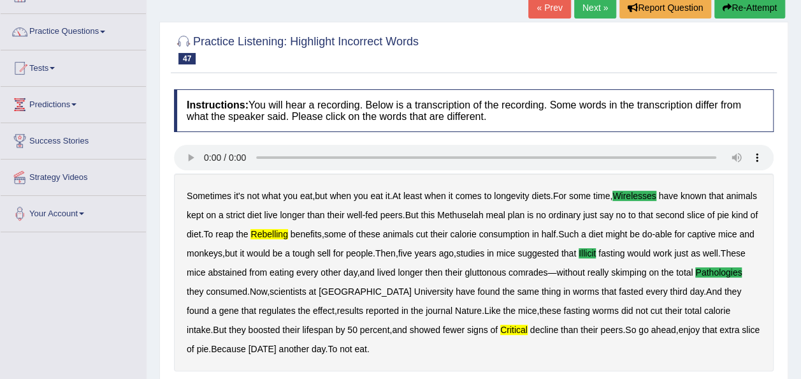
click at [604, 9] on link "Next »" at bounding box center [595, 8] width 42 height 22
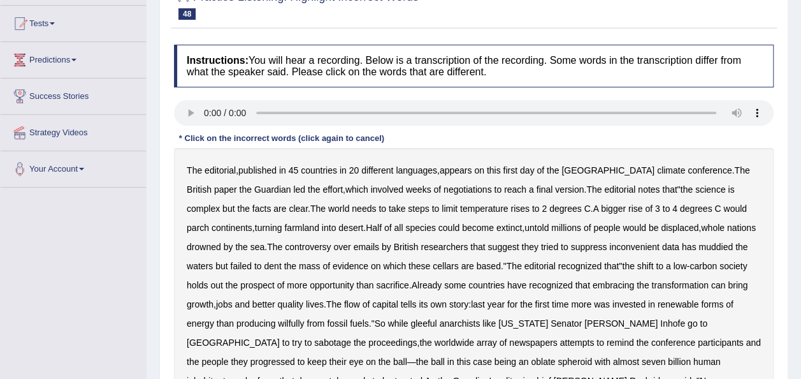
scroll to position [143, 0]
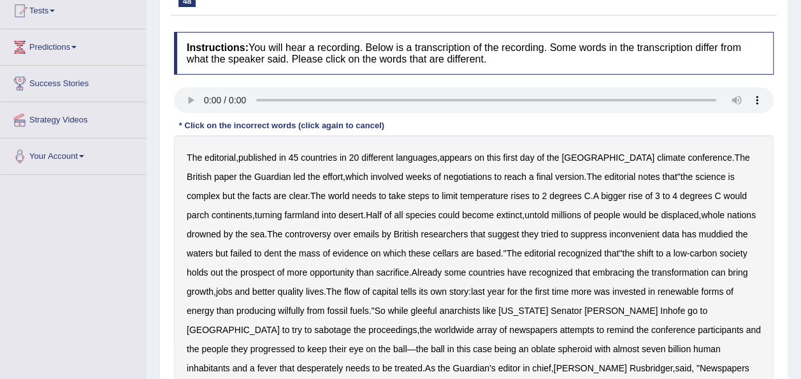
click at [367, 256] on b "evidence" at bounding box center [351, 253] width 36 height 10
click at [381, 259] on div "The editorial , published in 45 countries in 20 different languages , appears o…" at bounding box center [474, 272] width 600 height 274
click at [346, 255] on b "evidence" at bounding box center [351, 253] width 36 height 10
click at [447, 252] on b "cellars" at bounding box center [446, 253] width 26 height 10
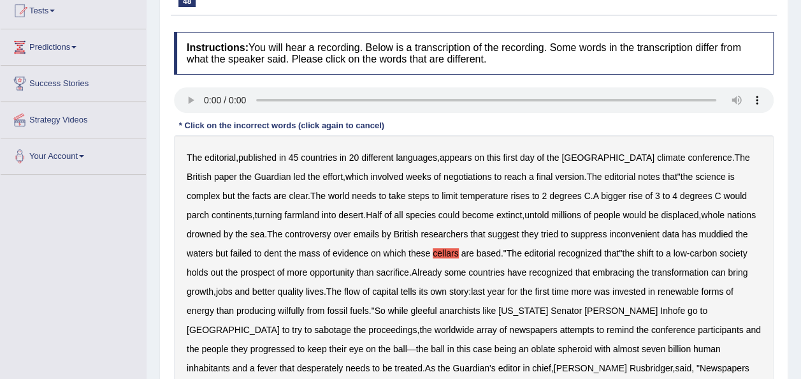
click at [610, 289] on b "was" at bounding box center [602, 291] width 16 height 10
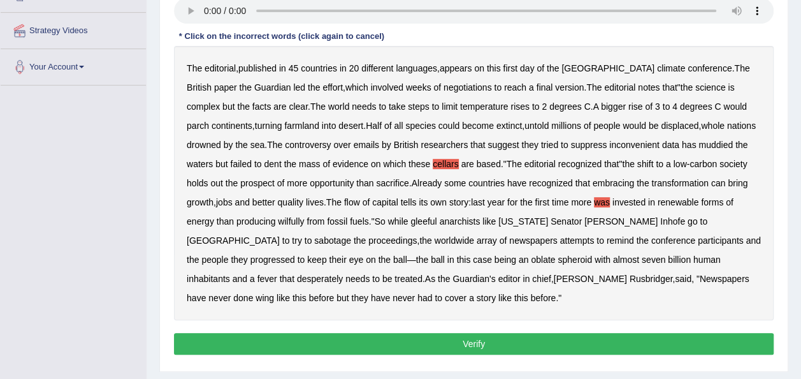
scroll to position [235, 0]
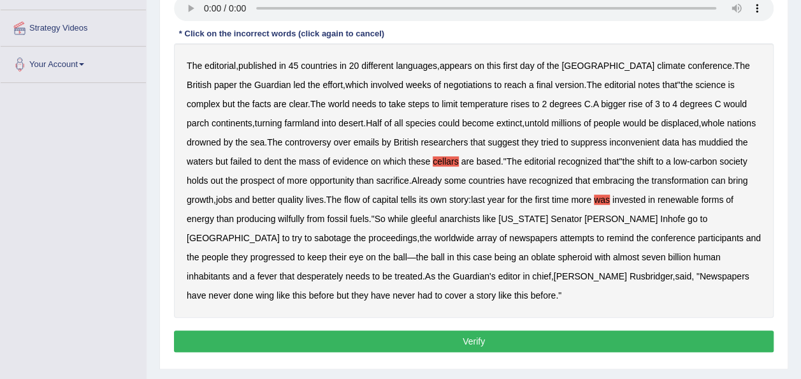
click at [295, 252] on b "progressed" at bounding box center [273, 257] width 45 height 10
click at [566, 268] on div "The editorial , published in 45 countries in 20 different languages , appears o…" at bounding box center [474, 180] width 600 height 274
click at [274, 290] on b "wing" at bounding box center [265, 295] width 18 height 10
click at [530, 338] on button "Verify" at bounding box center [474, 341] width 600 height 22
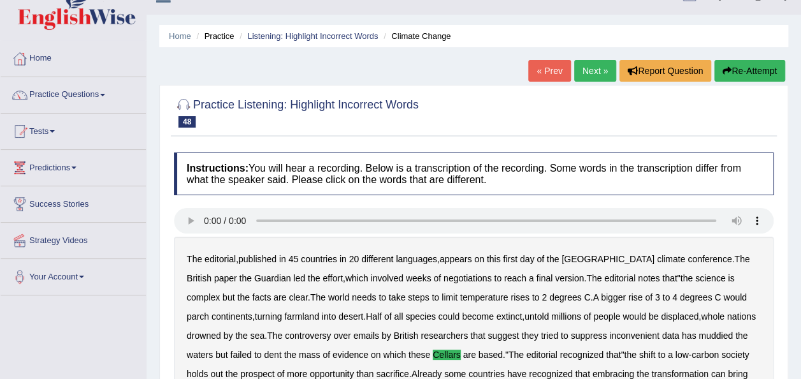
scroll to position [0, 0]
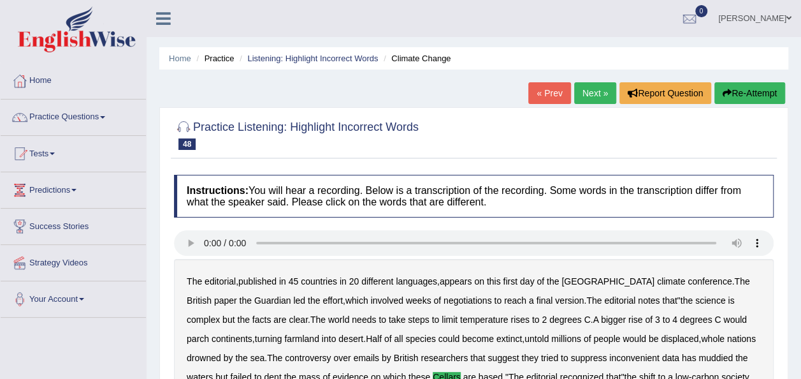
click at [589, 98] on link "Next »" at bounding box center [595, 93] width 42 height 22
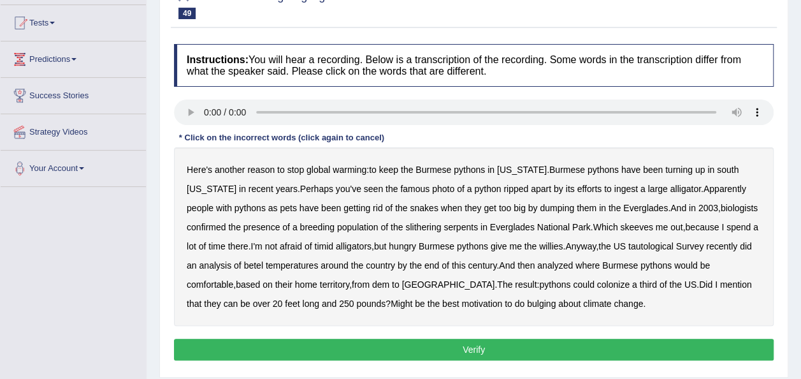
scroll to position [151, 0]
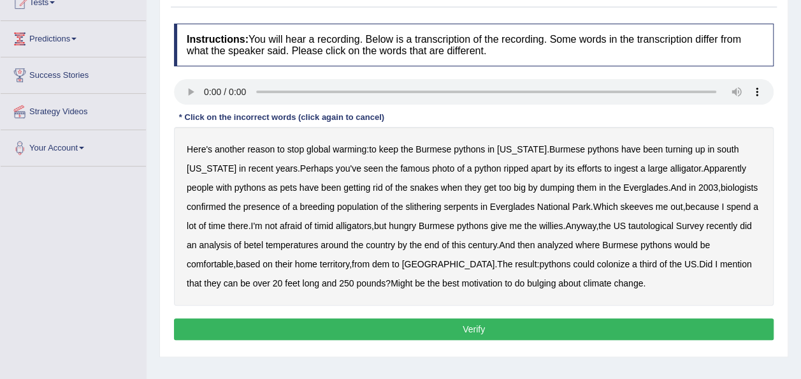
click at [244, 242] on b "betel" at bounding box center [253, 245] width 19 height 10
click at [372, 261] on b "dem" at bounding box center [380, 264] width 17 height 10
click at [527, 278] on b "bulging" at bounding box center [541, 283] width 29 height 10
click at [450, 326] on button "Verify" at bounding box center [474, 329] width 600 height 22
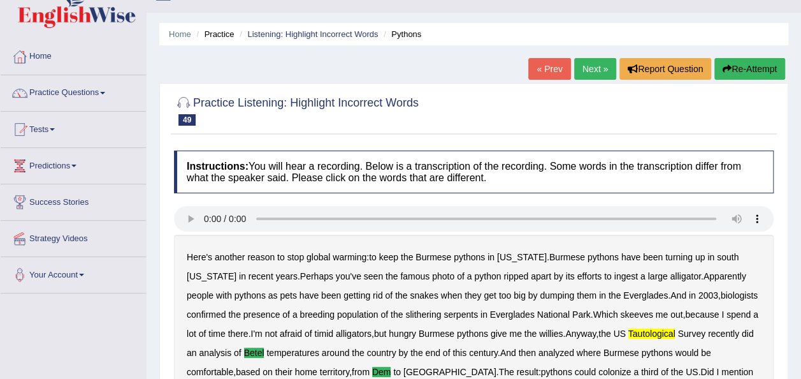
scroll to position [20, 0]
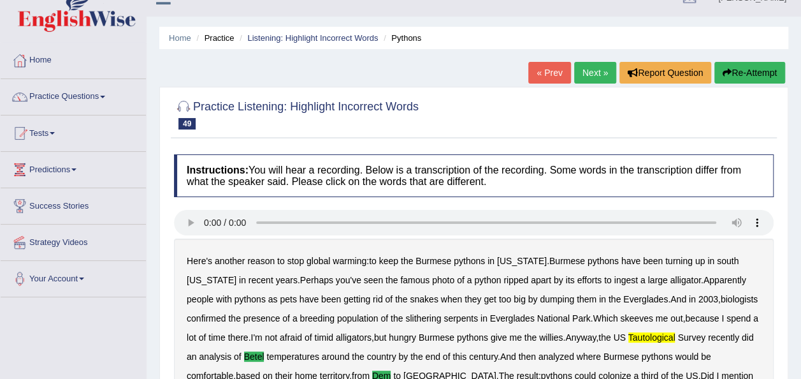
click at [597, 78] on link "Next »" at bounding box center [595, 73] width 42 height 22
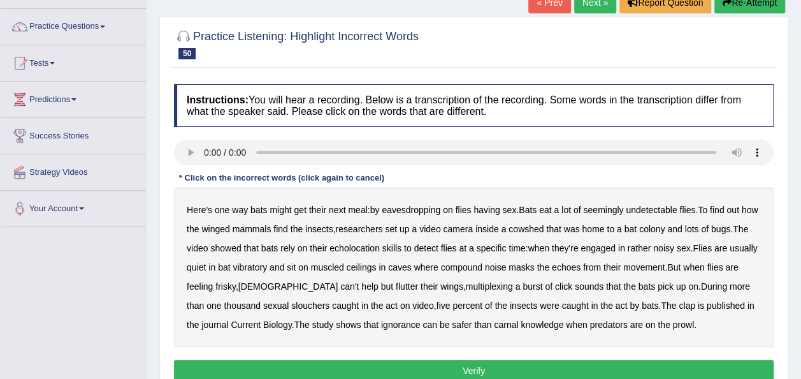
scroll to position [106, 0]
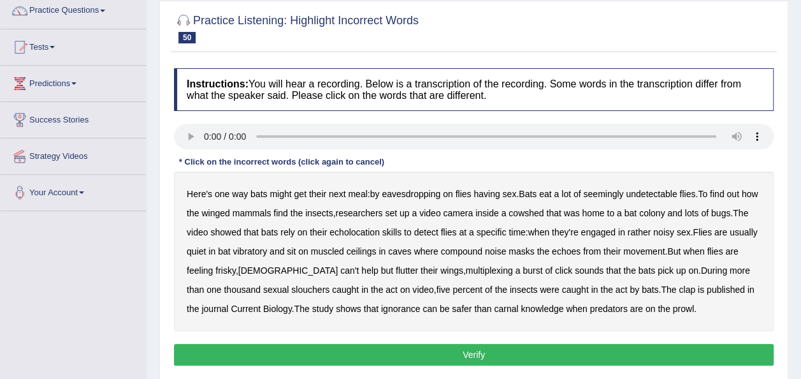
click at [267, 250] on b "vibratory" at bounding box center [250, 251] width 34 height 10
click at [466, 267] on b "multiplexing" at bounding box center [489, 270] width 47 height 10
click at [679, 291] on b "clap" at bounding box center [687, 289] width 17 height 10
drag, startPoint x: 655, startPoint y: 291, endPoint x: 706, endPoint y: 286, distance: 51.9
click at [706, 286] on div "Here's one way bats might get their next meal : by eavesdropping on flies havin…" at bounding box center [474, 251] width 600 height 159
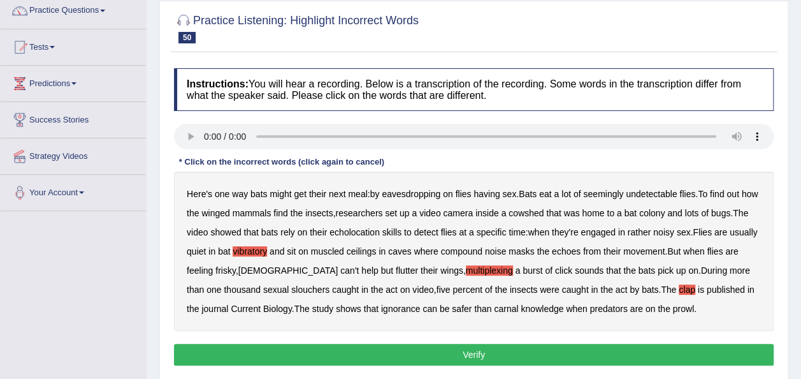
click at [531, 345] on button "Verify" at bounding box center [474, 355] width 600 height 22
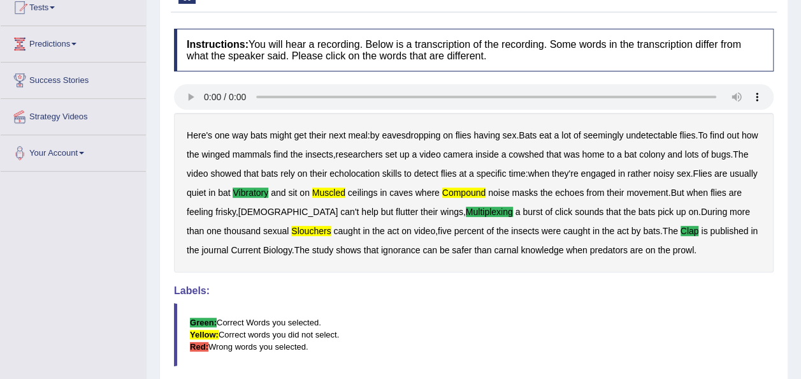
scroll to position [85, 0]
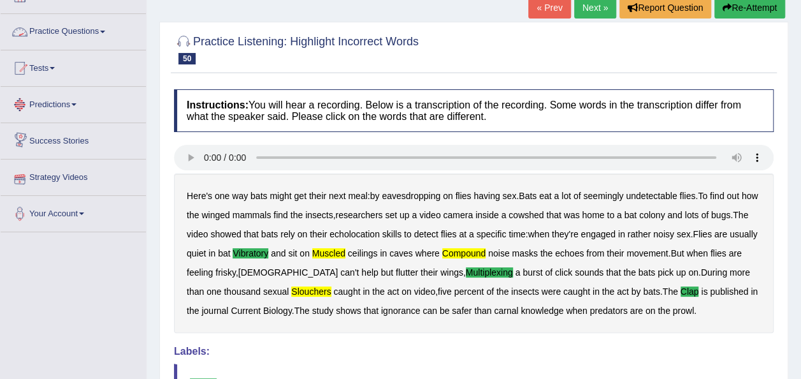
click at [99, 31] on link "Practice Questions" at bounding box center [73, 30] width 145 height 32
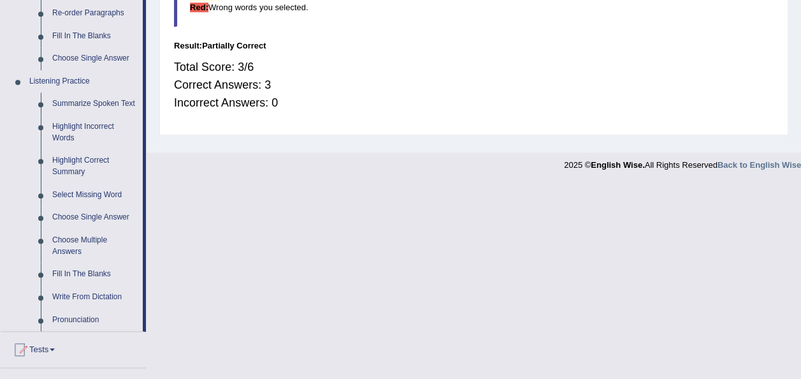
scroll to position [491, 0]
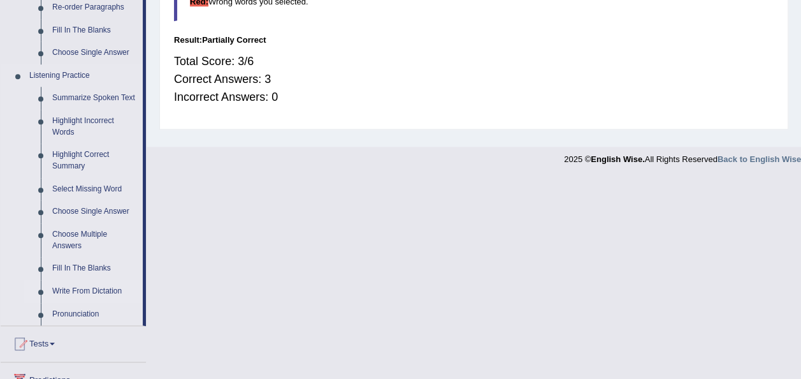
click at [96, 289] on link "Write From Dictation" at bounding box center [95, 291] width 96 height 23
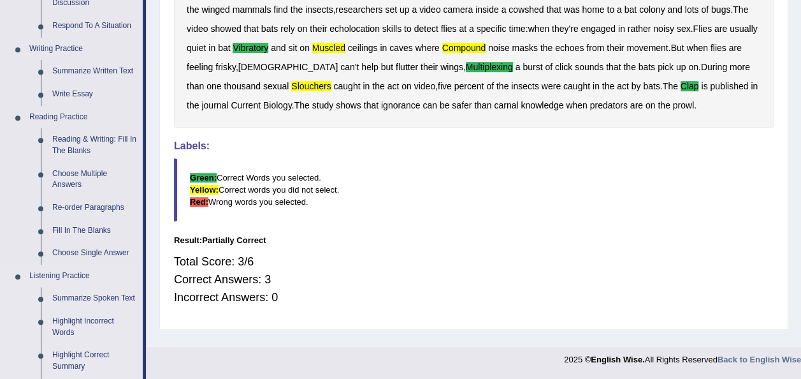
scroll to position [573, 0]
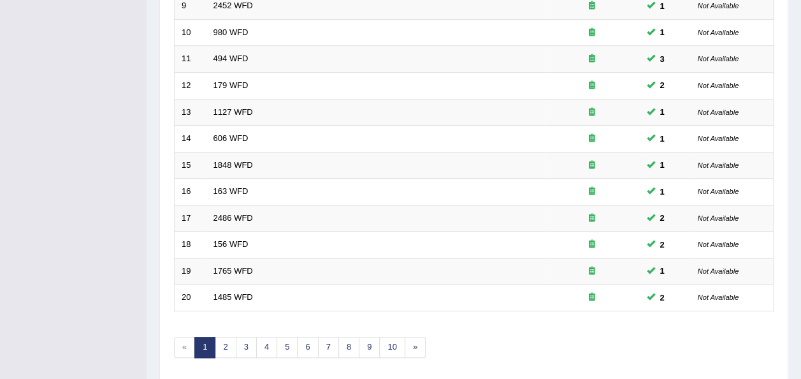
scroll to position [459, 0]
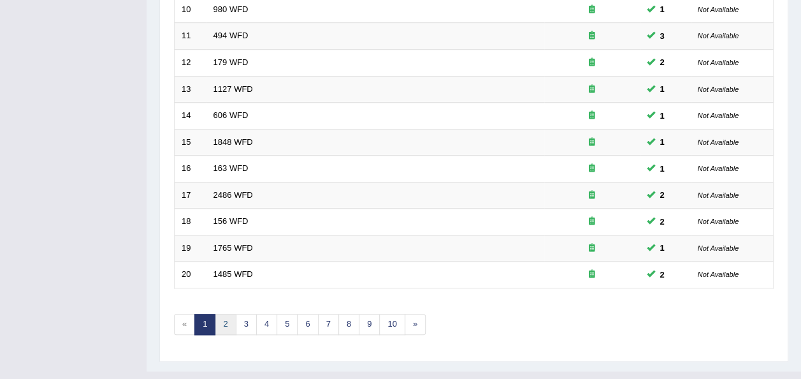
click at [218, 314] on link "2" at bounding box center [225, 324] width 21 height 21
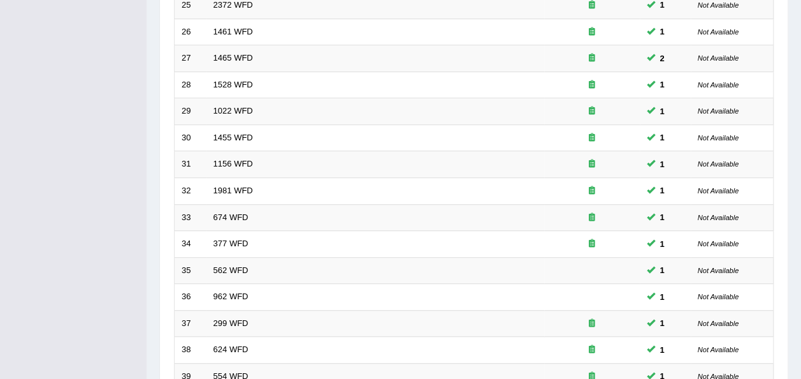
scroll to position [459, 0]
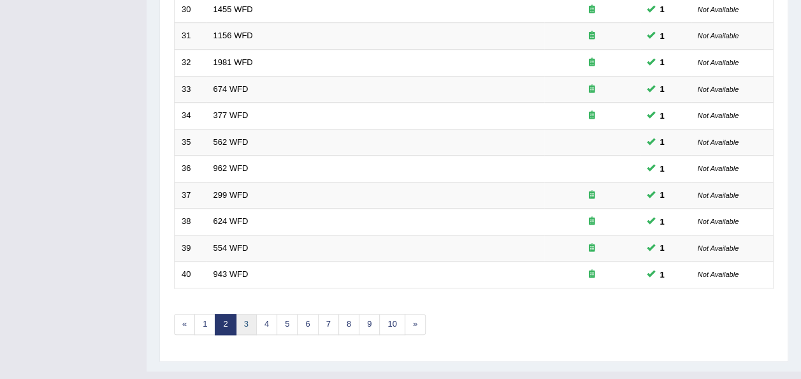
click at [239, 314] on link "3" at bounding box center [246, 324] width 21 height 21
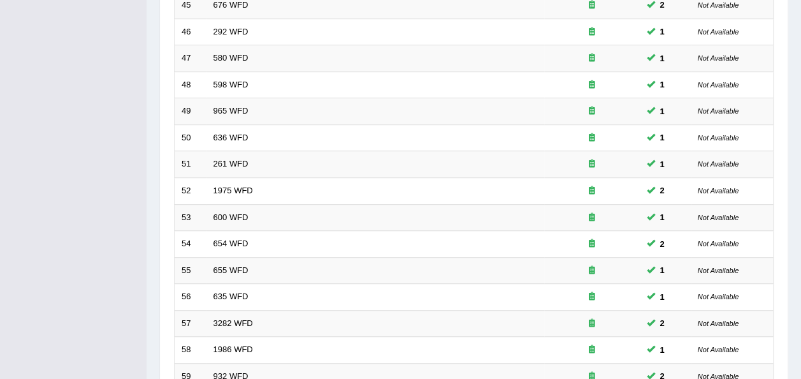
scroll to position [459, 0]
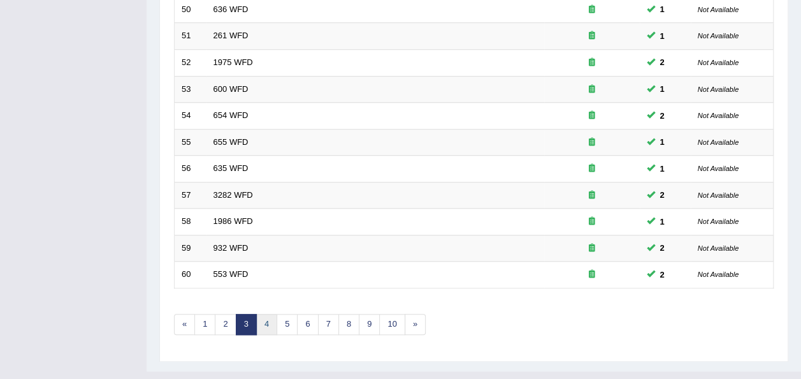
click at [261, 314] on link "4" at bounding box center [266, 324] width 21 height 21
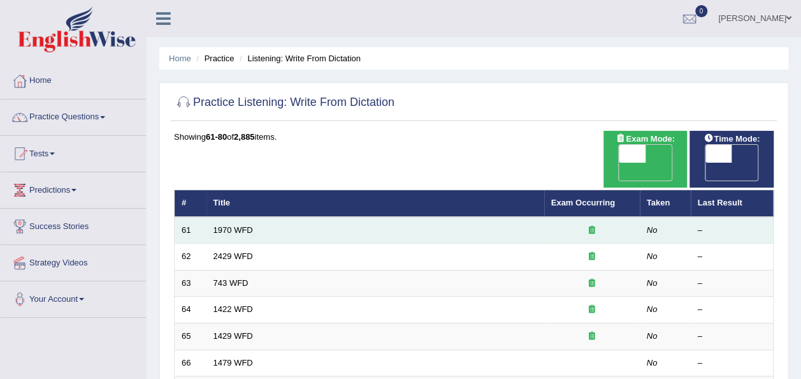
drag, startPoint x: 0, startPoint y: 0, endPoint x: 562, endPoint y: 203, distance: 597.2
click at [562, 217] on td at bounding box center [592, 230] width 96 height 27
click at [226, 225] on link "1970 WFD" at bounding box center [234, 230] width 40 height 10
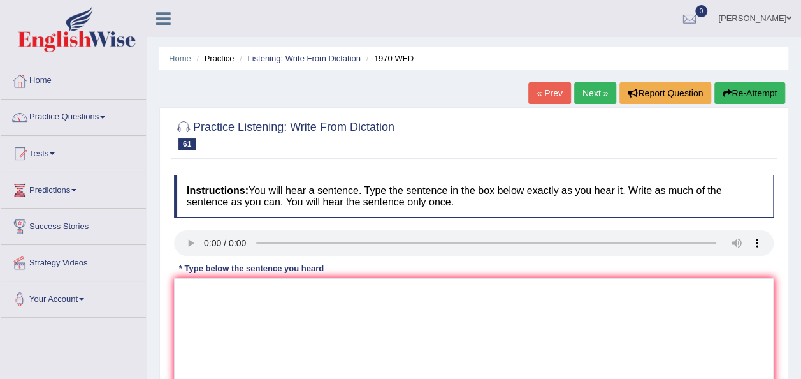
click at [106, 114] on link "Practice Questions" at bounding box center [73, 115] width 145 height 32
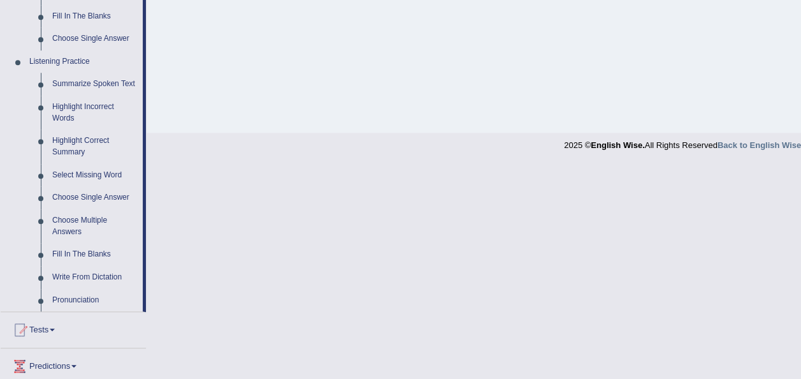
scroll to position [515, 0]
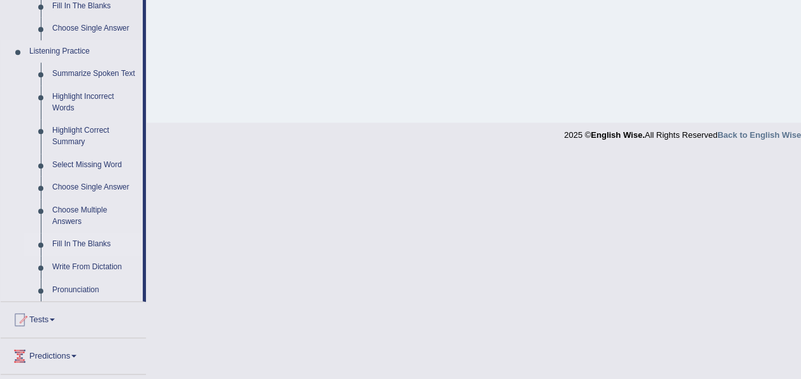
click at [96, 241] on link "Fill In The Blanks" at bounding box center [95, 244] width 96 height 23
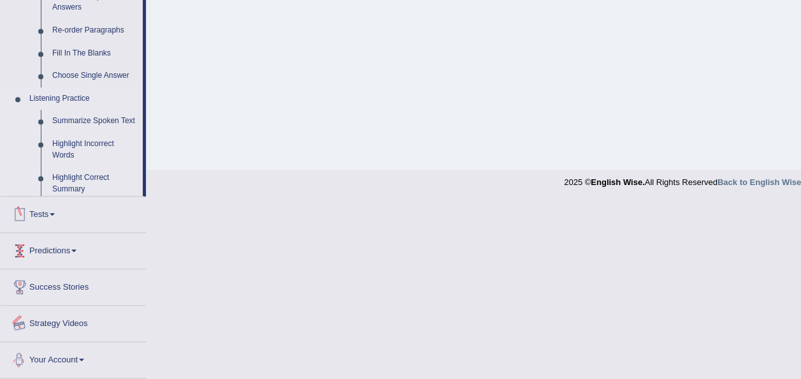
scroll to position [384, 0]
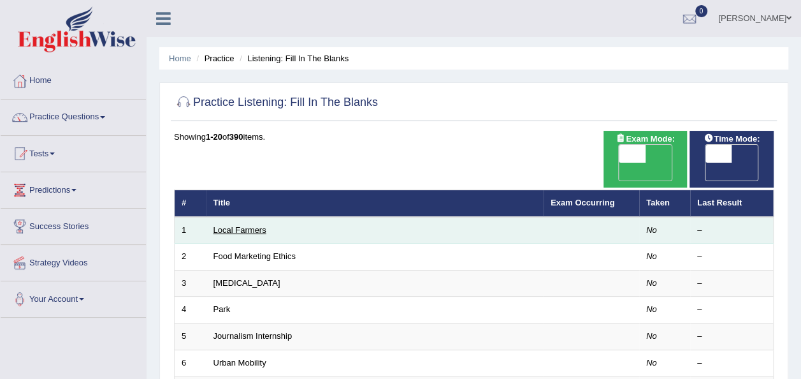
click at [241, 225] on link "Local Farmers" at bounding box center [240, 230] width 53 height 10
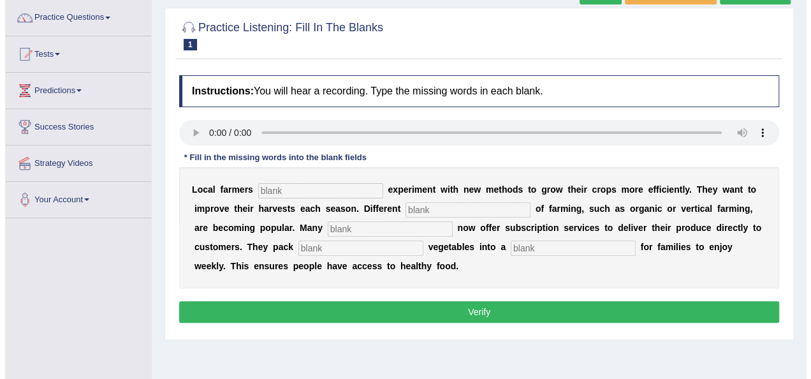
scroll to position [108, 0]
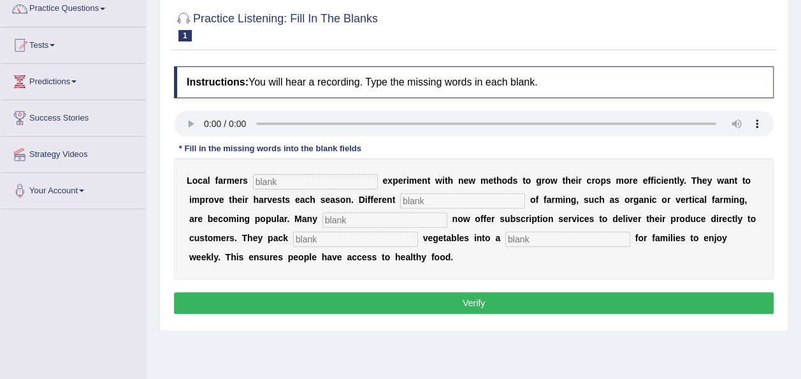
click at [307, 182] on input "text" at bounding box center [315, 181] width 125 height 15
type input "r"
type input "requently"
click at [400, 194] on input "text" at bounding box center [462, 200] width 125 height 15
type input "styles"
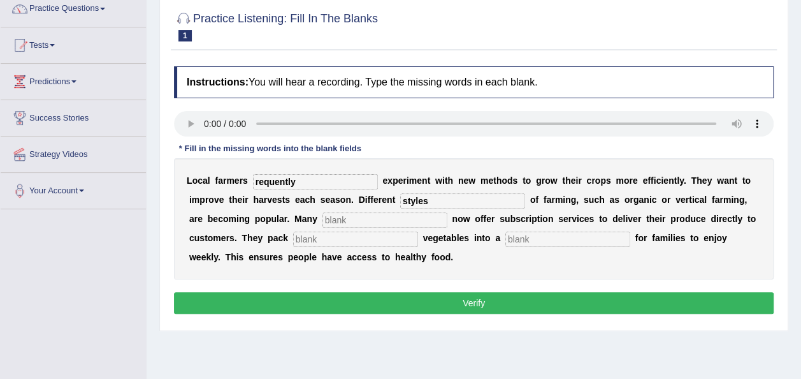
click at [323, 224] on input "text" at bounding box center [385, 219] width 125 height 15
click at [323, 225] on input "farmsfresh" at bounding box center [385, 219] width 125 height 15
type input "farms"
click at [293, 242] on input "text" at bounding box center [355, 238] width 125 height 15
type input "fresh"
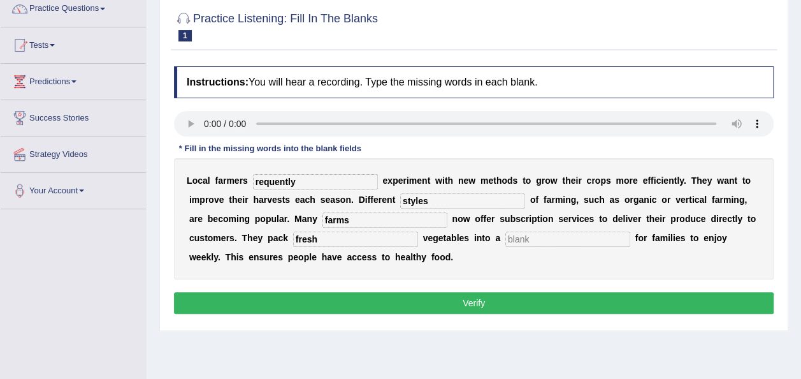
click at [506, 236] on input "text" at bounding box center [568, 238] width 125 height 15
click at [296, 181] on input "requently" at bounding box center [315, 181] width 125 height 15
type input "r"
type input "frequentlybox"
click at [506, 238] on input "text" at bounding box center [568, 238] width 125 height 15
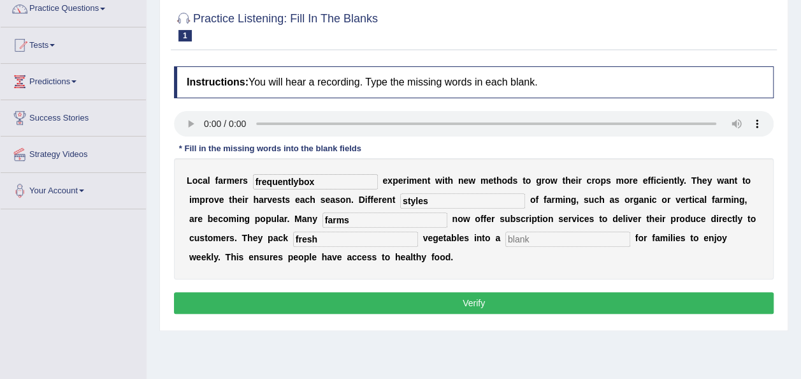
click at [506, 238] on input "text" at bounding box center [568, 238] width 125 height 15
type input "box"
click at [319, 176] on input "frequentlybox" at bounding box center [315, 181] width 125 height 15
type input "frequently"
click at [539, 298] on button "Verify" at bounding box center [474, 303] width 600 height 22
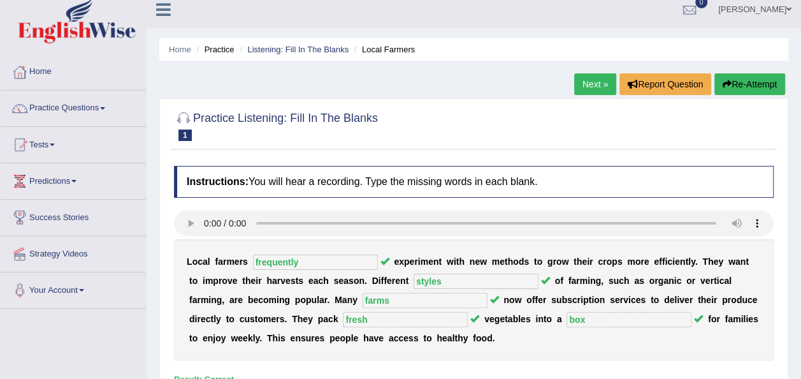
scroll to position [0, 0]
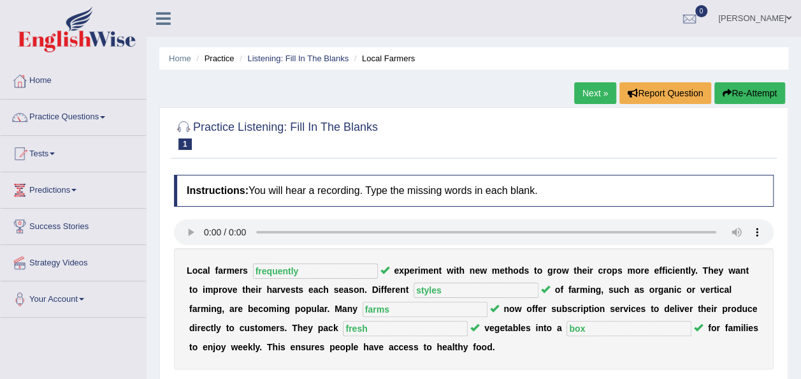
click at [606, 98] on link "Next »" at bounding box center [595, 93] width 42 height 22
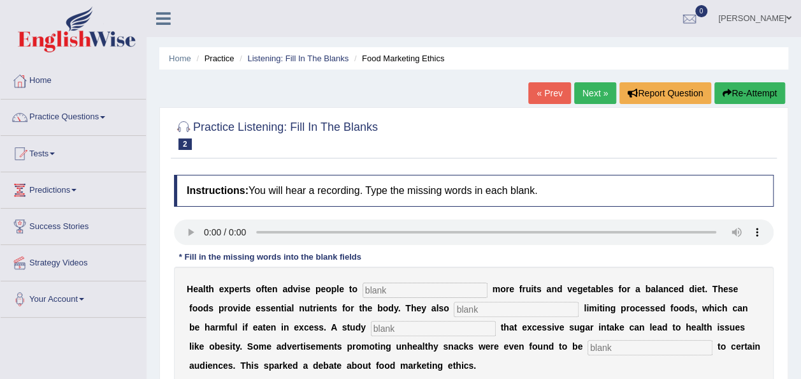
click at [369, 291] on input "text" at bounding box center [425, 289] width 125 height 15
type input "consume"
click at [454, 312] on input "text" at bounding box center [516, 309] width 125 height 15
type input "recommended"
click at [371, 323] on input "text" at bounding box center [433, 328] width 125 height 15
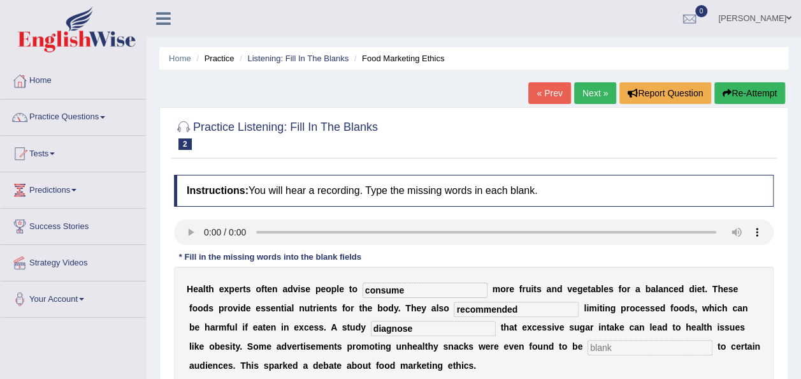
type input "diagnose"
click at [588, 346] on input "text" at bounding box center [650, 347] width 125 height 15
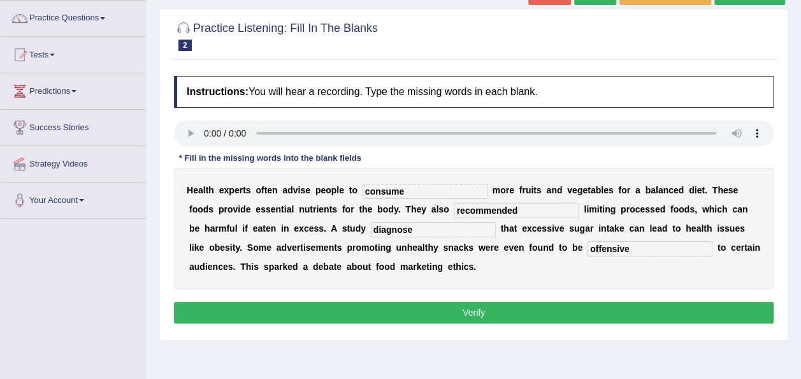
scroll to position [119, 0]
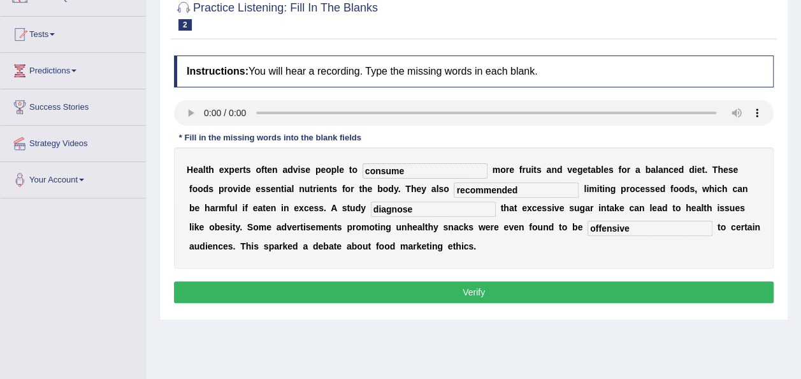
type input "offensive"
click at [472, 293] on button "Verify" at bounding box center [474, 292] width 600 height 22
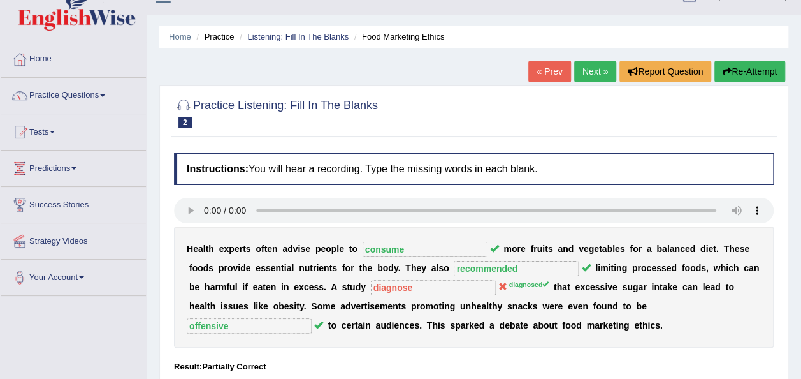
scroll to position [0, 0]
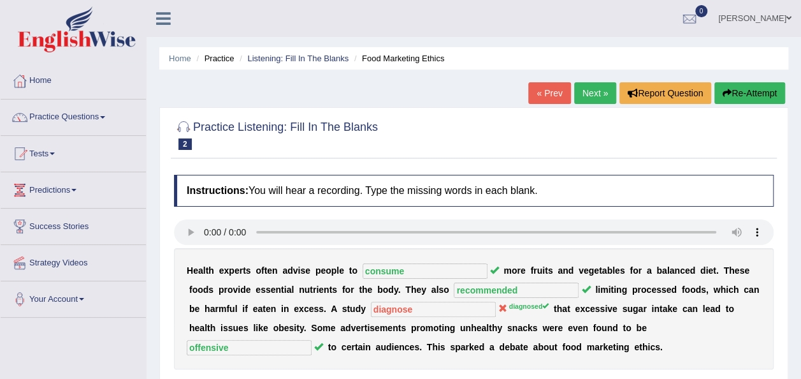
click at [596, 100] on link "Next »" at bounding box center [595, 93] width 42 height 22
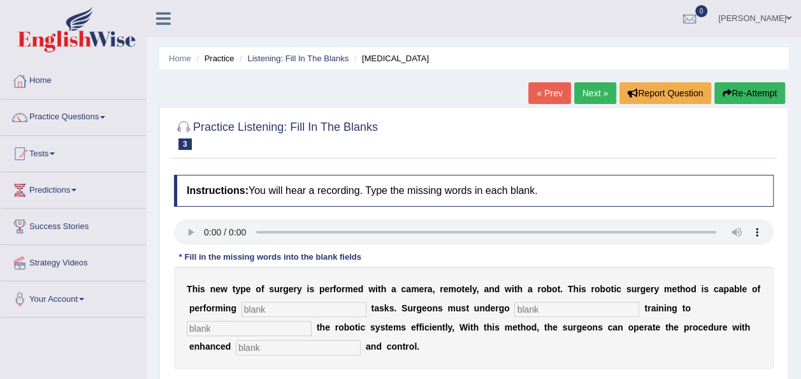
click at [265, 308] on input "text" at bounding box center [304, 309] width 125 height 15
type input "complex"
click at [515, 310] on input "text" at bounding box center [577, 309] width 125 height 15
type input "new"
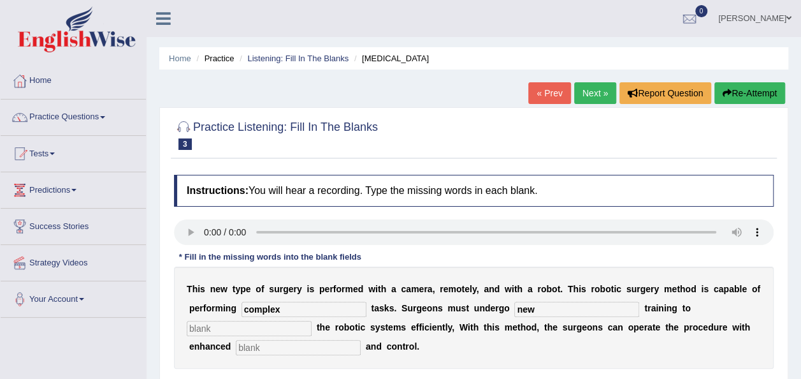
click at [312, 321] on input "text" at bounding box center [249, 328] width 125 height 15
click at [361, 340] on input "text" at bounding box center [298, 347] width 125 height 15
type input "procedures"
click at [312, 321] on input "text" at bounding box center [249, 328] width 125 height 15
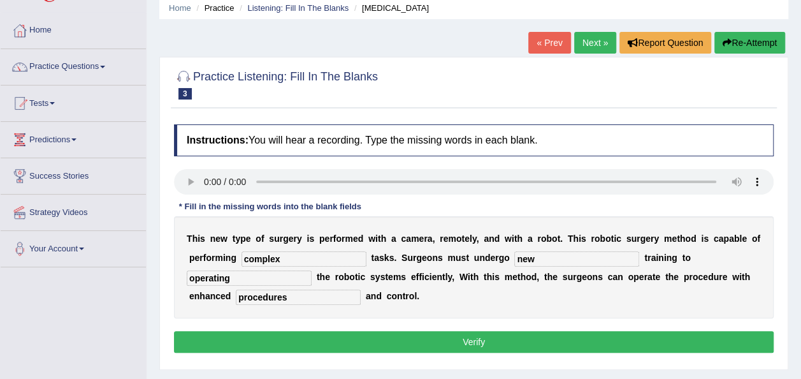
scroll to position [66, 0]
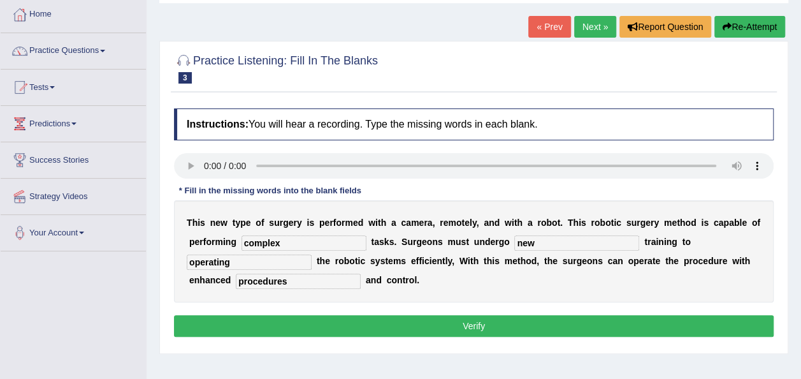
type input "operating"
click at [555, 320] on button "Verify" at bounding box center [474, 326] width 600 height 22
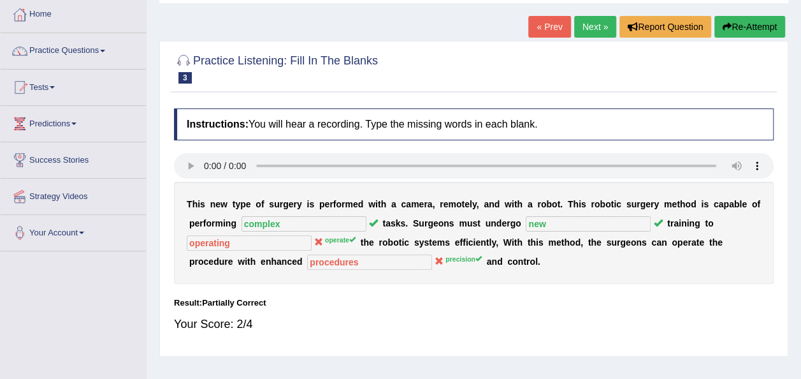
click at [599, 20] on link "Next »" at bounding box center [595, 27] width 42 height 22
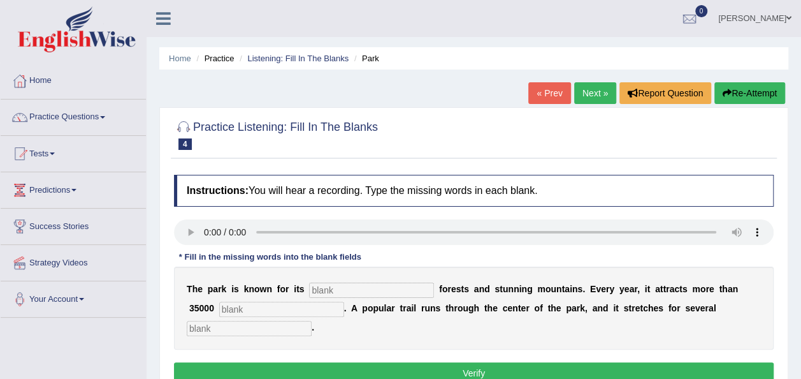
click at [326, 289] on input "text" at bounding box center [371, 289] width 125 height 15
type input "unique"
click at [247, 302] on input "text" at bounding box center [281, 309] width 125 height 15
type input "visitors"
click at [312, 321] on input "text" at bounding box center [249, 328] width 125 height 15
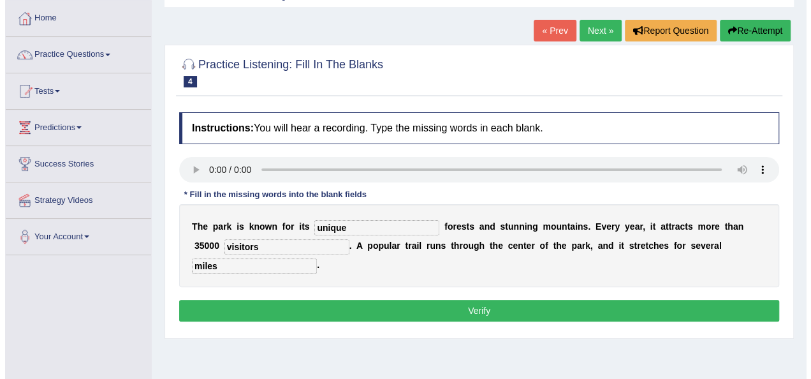
scroll to position [59, 0]
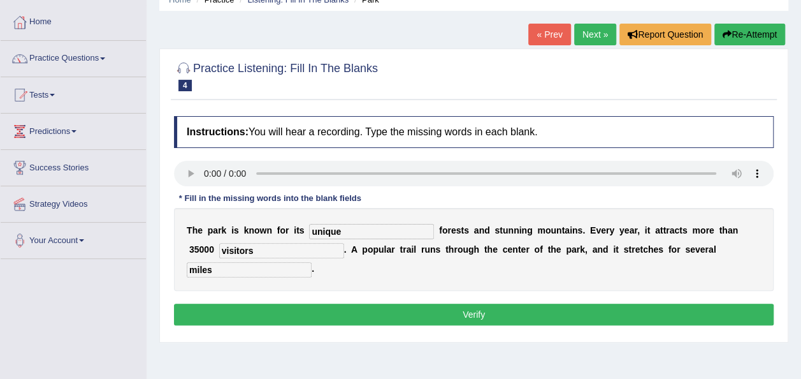
type input "miles"
click at [597, 316] on button "Verify" at bounding box center [474, 314] width 600 height 22
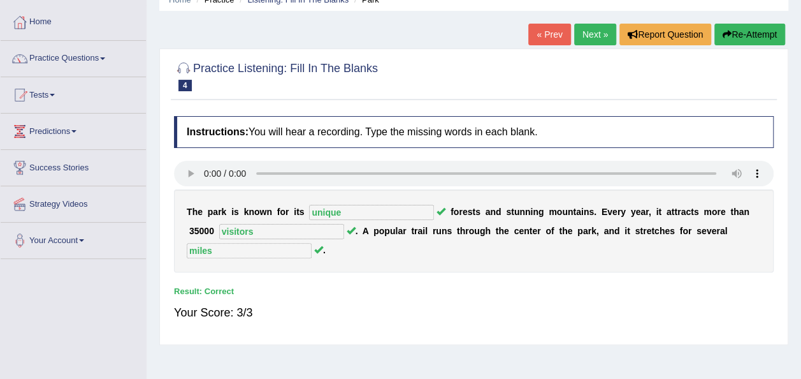
click at [587, 44] on link "Next »" at bounding box center [595, 35] width 42 height 22
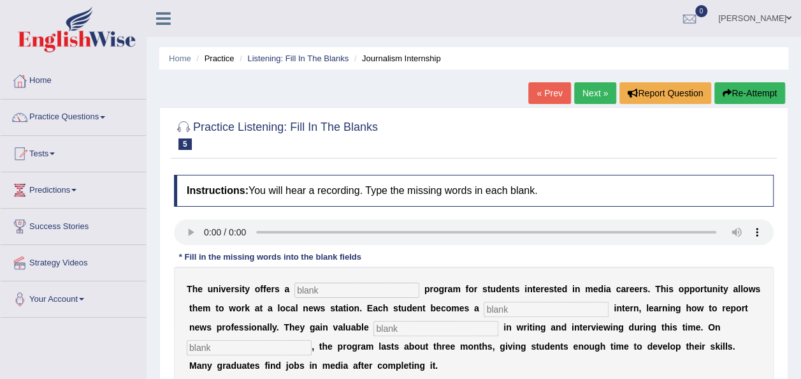
click at [187, 230] on div "Instructions: You will hear a recording. Type the missing words in each blank. …" at bounding box center [474, 300] width 606 height 264
click at [344, 296] on input "text" at bounding box center [357, 289] width 125 height 15
type input "placement"
click at [484, 311] on input "text" at bounding box center [546, 309] width 125 height 15
type input "journalisy"
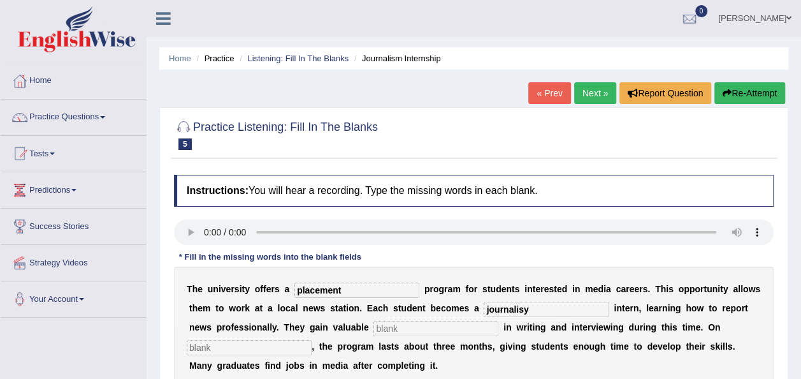
click at [374, 330] on input "text" at bounding box center [436, 328] width 125 height 15
type input "expereince"
click at [312, 340] on input "text" at bounding box center [249, 347] width 125 height 15
type input "average"
click at [374, 326] on input "expereince" at bounding box center [436, 328] width 125 height 15
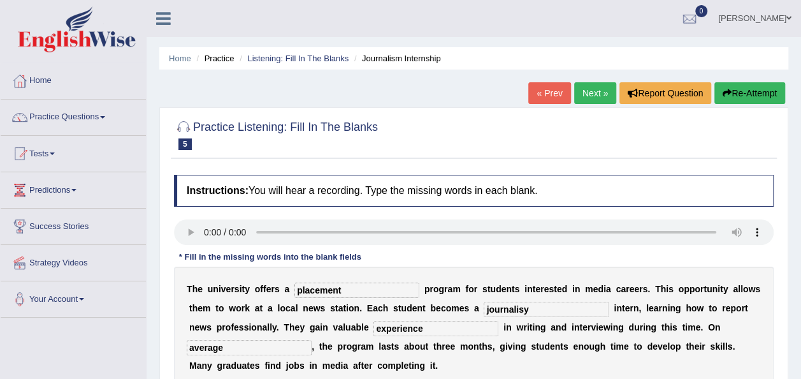
type input "experience"
click at [484, 309] on input "journalisy" at bounding box center [546, 309] width 125 height 15
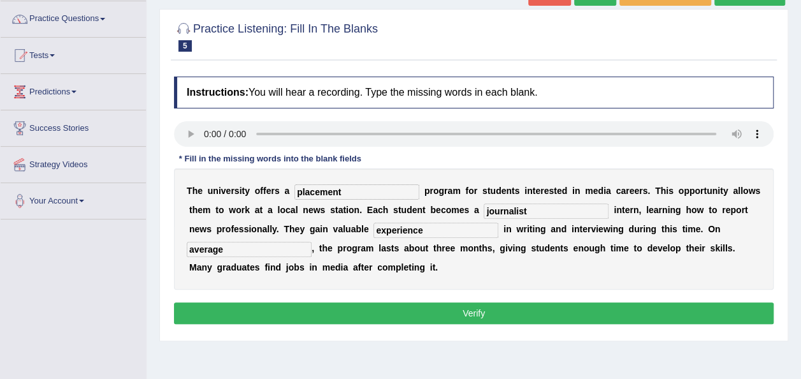
scroll to position [113, 0]
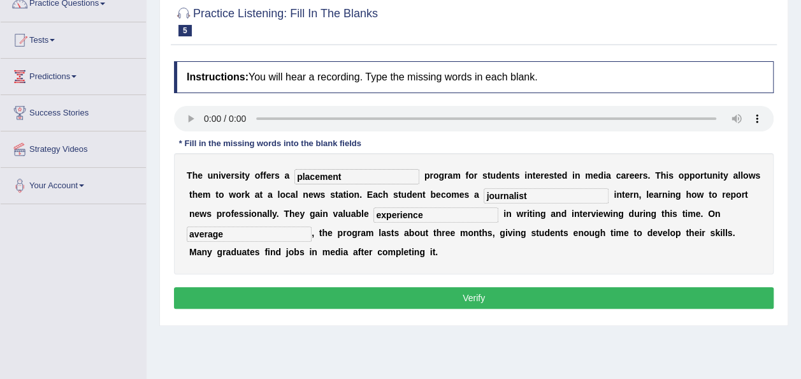
type input "journalist"
click at [469, 304] on button "Verify" at bounding box center [474, 298] width 600 height 22
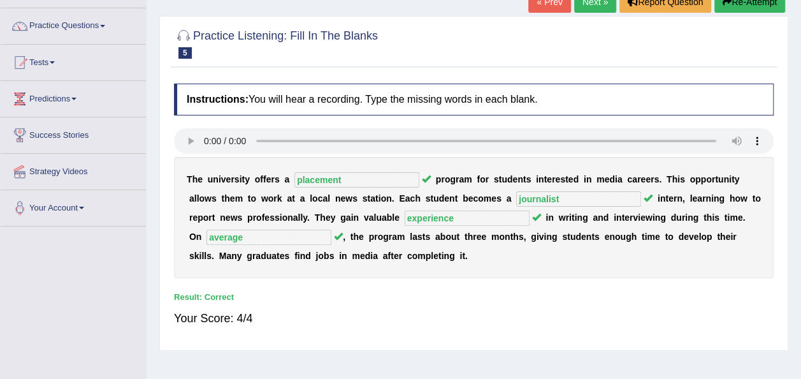
scroll to position [0, 0]
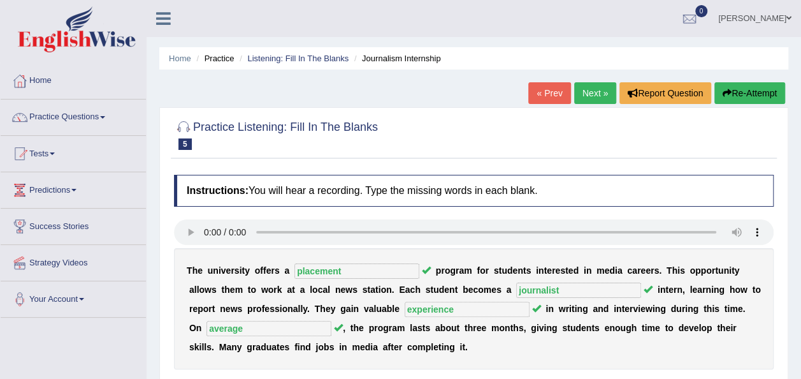
click at [588, 87] on link "Next »" at bounding box center [595, 93] width 42 height 22
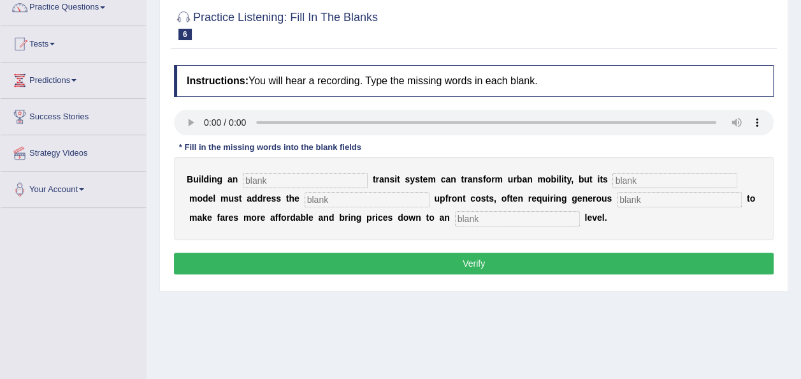
scroll to position [119, 0]
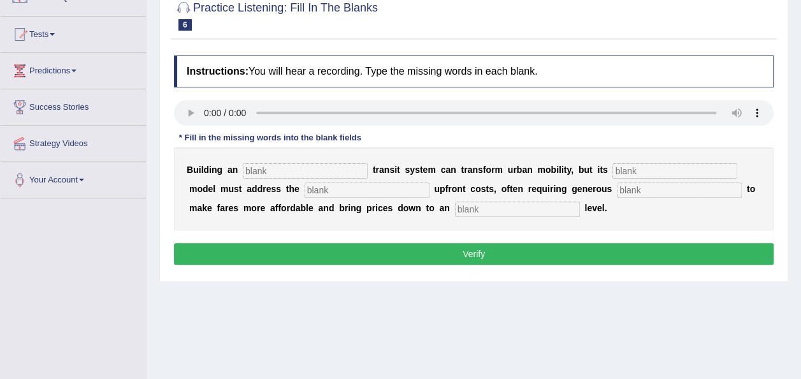
click at [268, 172] on input "text" at bounding box center [305, 170] width 125 height 15
type input "underg"
click at [613, 169] on input "text" at bounding box center [675, 170] width 125 height 15
type input "pricing"
click at [305, 193] on input "text" at bounding box center [367, 189] width 125 height 15
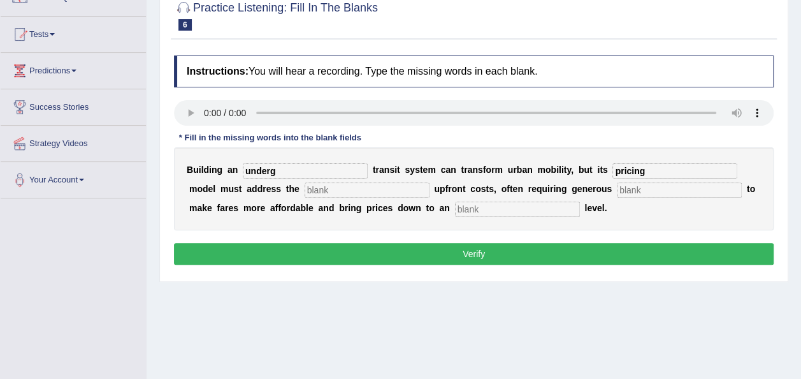
click at [281, 170] on input "underg" at bounding box center [305, 170] width 125 height 15
type input "underground"
click at [305, 191] on input "text" at bounding box center [367, 189] width 125 height 15
type input "expensive"
click at [617, 189] on input "text" at bounding box center [679, 189] width 125 height 15
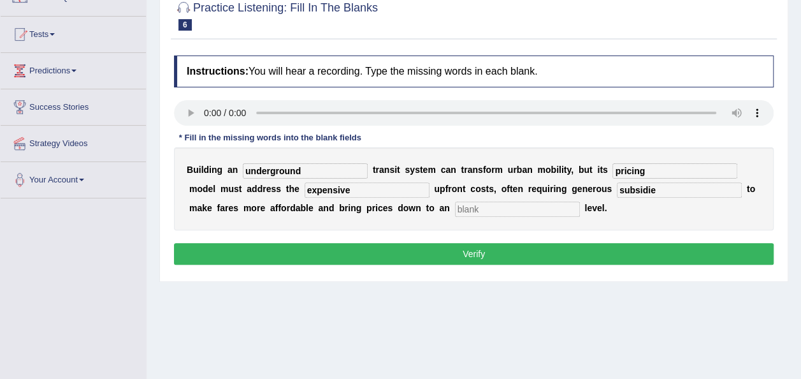
type input "subsidie"
click at [455, 208] on input "text" at bounding box center [517, 208] width 125 height 15
type input "average"
click at [617, 191] on input "subsidie" at bounding box center [679, 189] width 125 height 15
type input "subsi"
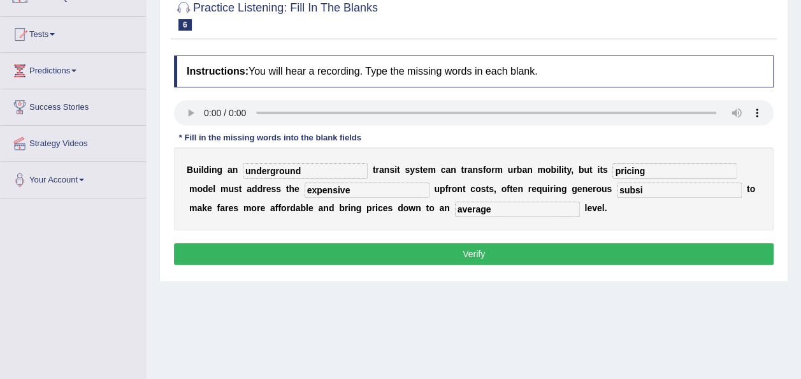
click at [617, 191] on input "subsi" at bounding box center [679, 189] width 125 height 15
type input "subsidies"
click at [536, 250] on button "Verify" at bounding box center [474, 254] width 600 height 22
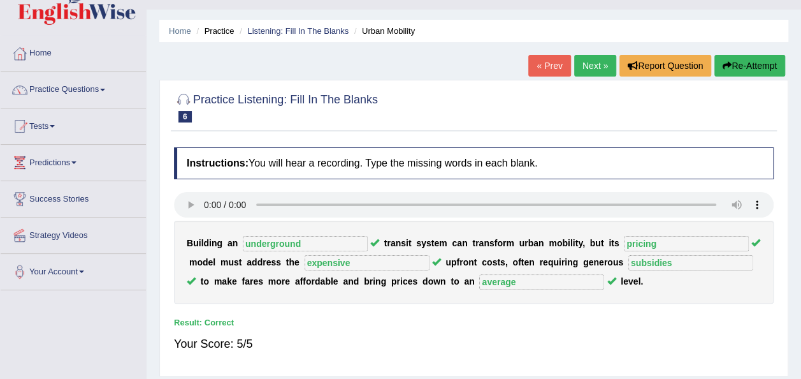
scroll to position [0, 0]
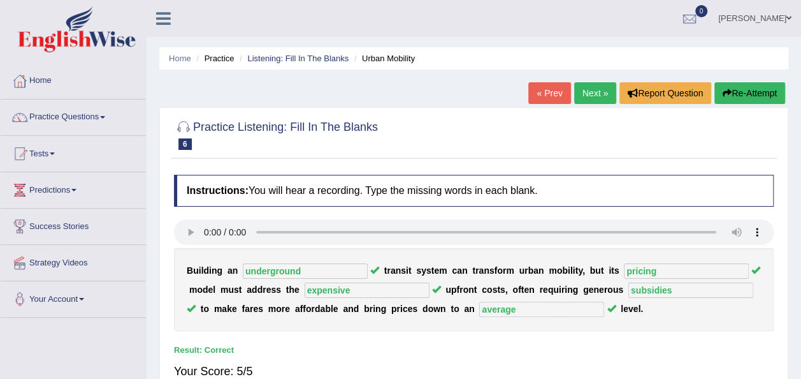
click at [595, 97] on link "Next »" at bounding box center [595, 93] width 42 height 22
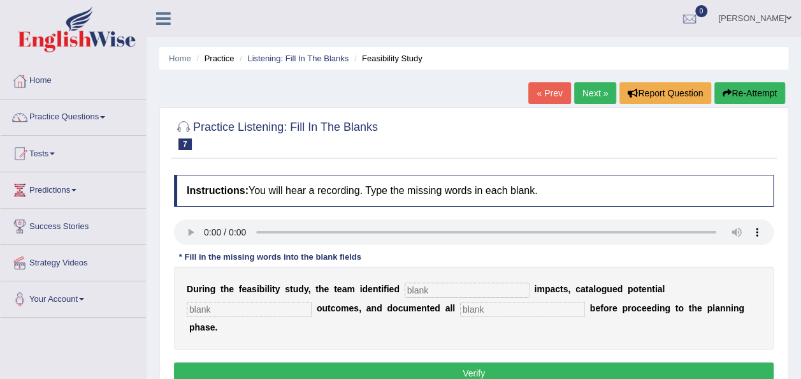
click at [460, 302] on input "text" at bounding box center [522, 309] width 125 height 15
type input "risks"
click at [418, 287] on input "text" at bounding box center [467, 289] width 125 height 15
type input "serious"
click at [312, 302] on input "text" at bounding box center [249, 309] width 125 height 15
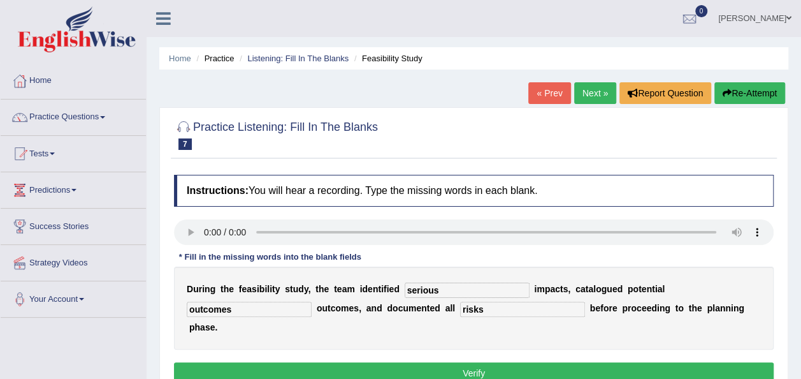
type input "outcomes"
click at [644, 362] on button "Verify" at bounding box center [474, 373] width 600 height 22
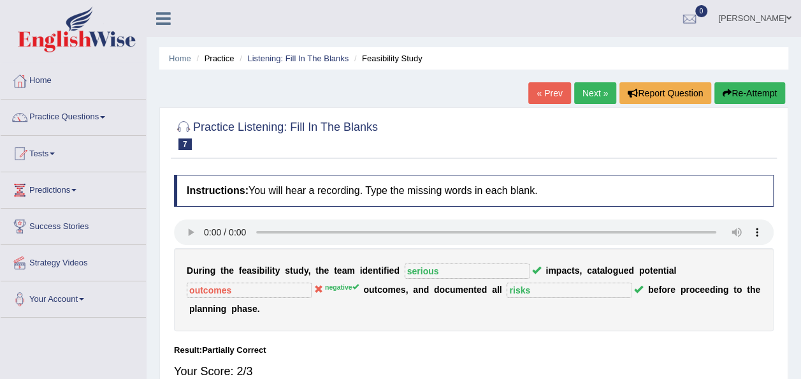
click at [606, 98] on link "Next »" at bounding box center [595, 93] width 42 height 22
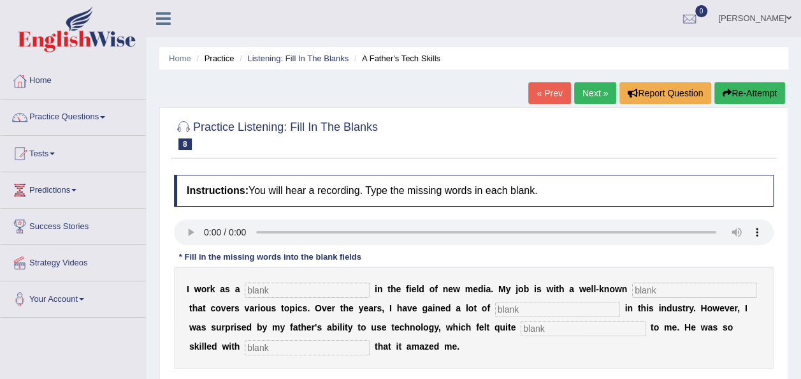
click at [272, 288] on input "text" at bounding box center [307, 289] width 125 height 15
click at [274, 298] on div "Instructions: You will hear a recording. Type the missing words in each blank. …" at bounding box center [474, 290] width 606 height 245
click at [261, 289] on input "text" at bounding box center [307, 289] width 125 height 15
type input "journalist"
click at [632, 286] on input "text" at bounding box center [694, 289] width 125 height 15
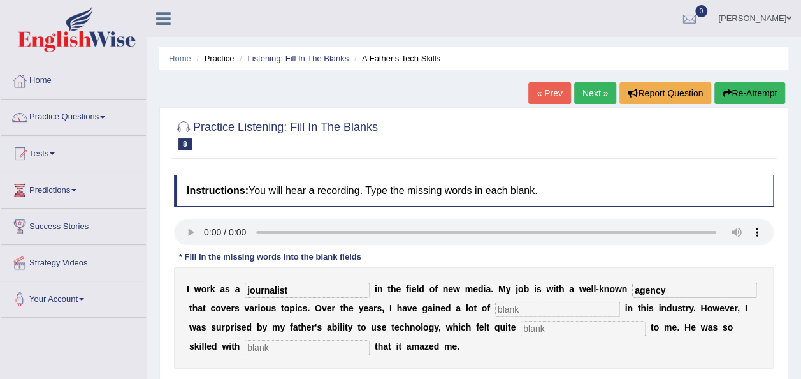
type input "agency"
click at [495, 316] on input "text" at bounding box center [557, 309] width 125 height 15
type input "experience"
click at [521, 325] on input "text" at bounding box center [583, 328] width 125 height 15
type input "scary"
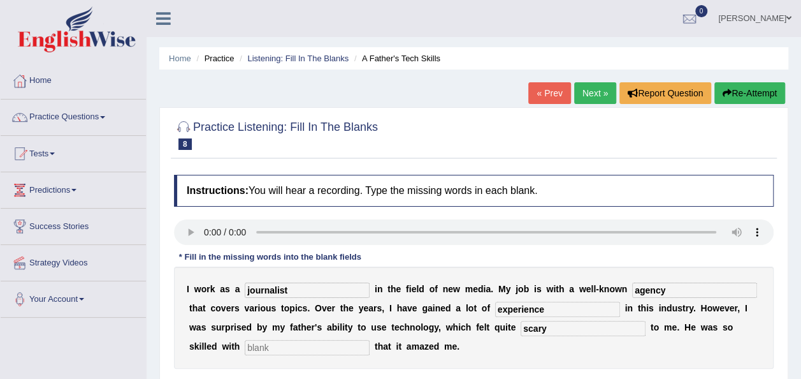
click at [279, 346] on input "text" at bounding box center [307, 347] width 125 height 15
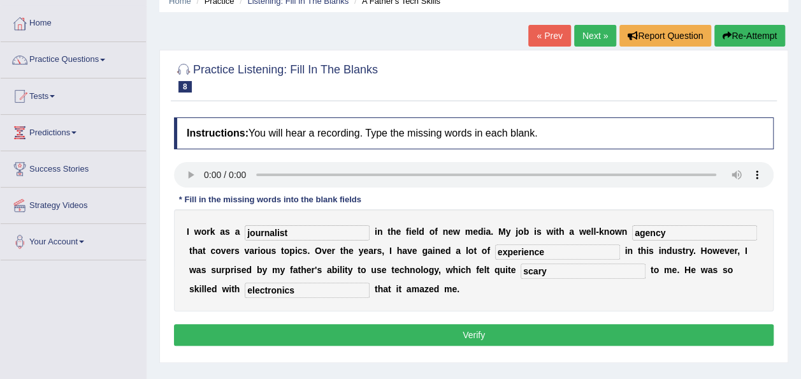
scroll to position [61, 0]
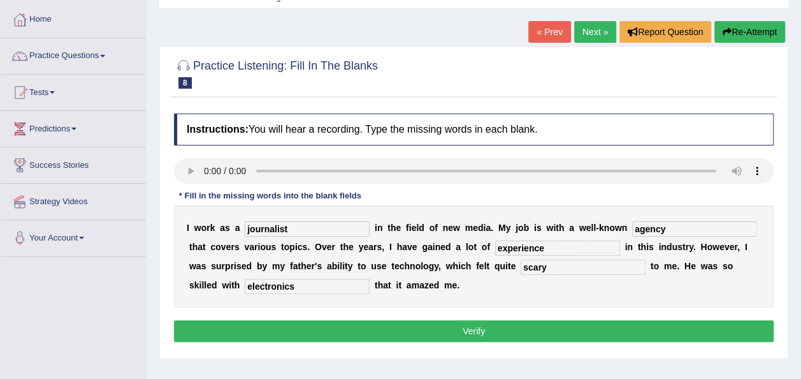
type input "electronics"
click at [469, 333] on button "Verify" at bounding box center [474, 331] width 600 height 22
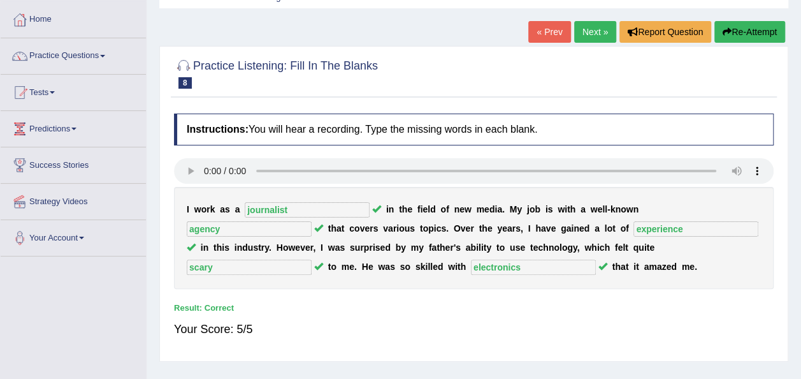
click at [594, 38] on link "Next »" at bounding box center [595, 32] width 42 height 22
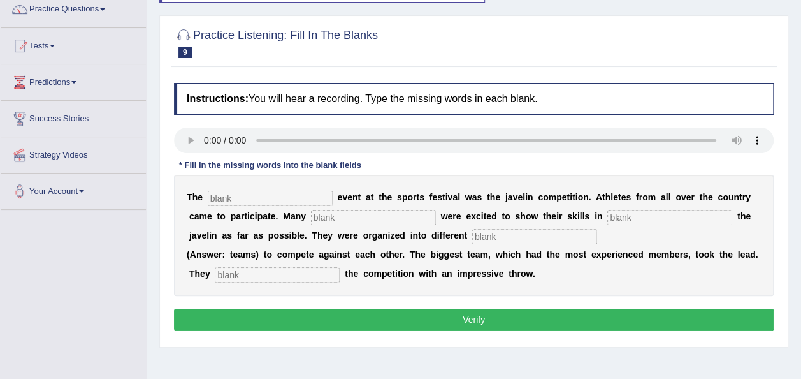
scroll to position [112, 0]
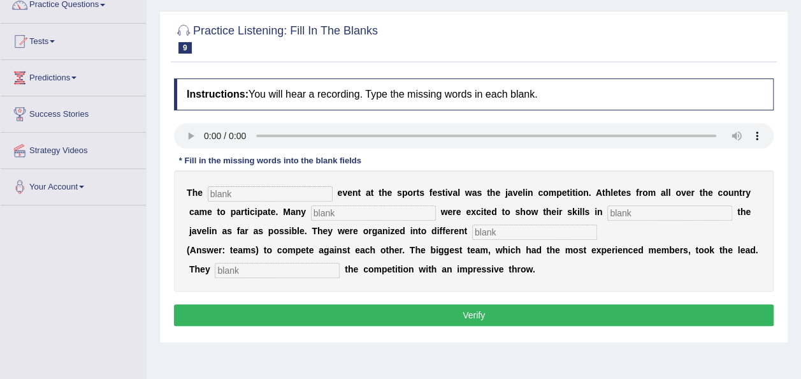
click at [254, 191] on input "text" at bounding box center [270, 193] width 125 height 15
type input "biggest"
click at [311, 214] on input "text" at bounding box center [373, 212] width 125 height 15
type input "people"
click at [608, 212] on input "text" at bounding box center [670, 212] width 125 height 15
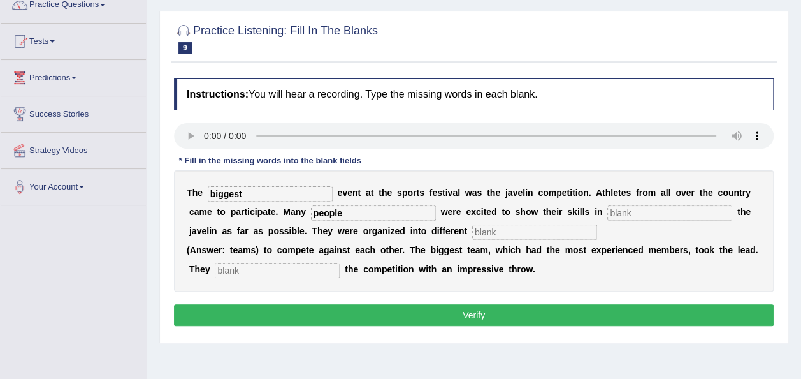
click at [608, 211] on input "text" at bounding box center [670, 212] width 125 height 15
type input "thrown"
click at [472, 234] on input "text" at bounding box center [534, 231] width 125 height 15
type input "teams"
click at [261, 263] on input "text" at bounding box center [277, 270] width 125 height 15
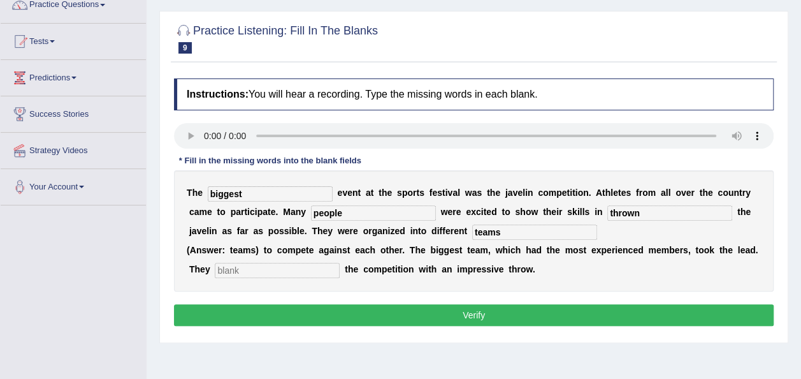
click at [261, 263] on input "text" at bounding box center [277, 270] width 125 height 15
type input "started"
click at [349, 315] on button "Verify" at bounding box center [474, 315] width 600 height 22
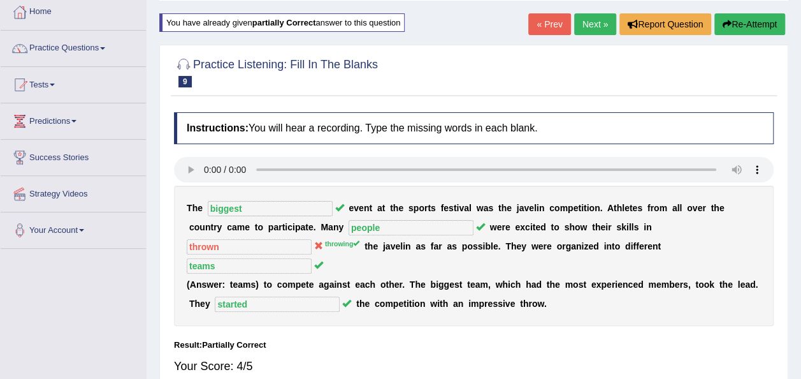
scroll to position [6, 0]
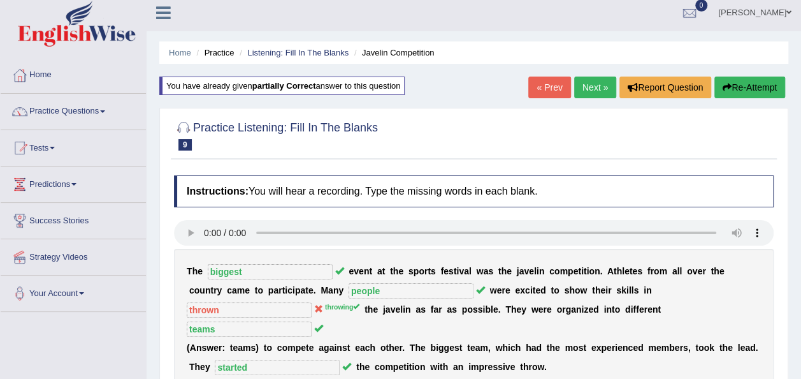
click at [595, 89] on link "Next »" at bounding box center [595, 88] width 42 height 22
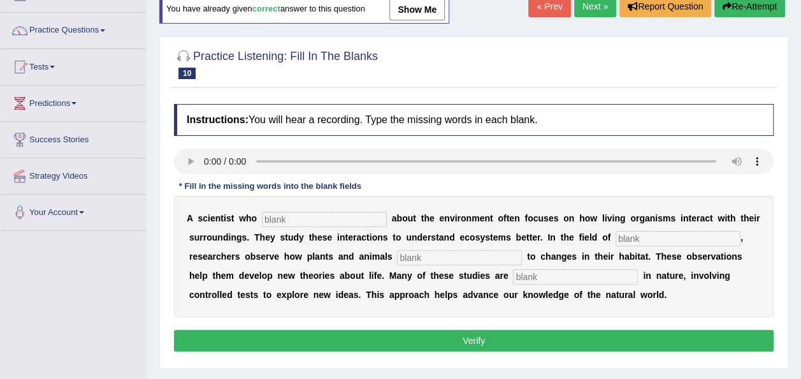
scroll to position [97, 0]
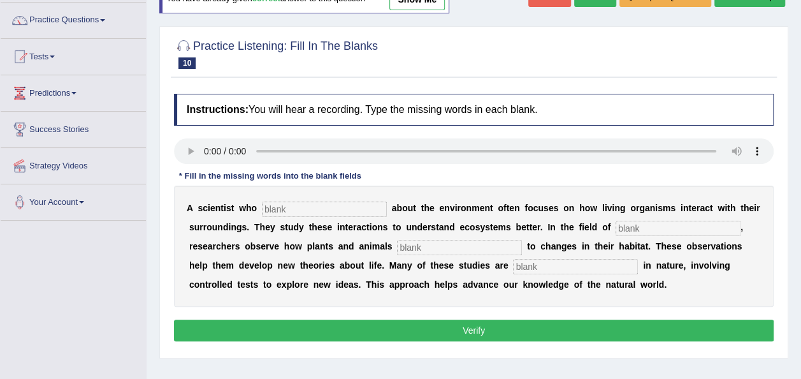
click at [277, 206] on input "text" at bounding box center [324, 208] width 125 height 15
type input "cares"
click at [616, 229] on input "text" at bounding box center [678, 228] width 125 height 15
type input "biology"
click at [397, 242] on input "text" at bounding box center [459, 247] width 125 height 15
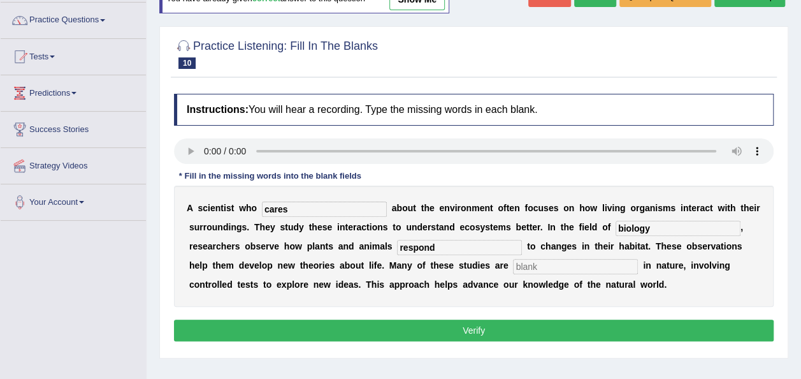
type input "respond"
click at [513, 263] on input "text" at bounding box center [575, 266] width 125 height 15
type input "experimental"
click at [414, 330] on button "Verify" at bounding box center [474, 330] width 600 height 22
